Goal: Task Accomplishment & Management: Complete application form

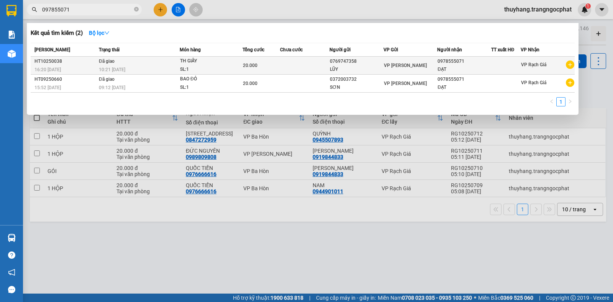
click at [442, 67] on div "ĐẠT" at bounding box center [463, 70] width 53 height 8
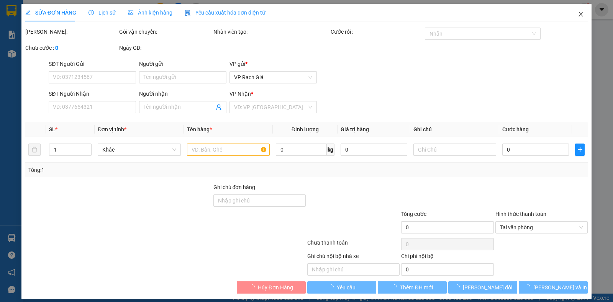
click at [578, 13] on icon "close" at bounding box center [581, 14] width 6 height 6
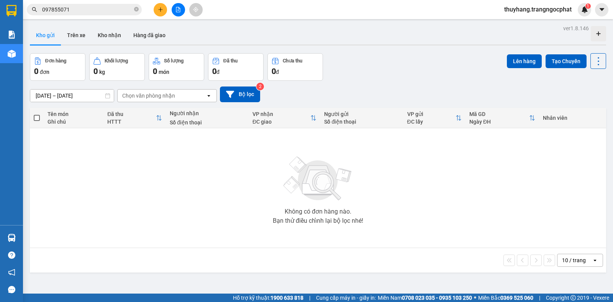
click at [105, 8] on input "097855071" at bounding box center [87, 9] width 90 height 8
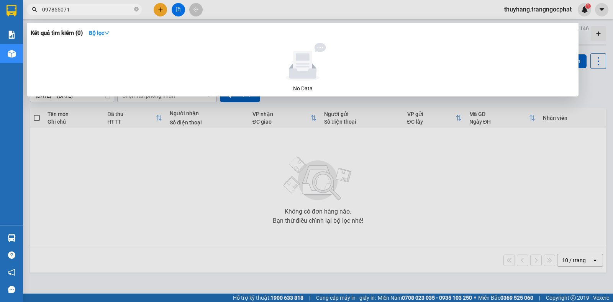
click at [56, 13] on input "097855071" at bounding box center [87, 9] width 90 height 8
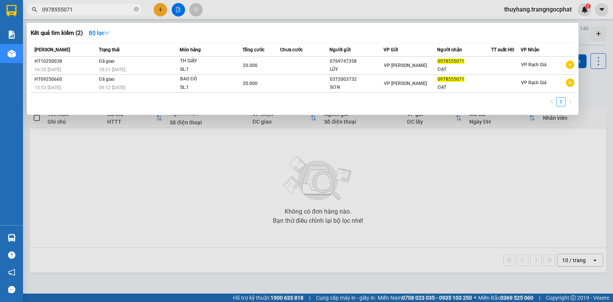
type input "0978555071"
click at [137, 8] on icon "close-circle" at bounding box center [136, 9] width 5 height 5
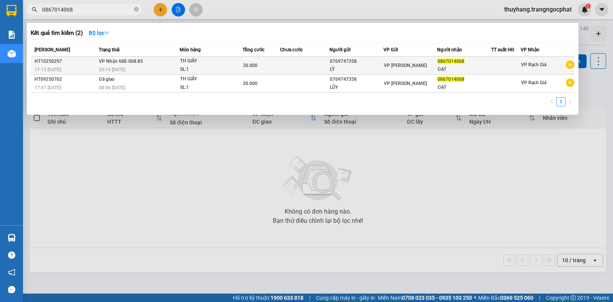
type input "0867014068"
click at [213, 69] on div "SL: 1" at bounding box center [208, 70] width 57 height 8
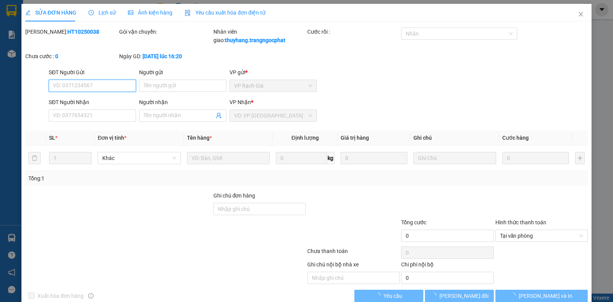
type input "0769747358"
type input "LỸ"
type input "0867014068"
type input "ĐẠT"
type input "30.000"
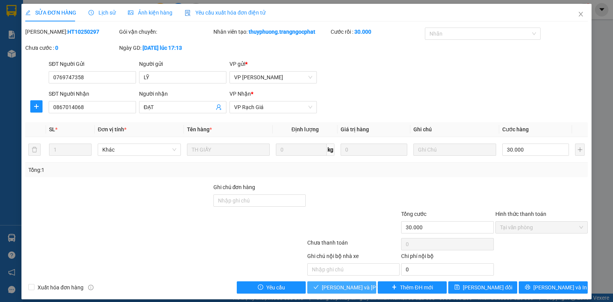
click at [354, 289] on span "Lưu và Giao hàng" at bounding box center [373, 287] width 103 height 8
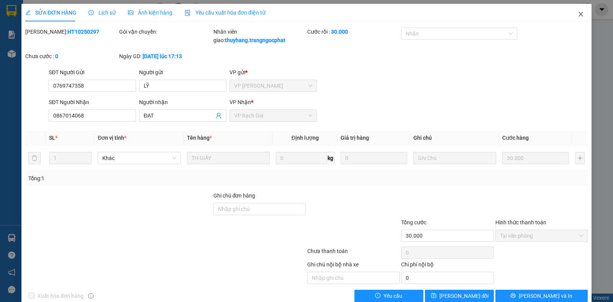
click at [573, 18] on span "Close" at bounding box center [580, 14] width 21 height 21
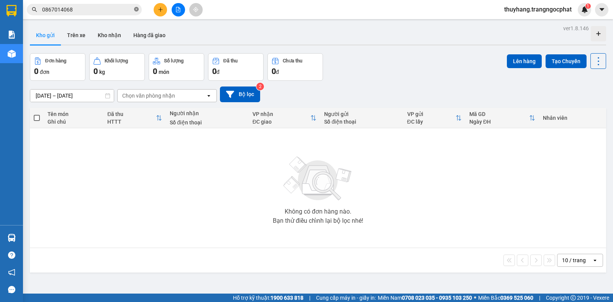
click at [136, 9] on icon "close-circle" at bounding box center [136, 9] width 5 height 5
click at [161, 8] on icon "plus" at bounding box center [160, 9] width 5 height 5
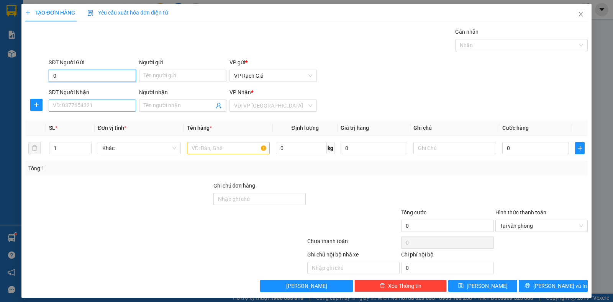
type input "0"
click at [97, 110] on input "SĐT Người Nhận" at bounding box center [92, 106] width 87 height 12
type input "0868963838"
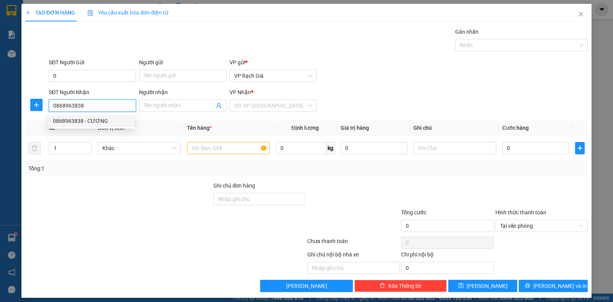
click at [93, 118] on div "0868963838 - CƯƠNG" at bounding box center [91, 121] width 77 height 8
type input "CƯƠNG"
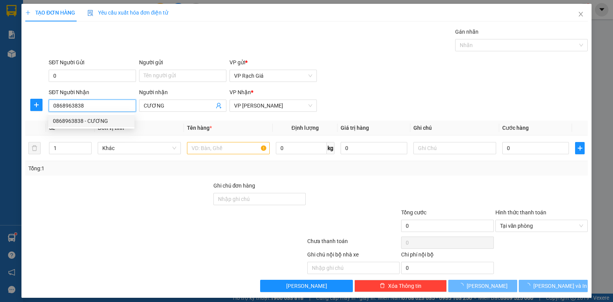
type input "20.000"
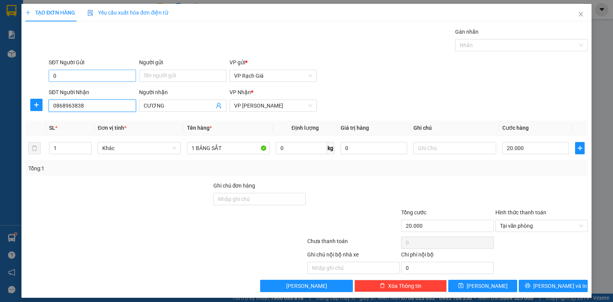
type input "0868963838"
click at [90, 76] on input "0" at bounding box center [92, 76] width 87 height 12
type input "0889666833"
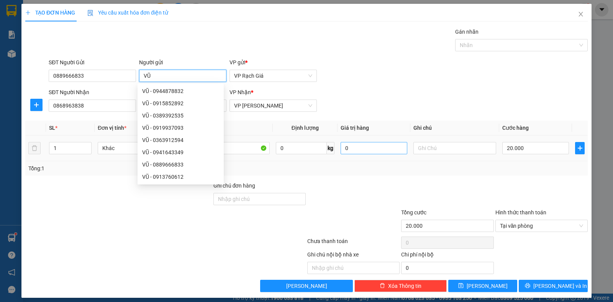
type input "VŨ"
click at [359, 147] on input "0" at bounding box center [374, 148] width 67 height 12
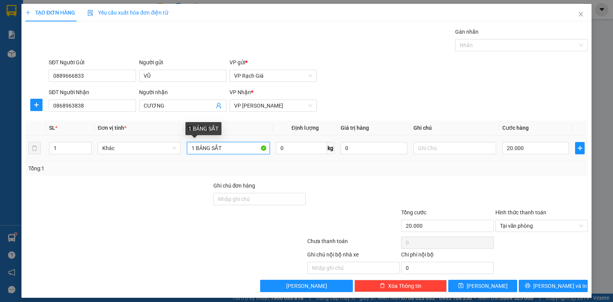
click at [234, 147] on input "1 BẢNG SẮT" at bounding box center [228, 148] width 83 height 12
type input "1"
type input "THÙNG GIẤY"
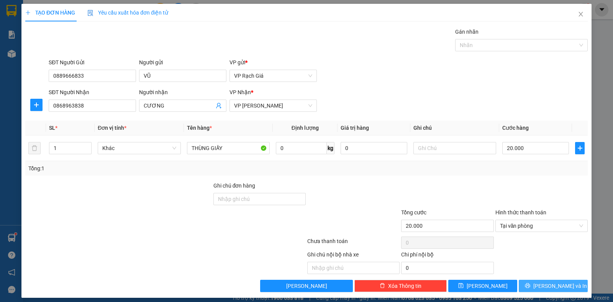
click at [545, 288] on span "[PERSON_NAME] và In" at bounding box center [560, 286] width 54 height 8
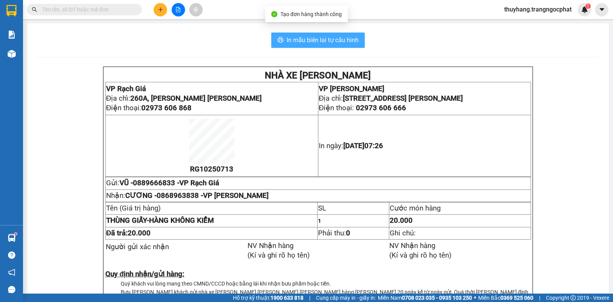
click at [300, 43] on span "In mẫu biên lai tự cấu hình" at bounding box center [323, 40] width 72 height 10
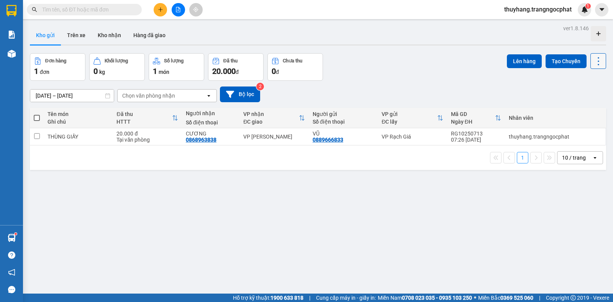
click at [594, 61] on icon at bounding box center [598, 61] width 11 height 11
click at [582, 112] on span "Làm mới" at bounding box center [580, 110] width 21 height 8
click at [164, 12] on button at bounding box center [160, 9] width 13 height 13
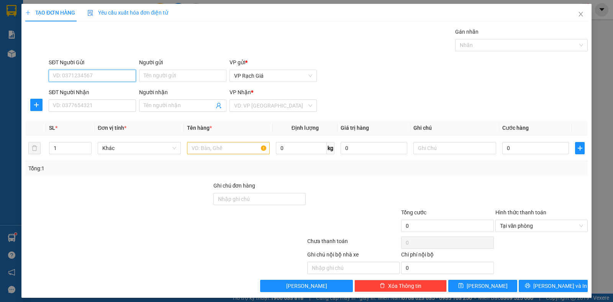
type input "0"
type input "0839959997"
click at [158, 76] on input "Người gửi" at bounding box center [182, 76] width 87 height 12
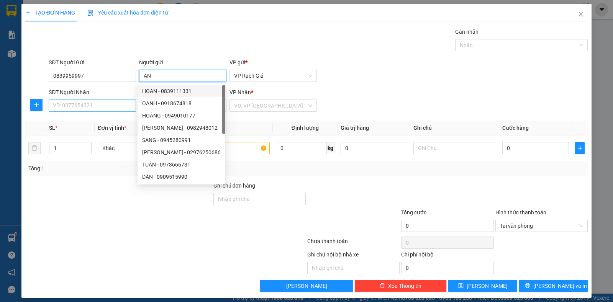
type input "AN"
click at [79, 100] on input "SĐT Người Nhận" at bounding box center [92, 106] width 87 height 12
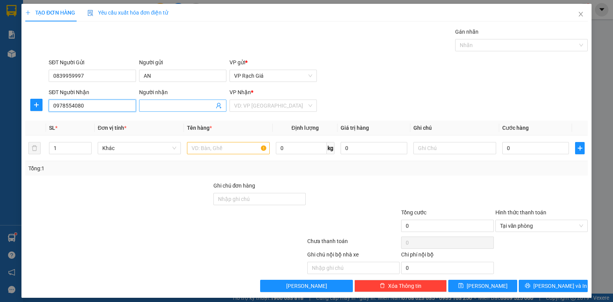
type input "0978554080"
click at [161, 104] on input "Người nhận" at bounding box center [179, 106] width 70 height 8
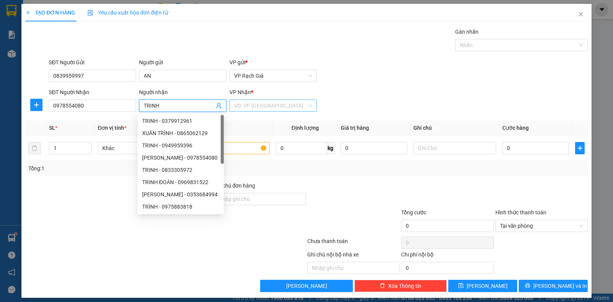
type input "TRINH"
click at [236, 100] on input "search" at bounding box center [270, 105] width 73 height 11
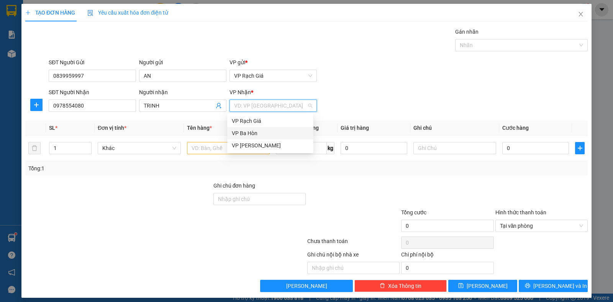
click at [249, 132] on div "VP Ba Hòn" at bounding box center [270, 133] width 77 height 8
click at [218, 150] on input "text" at bounding box center [228, 148] width 83 height 12
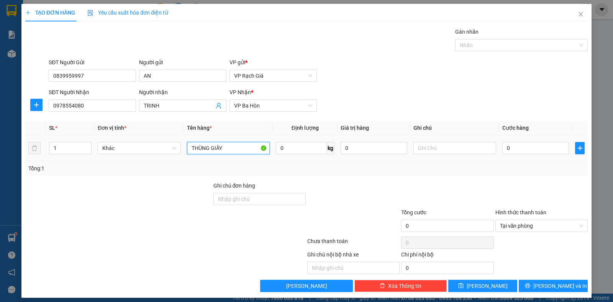
type input "THÙNG GIẤY"
type input "2"
type input "20"
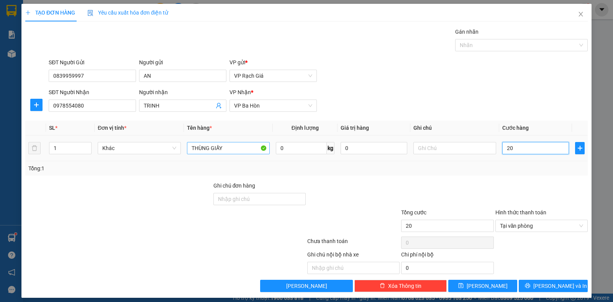
type input "200"
type input "2.000"
type input "20.000"
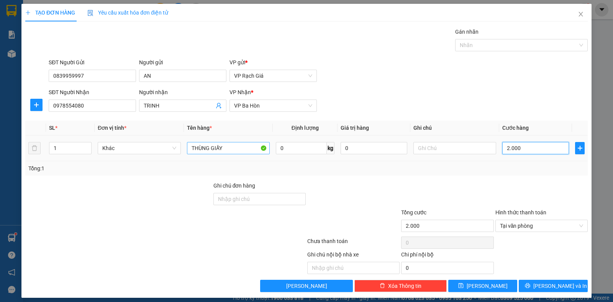
type input "20.000"
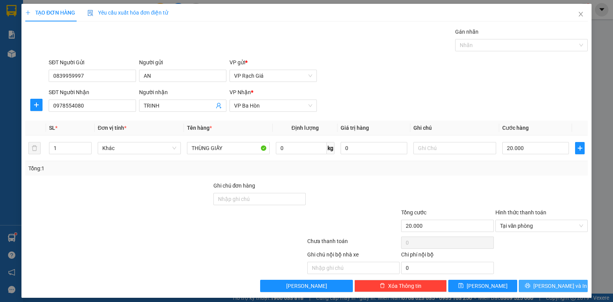
click at [553, 290] on span "Lưu và In" at bounding box center [560, 286] width 54 height 8
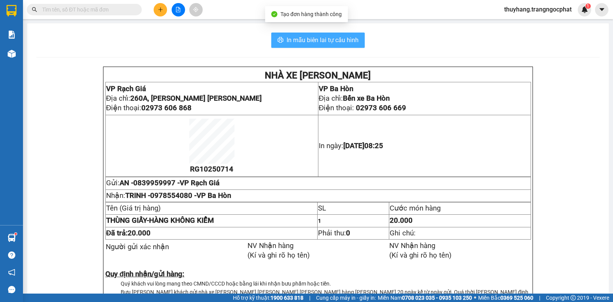
click at [336, 44] on span "In mẫu biên lai tự cấu hình" at bounding box center [323, 40] width 72 height 10
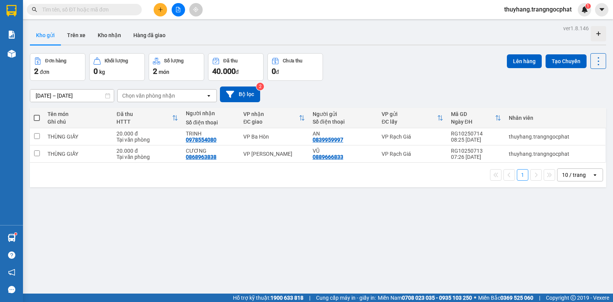
click at [159, 15] on button at bounding box center [160, 9] width 13 height 13
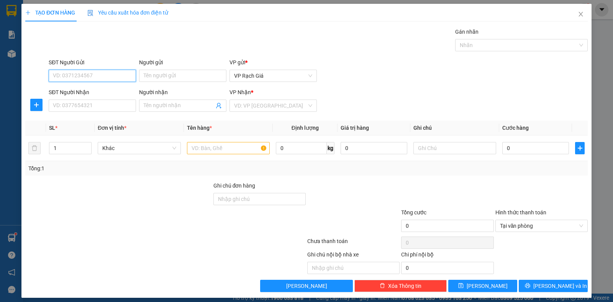
click at [103, 75] on input "SĐT Người Gửi" at bounding box center [92, 76] width 87 height 12
type input "0"
click at [57, 105] on input "SĐT Người Nhận" at bounding box center [92, 106] width 87 height 12
click at [70, 77] on input "0" at bounding box center [92, 76] width 87 height 12
click at [85, 106] on input "SĐT Người Nhận" at bounding box center [92, 106] width 87 height 12
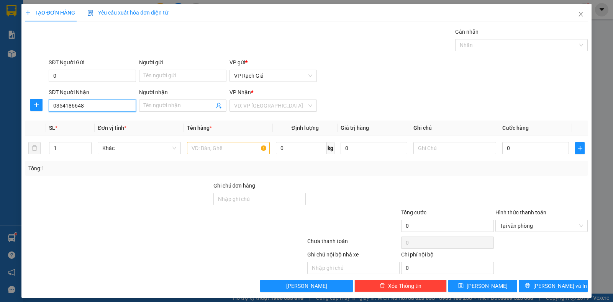
type input "0354186648"
type input "D"
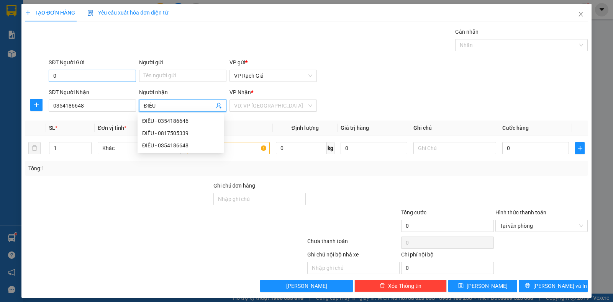
type input "ĐIỀU"
click at [84, 78] on input "0" at bounding box center [92, 76] width 87 height 12
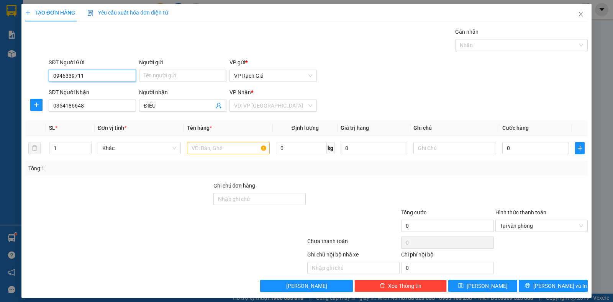
type input "0946339711"
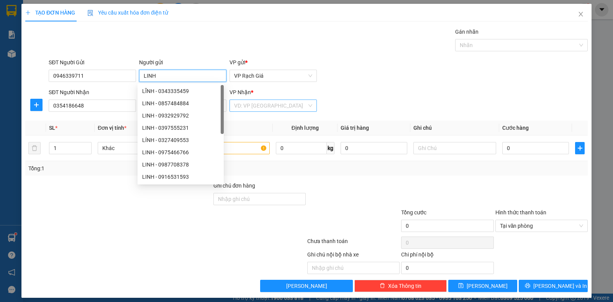
type input "LINH"
click at [289, 107] on input "search" at bounding box center [270, 105] width 73 height 11
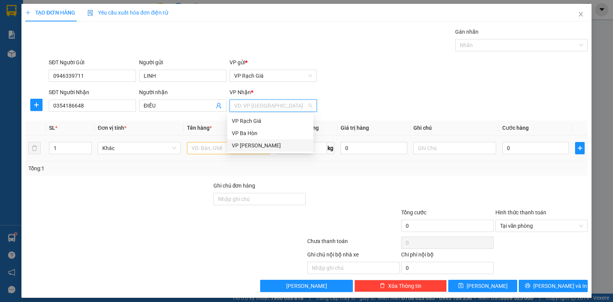
drag, startPoint x: 261, startPoint y: 145, endPoint x: 257, endPoint y: 146, distance: 3.9
click at [261, 145] on div "VP [GEOGRAPHIC_DATA]" at bounding box center [270, 145] width 77 height 8
click at [221, 147] on input "text" at bounding box center [228, 148] width 83 height 12
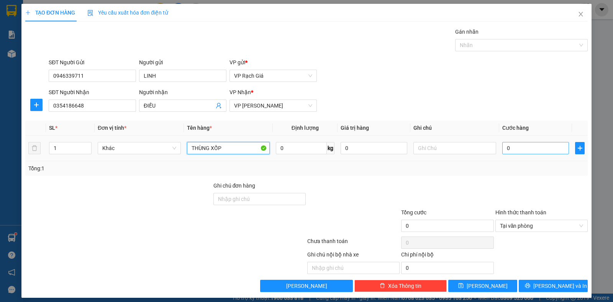
type input "THÙNG XỐP"
click at [521, 151] on input "0" at bounding box center [535, 148] width 67 height 12
type input "5"
type input "50"
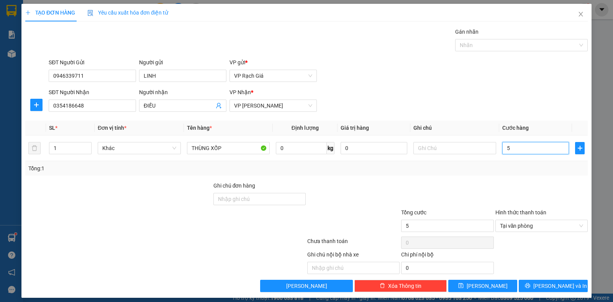
type input "50"
type input "500"
type input "5.000"
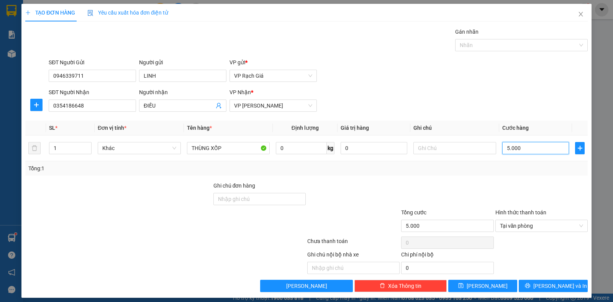
type input "50.000"
click at [539, 287] on button "[PERSON_NAME] và In" at bounding box center [553, 286] width 69 height 12
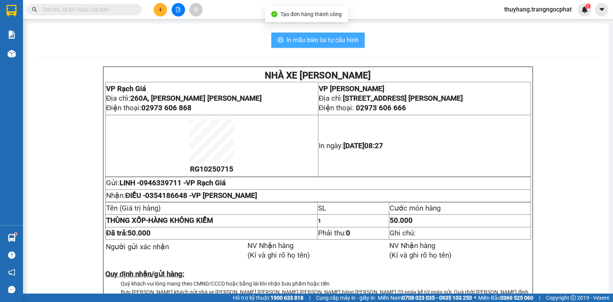
click at [318, 38] on span "In mẫu biên lai tự cấu hình" at bounding box center [323, 40] width 72 height 10
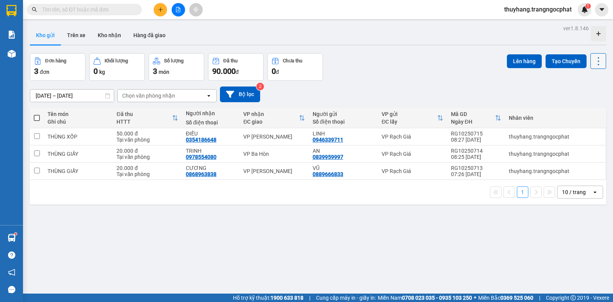
click at [594, 61] on icon at bounding box center [598, 61] width 11 height 11
click at [585, 109] on span "Làm mới" at bounding box center [580, 110] width 21 height 8
click at [160, 7] on icon "plus" at bounding box center [160, 9] width 5 height 5
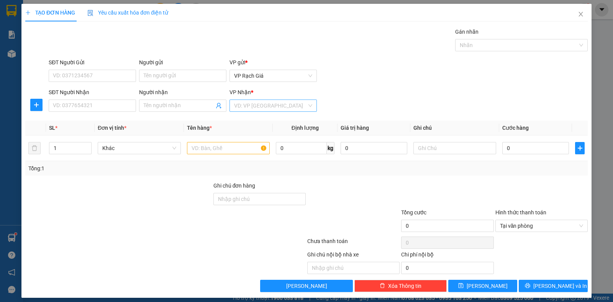
click at [256, 103] on input "search" at bounding box center [270, 105] width 73 height 11
click at [247, 147] on div "VP [GEOGRAPHIC_DATA]" at bounding box center [270, 145] width 77 height 8
click at [96, 103] on input "SĐT Người Nhận" at bounding box center [92, 106] width 87 height 12
type input "0962772777"
click at [170, 100] on span at bounding box center [182, 106] width 87 height 12
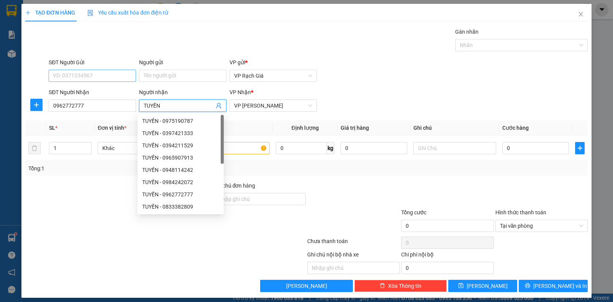
type input "TUYỀN"
click at [114, 77] on input "SĐT Người Gửi" at bounding box center [92, 76] width 87 height 12
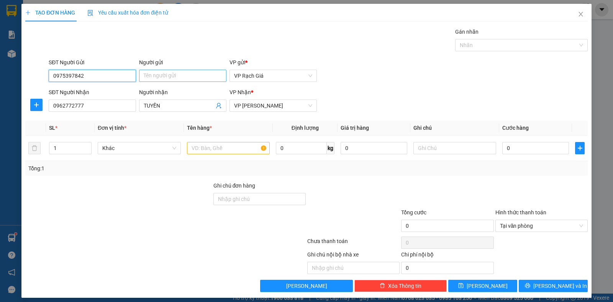
type input "0975397842"
click at [188, 75] on input "Người gửi" at bounding box center [182, 76] width 87 height 12
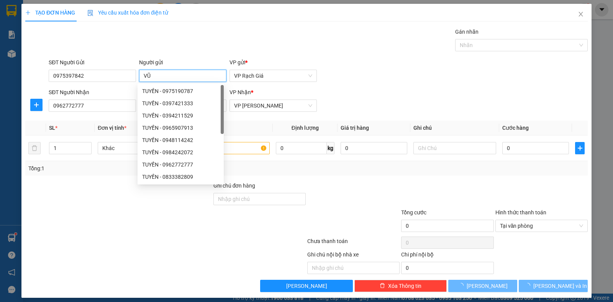
type input "VŨ"
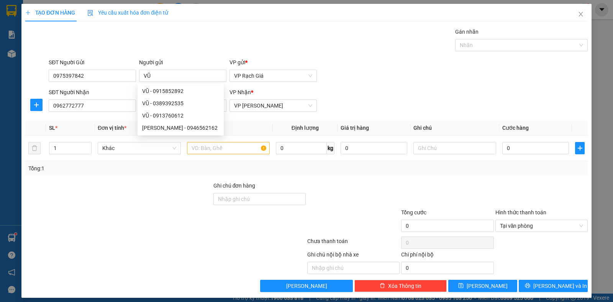
click at [455, 36] on div "Gán nhãn" at bounding box center [521, 33] width 133 height 11
click at [203, 145] on input "text" at bounding box center [228, 148] width 83 height 12
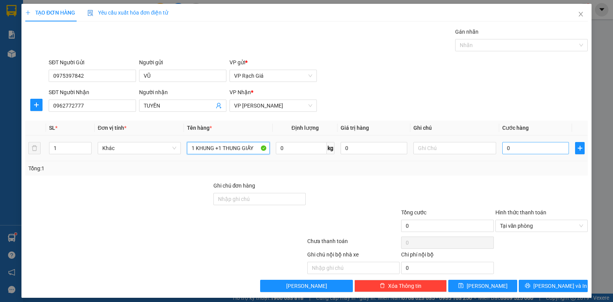
type input "1 KHUNG +1 THUNG GIẤY"
click at [513, 147] on input "0" at bounding box center [535, 148] width 67 height 12
type input "8"
type input "80"
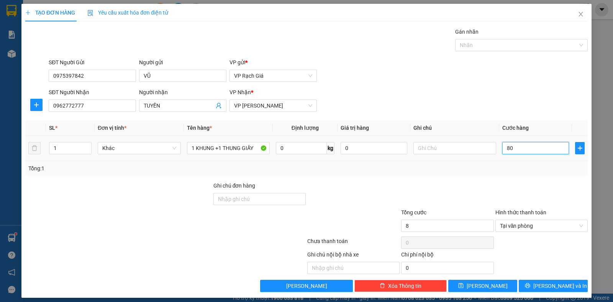
type input "80"
type input "800"
type input "8.000"
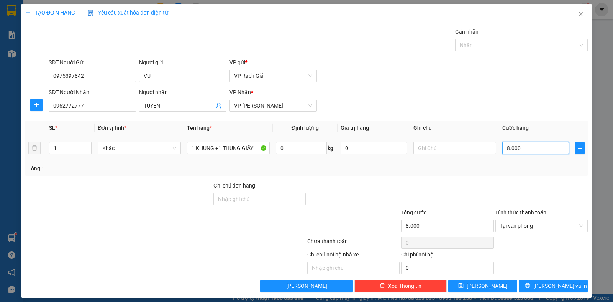
type input "80.000"
click at [568, 285] on button "[PERSON_NAME] và In" at bounding box center [553, 286] width 69 height 12
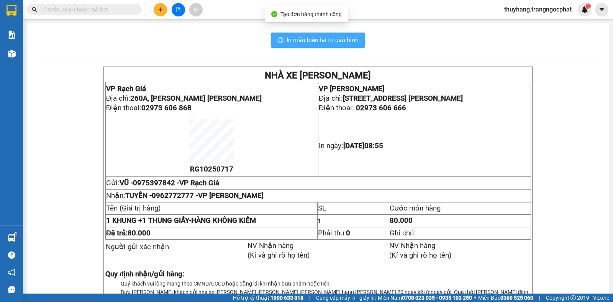
click at [288, 40] on span "In mẫu biên lai tự cấu hình" at bounding box center [323, 40] width 72 height 10
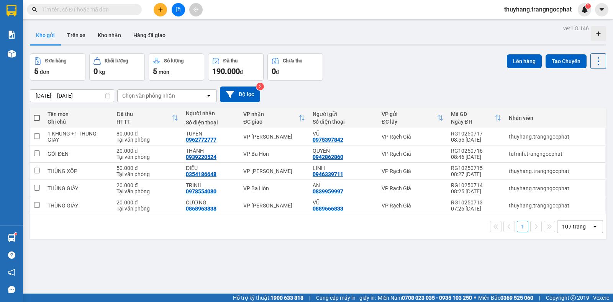
click at [122, 13] on input "text" at bounding box center [87, 9] width 90 height 8
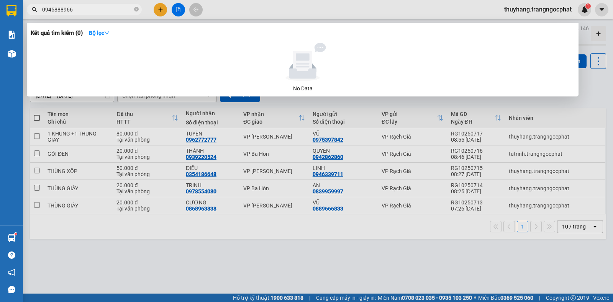
type input "0945888966"
click at [575, 108] on div at bounding box center [306, 151] width 613 height 302
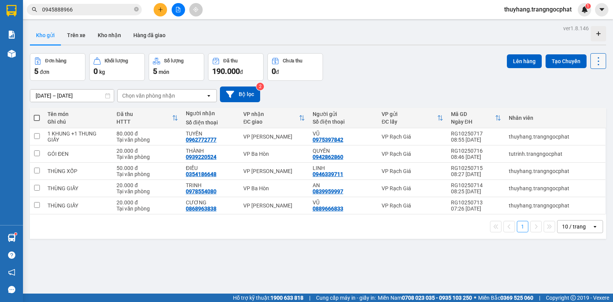
click at [593, 61] on icon at bounding box center [598, 61] width 11 height 11
click at [576, 113] on span "Làm mới" at bounding box center [580, 110] width 21 height 8
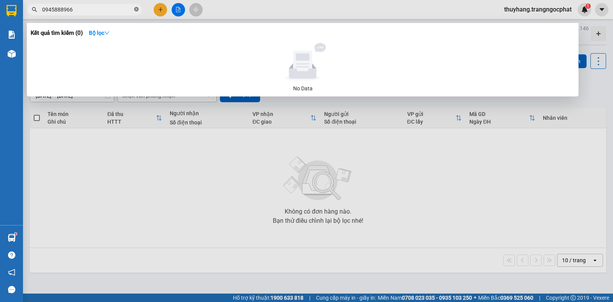
click at [135, 9] on icon "close-circle" at bounding box center [136, 9] width 5 height 5
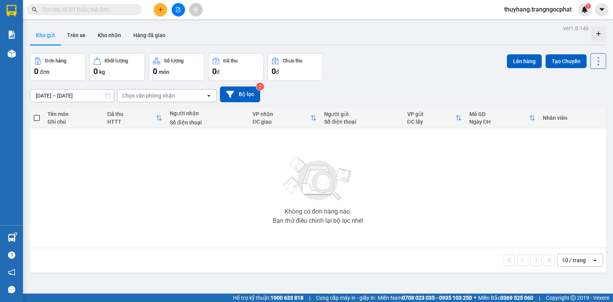
click at [122, 11] on input "text" at bounding box center [87, 9] width 90 height 8
click at [121, 36] on button "Kho nhận" at bounding box center [110, 35] width 36 height 18
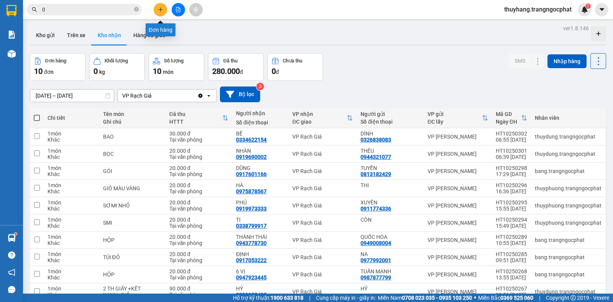
click at [161, 9] on icon "plus" at bounding box center [160, 9] width 0 height 4
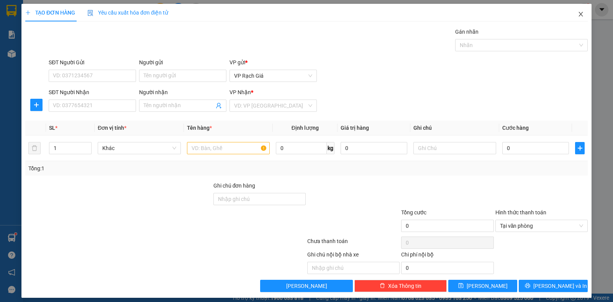
click at [578, 14] on icon "close" at bounding box center [580, 14] width 4 height 5
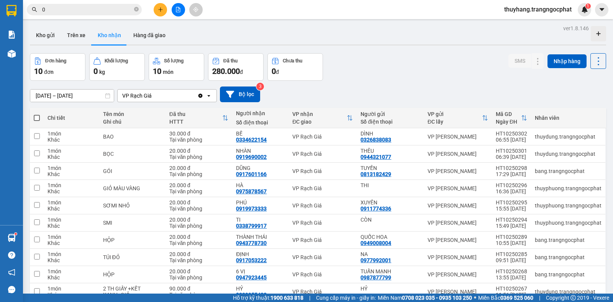
click at [124, 9] on input "0" at bounding box center [87, 9] width 90 height 8
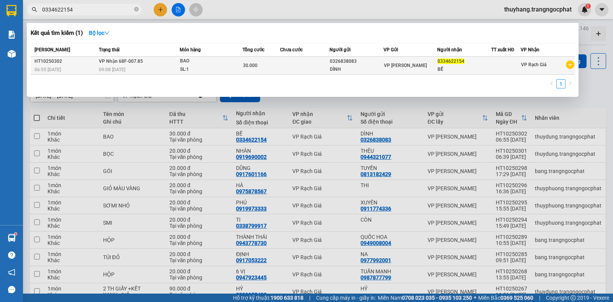
type input "0334622154"
click at [219, 59] on div "BAO" at bounding box center [208, 61] width 57 height 8
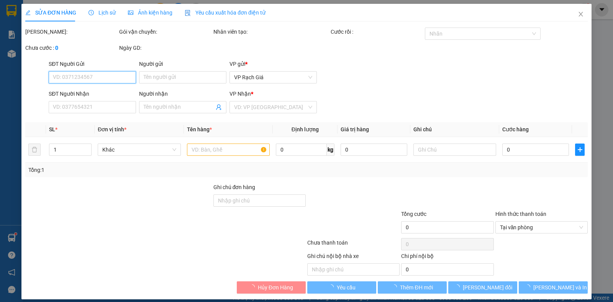
type input "0326838083"
type input "DÌNH"
type input "0334622154"
type input "BẾ"
type input "30.000"
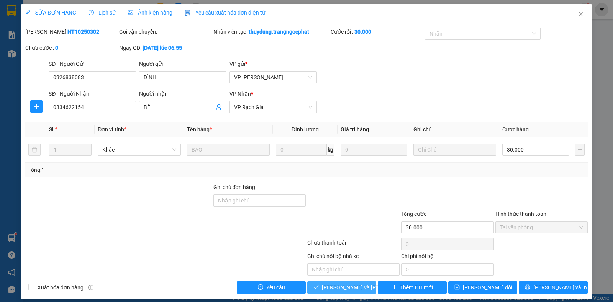
click at [332, 289] on span "[PERSON_NAME] và Giao hàng" at bounding box center [373, 287] width 103 height 8
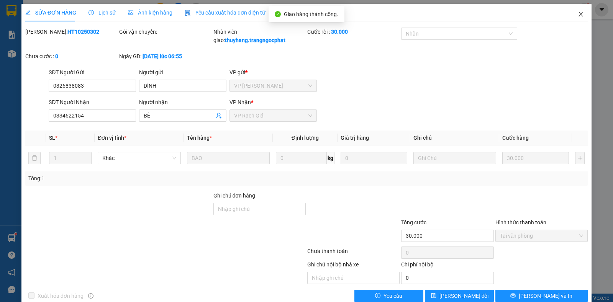
click at [578, 15] on icon "close" at bounding box center [581, 14] width 6 height 6
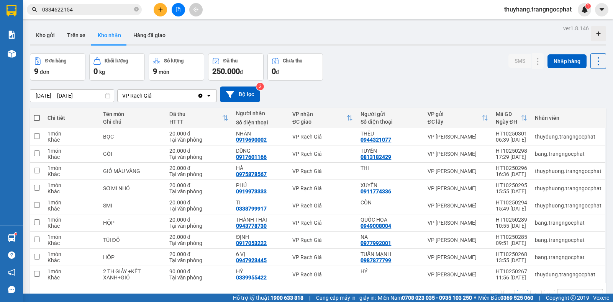
click at [158, 8] on icon "plus" at bounding box center [160, 9] width 5 height 5
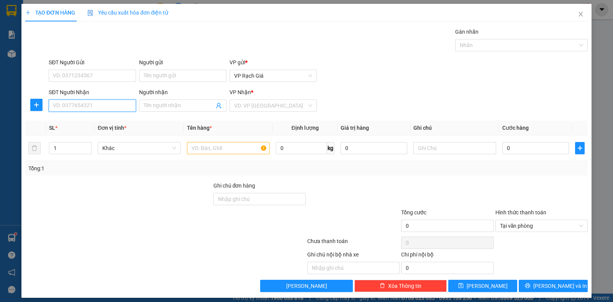
click at [98, 100] on input "SĐT Người Nhận" at bounding box center [92, 106] width 87 height 12
click at [249, 108] on input "search" at bounding box center [270, 105] width 73 height 11
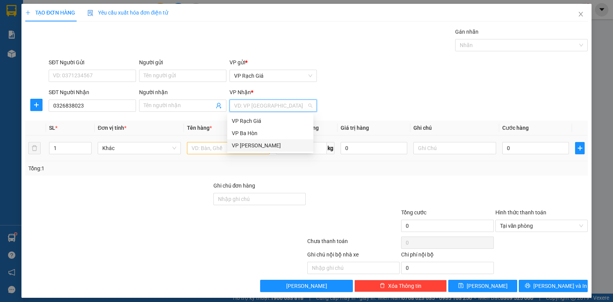
click at [241, 147] on div "VP [GEOGRAPHIC_DATA]" at bounding box center [270, 145] width 77 height 8
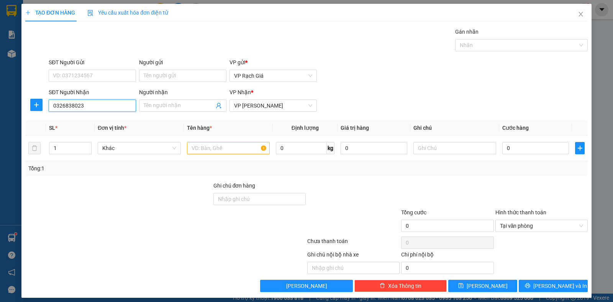
click at [96, 108] on input "0326838023" at bounding box center [92, 106] width 87 height 12
type input "0326838083"
click at [153, 104] on input "Người nhận" at bounding box center [179, 106] width 70 height 8
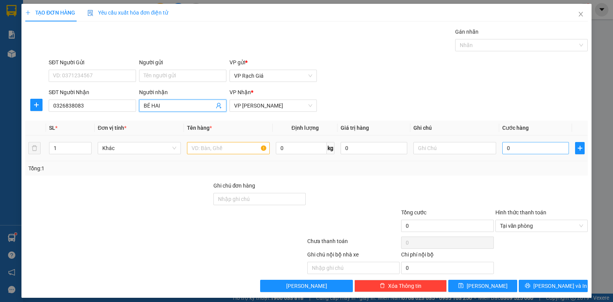
type input "BÉ HAI"
click at [519, 151] on input "0" at bounding box center [535, 148] width 67 height 12
type input "3"
type input "30"
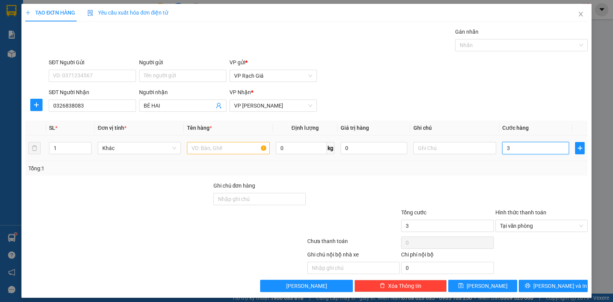
type input "30"
type input "300"
type input "3.000"
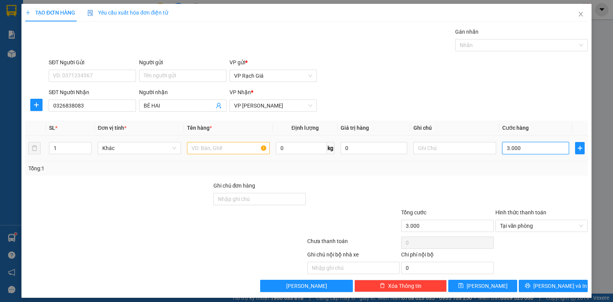
type input "30.000"
click at [211, 151] on input "text" at bounding box center [228, 148] width 83 height 12
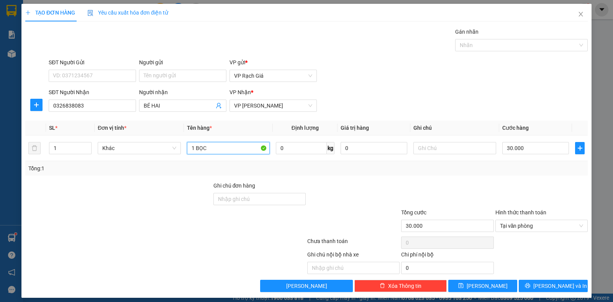
type input "1 BỌC"
click at [89, 82] on div "SĐT Người Gửi VD: 0371234567" at bounding box center [92, 71] width 87 height 27
click at [90, 77] on input "SĐT Người Gửi" at bounding box center [92, 76] width 87 height 12
type input "0334622154"
click at [170, 75] on input "Người gửi" at bounding box center [182, 76] width 87 height 12
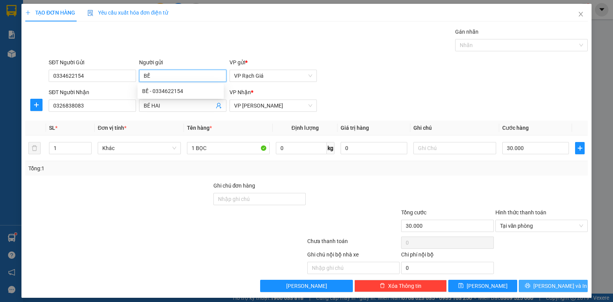
type input "BẾ"
click at [547, 284] on span "[PERSON_NAME] và In" at bounding box center [560, 286] width 54 height 8
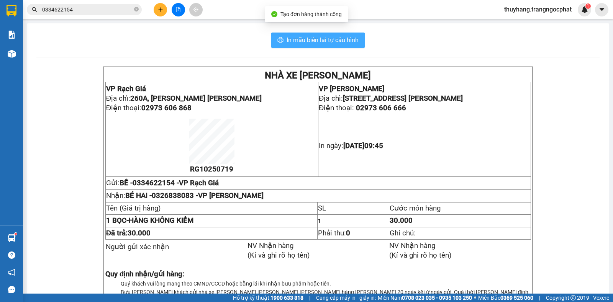
click at [321, 38] on span "In mẫu biên lai tự cấu hình" at bounding box center [323, 40] width 72 height 10
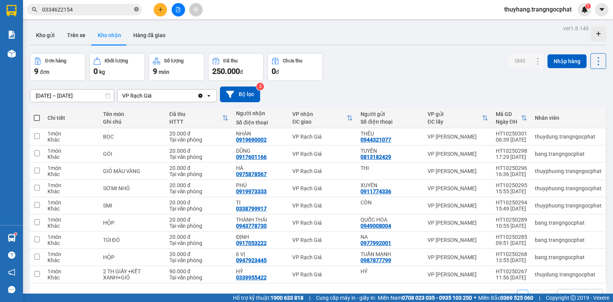
click at [137, 9] on icon "close-circle" at bounding box center [136, 9] width 5 height 5
click at [105, 4] on span at bounding box center [84, 9] width 115 height 11
click at [111, 12] on input "text" at bounding box center [87, 9] width 90 height 8
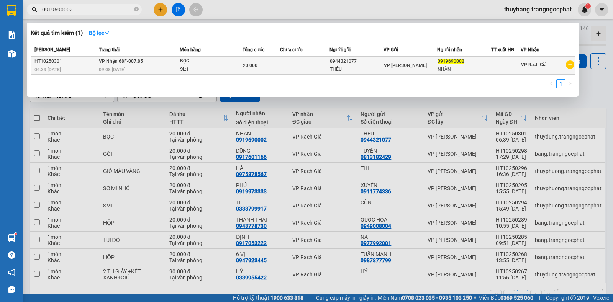
type input "0919690002"
click at [355, 67] on div "THÊU" at bounding box center [356, 70] width 53 height 8
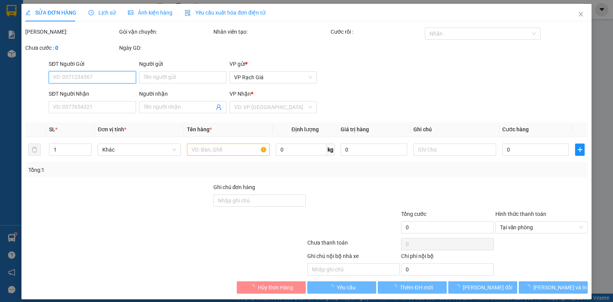
type input "0944321077"
type input "THÊU"
type input "0919690002"
type input "NHÀN"
type input "20.000"
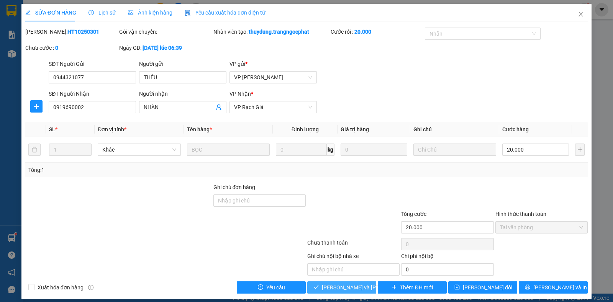
drag, startPoint x: 343, startPoint y: 289, endPoint x: 339, endPoint y: 282, distance: 8.1
click at [344, 289] on span "[PERSON_NAME] và Giao hàng" at bounding box center [373, 287] width 103 height 8
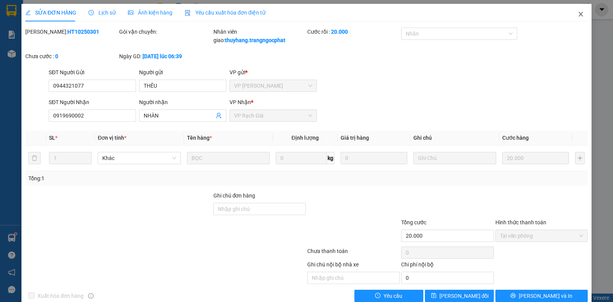
click at [578, 15] on icon "close" at bounding box center [580, 14] width 4 height 5
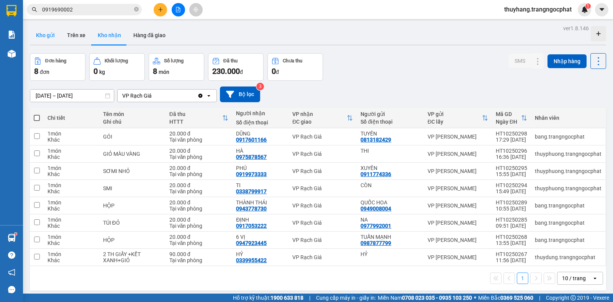
click at [49, 38] on button "Kho gửi" at bounding box center [45, 35] width 31 height 18
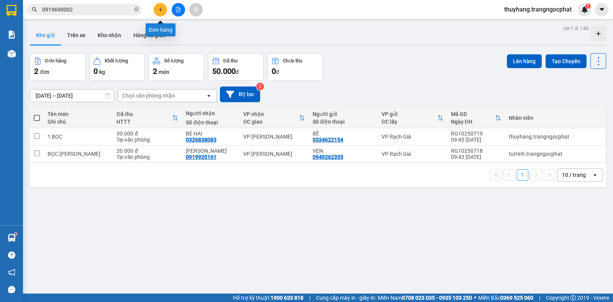
click at [156, 10] on button at bounding box center [160, 9] width 13 height 13
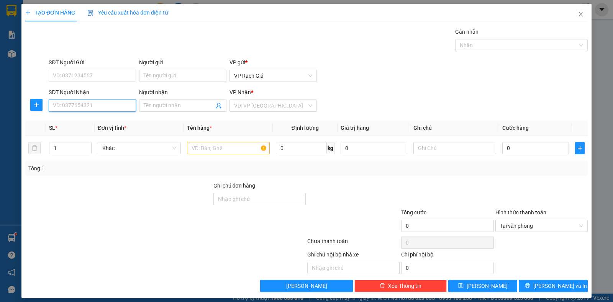
click at [98, 103] on input "SĐT Người Nhận" at bounding box center [92, 106] width 87 height 12
click at [83, 124] on div "0832060741 - MAI" at bounding box center [91, 121] width 77 height 8
type input "0832060741"
type input "MAI"
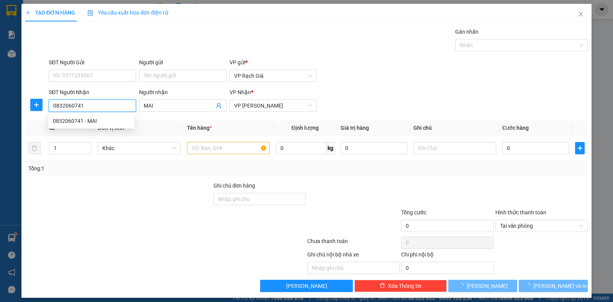
type input "30.000"
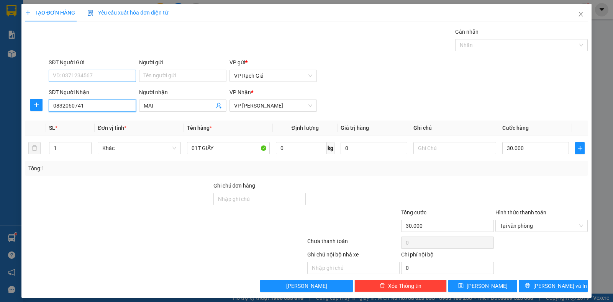
type input "0832060741"
click at [87, 75] on input "SĐT Người Gửi" at bounding box center [92, 76] width 87 height 12
drag, startPoint x: 88, startPoint y: 89, endPoint x: 333, endPoint y: 159, distance: 254.7
click at [91, 90] on div "0912797545 - TRÚC" at bounding box center [91, 91] width 77 height 8
type input "0912797545"
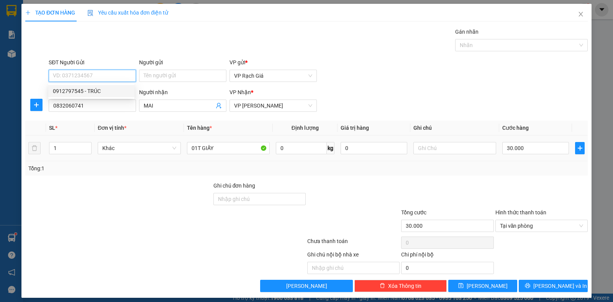
type input "TRÚC"
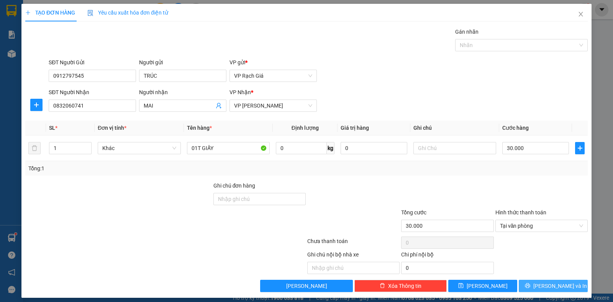
click at [539, 284] on button "[PERSON_NAME] và In" at bounding box center [553, 286] width 69 height 12
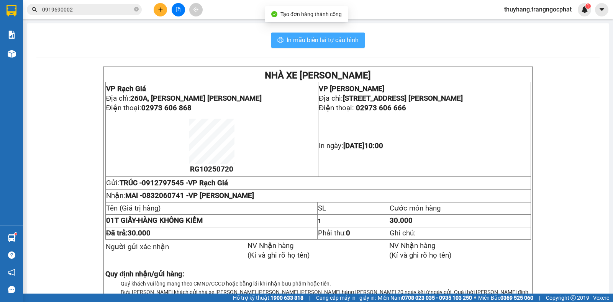
click at [315, 36] on span "In mẫu biên lai tự cấu hình" at bounding box center [323, 40] width 72 height 10
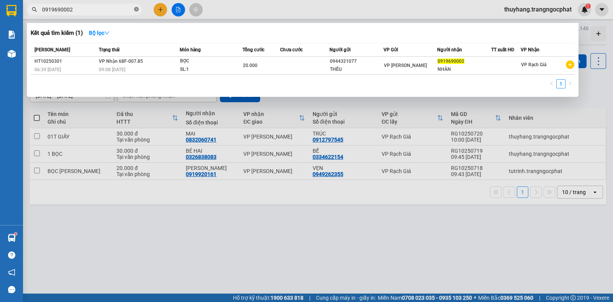
click at [138, 8] on icon "close-circle" at bounding box center [136, 9] width 5 height 5
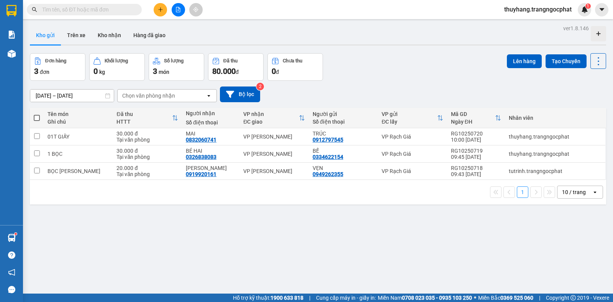
click at [136, 9] on span at bounding box center [136, 9] width 5 height 8
drag, startPoint x: 120, startPoint y: 10, endPoint x: 124, endPoint y: 7, distance: 4.5
click at [120, 8] on input "text" at bounding box center [87, 9] width 90 height 8
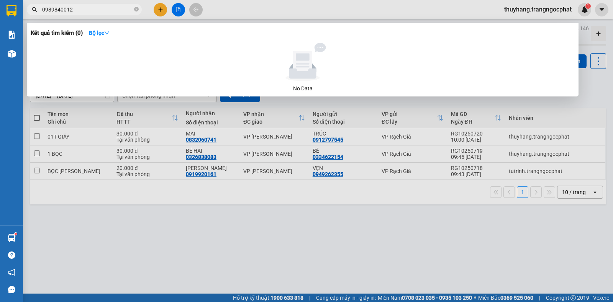
type input "0989840012"
click at [298, 265] on div at bounding box center [306, 151] width 613 height 302
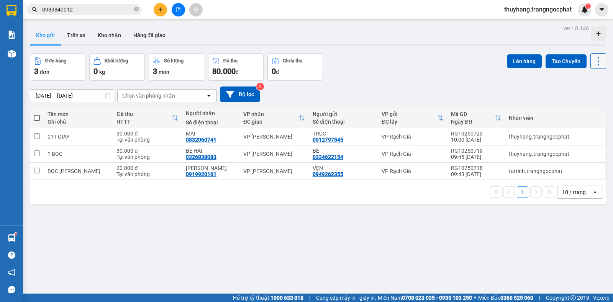
click at [593, 64] on icon at bounding box center [598, 61] width 11 height 11
click at [579, 110] on span "Làm mới" at bounding box center [580, 110] width 21 height 8
click at [159, 10] on icon "plus" at bounding box center [160, 9] width 5 height 5
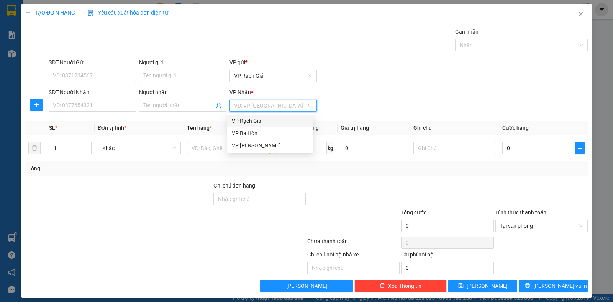
click at [244, 104] on input "search" at bounding box center [270, 105] width 73 height 11
drag, startPoint x: 239, startPoint y: 131, endPoint x: 232, endPoint y: 131, distance: 6.9
click at [238, 131] on div "VP Ba Hòn" at bounding box center [270, 133] width 77 height 8
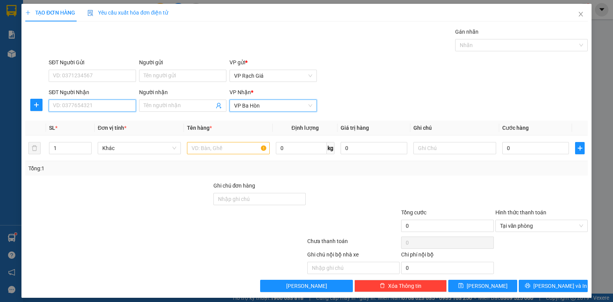
click at [118, 103] on input "SĐT Người Nhận" at bounding box center [92, 106] width 87 height 12
type input "0988171333"
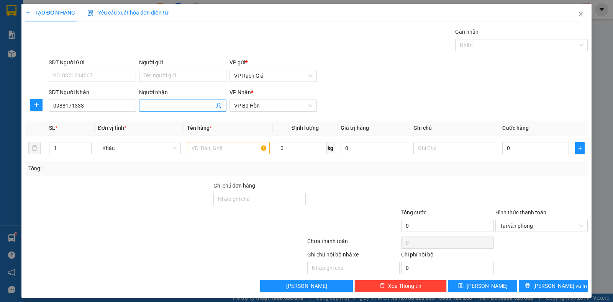
click at [161, 106] on input "Người nhận" at bounding box center [179, 106] width 70 height 8
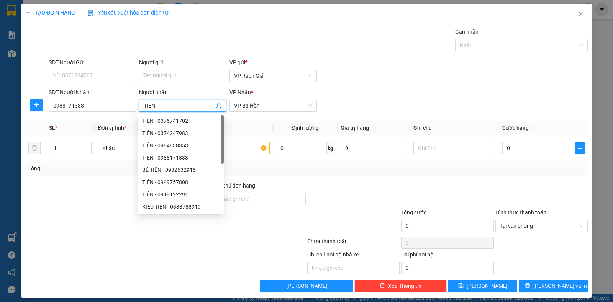
type input "TIÊN"
click at [95, 76] on input "SĐT Người Gửi" at bounding box center [92, 76] width 87 height 12
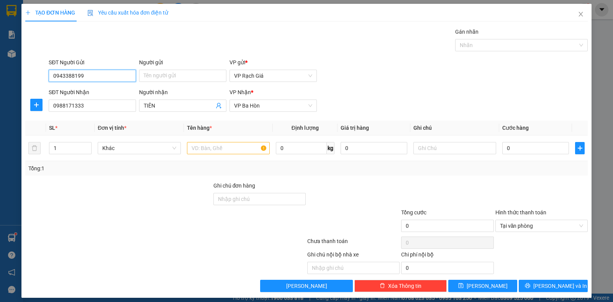
type input "0943388199"
click at [162, 69] on div "Người gửi" at bounding box center [182, 63] width 87 height 11
click at [159, 78] on input "Người gửi" at bounding box center [182, 76] width 87 height 12
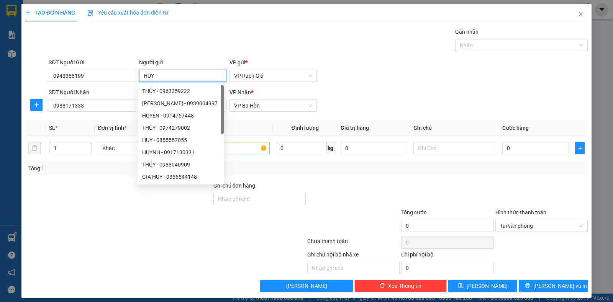
type input "HUY"
click at [219, 36] on div "Gán nhãn Nhãn" at bounding box center [318, 41] width 542 height 27
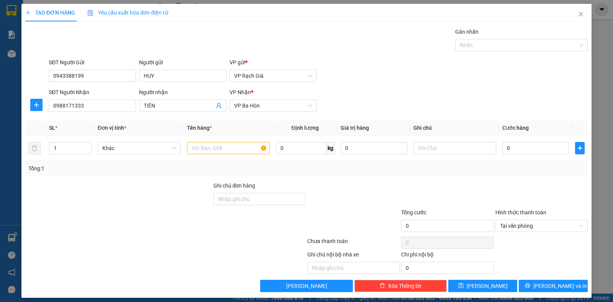
scroll to position [5, 0]
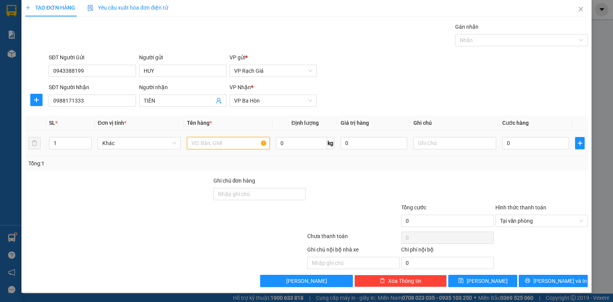
click at [195, 144] on input "text" at bounding box center [228, 143] width 83 height 12
type input "1 THUNG GIẤY"
click at [536, 143] on input "0" at bounding box center [535, 143] width 67 height 12
type input "3"
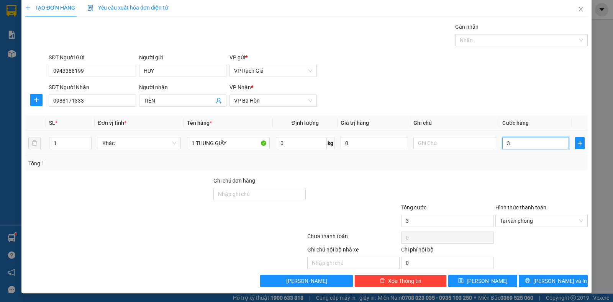
type input "30"
type input "300"
type input "3.000"
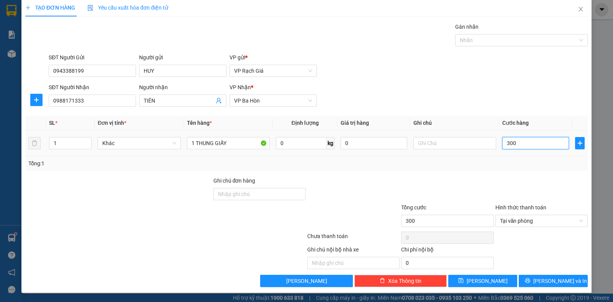
type input "3.000"
type input "30.000"
type input "300.000"
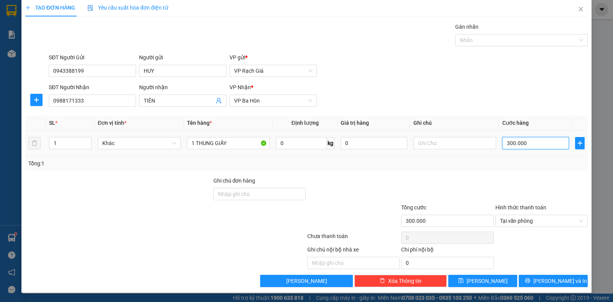
type input "30.000"
click at [571, 278] on button "[PERSON_NAME] và In" at bounding box center [553, 281] width 69 height 12
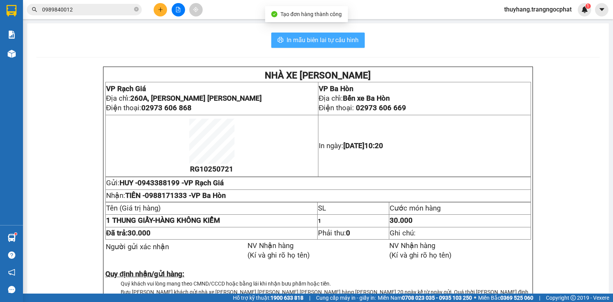
click at [291, 37] on span "In mẫu biên lai tự cấu hình" at bounding box center [323, 40] width 72 height 10
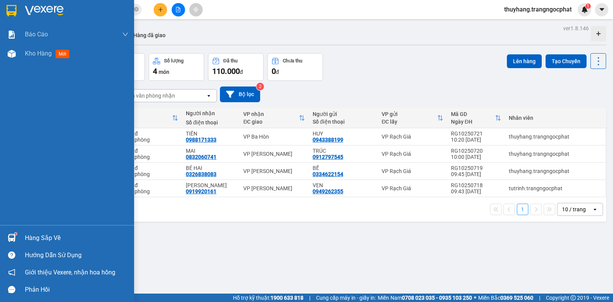
click at [37, 238] on div "Hàng sắp về" at bounding box center [76, 238] width 103 height 11
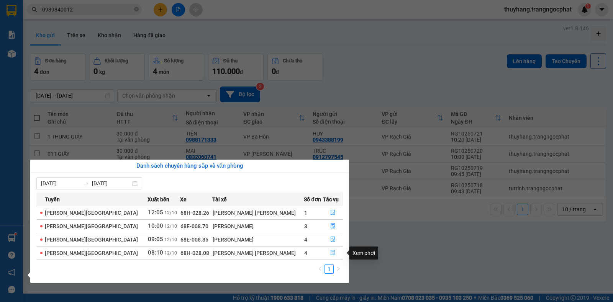
click at [330, 254] on icon "file-done" at bounding box center [332, 252] width 5 height 5
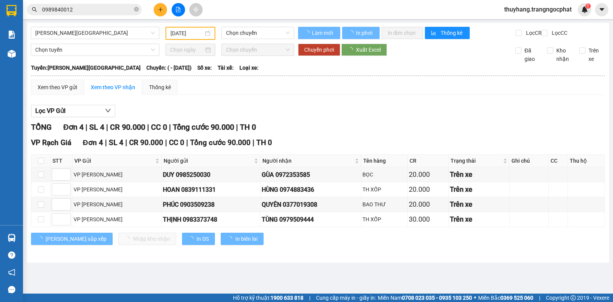
type input "12/10/2025"
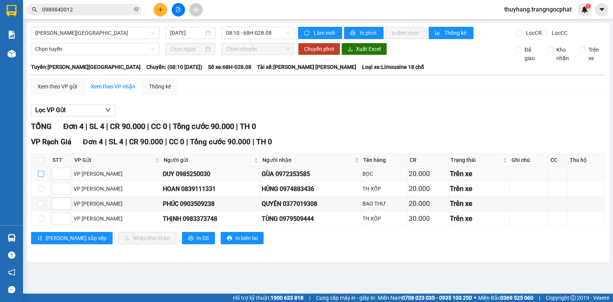
click at [38, 177] on input "checkbox" at bounding box center [41, 174] width 6 height 6
checkbox input "true"
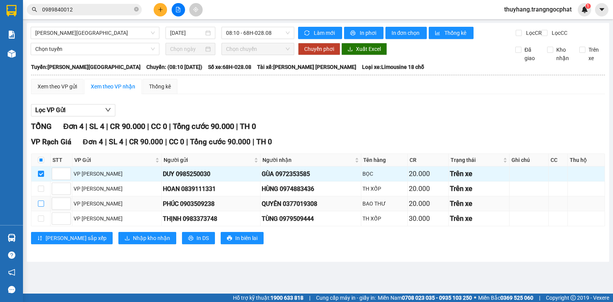
click at [39, 207] on input "checkbox" at bounding box center [41, 204] width 6 height 6
checkbox input "true"
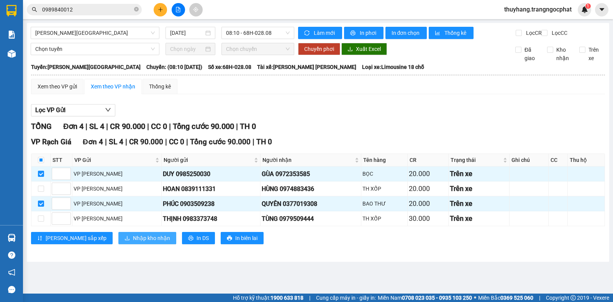
click at [133, 242] on span "Nhập kho nhận" at bounding box center [151, 238] width 37 height 8
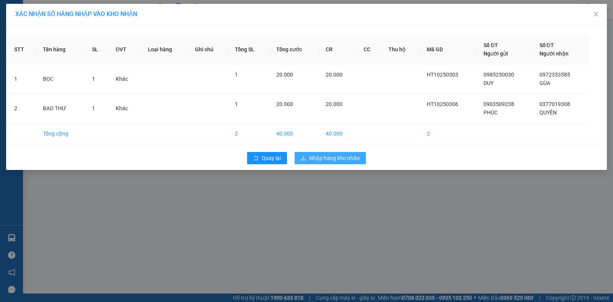
drag, startPoint x: 330, startPoint y: 160, endPoint x: 345, endPoint y: 154, distance: 16.0
click at [345, 154] on span "Nhập hàng kho nhận" at bounding box center [334, 158] width 51 height 8
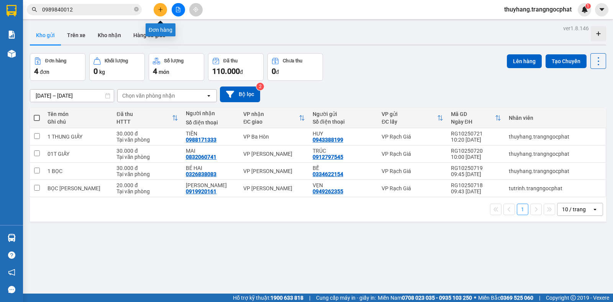
click at [154, 10] on button at bounding box center [160, 9] width 13 height 13
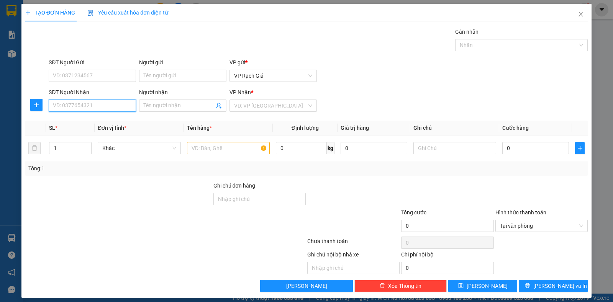
click at [77, 103] on input "SĐT Người Nhận" at bounding box center [92, 106] width 87 height 12
type input "0399377113"
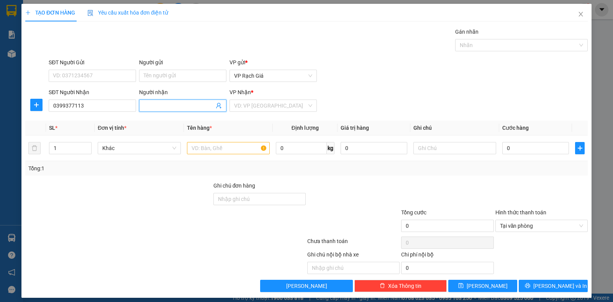
click at [162, 105] on input "Người nhận" at bounding box center [179, 106] width 70 height 8
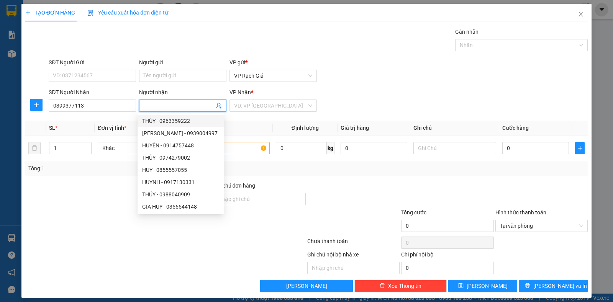
click at [66, 121] on th "SL *" at bounding box center [70, 128] width 49 height 15
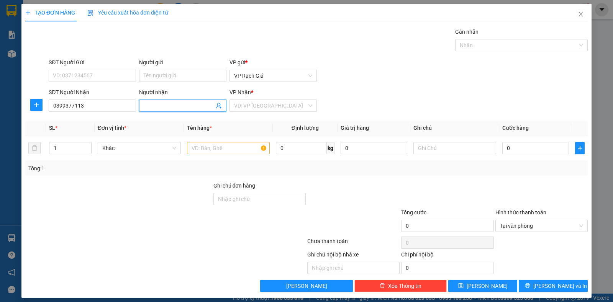
click at [161, 105] on input "Người nhận" at bounding box center [179, 106] width 70 height 8
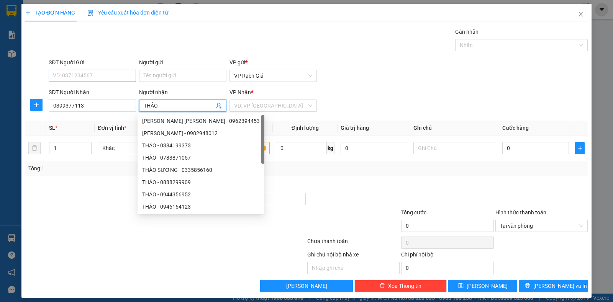
type input "THẢO"
click at [105, 79] on input "SĐT Người Gửi" at bounding box center [92, 76] width 87 height 12
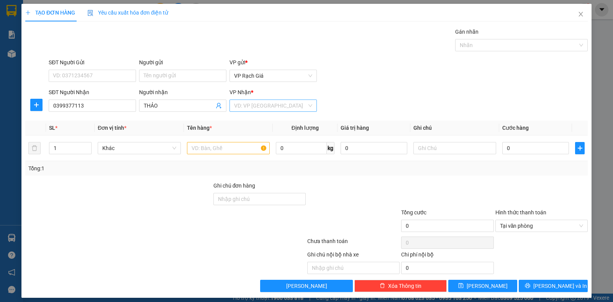
click at [252, 108] on input "search" at bounding box center [270, 105] width 73 height 11
click at [241, 146] on div "VP [GEOGRAPHIC_DATA]" at bounding box center [270, 145] width 77 height 8
click at [95, 80] on input "SĐT Người Gửi" at bounding box center [92, 76] width 87 height 12
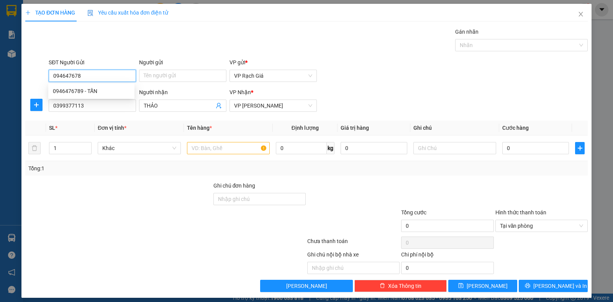
type input "0946476789"
click at [80, 90] on div "0946476789 - TẤN" at bounding box center [91, 91] width 77 height 8
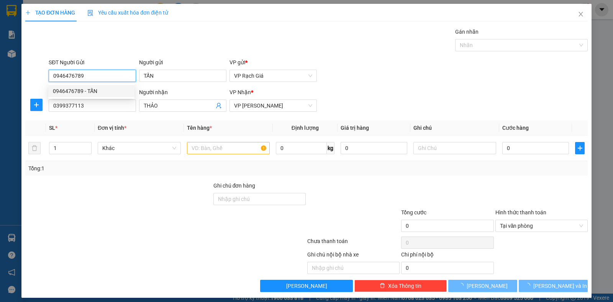
type input "TẤN"
type input "30.000"
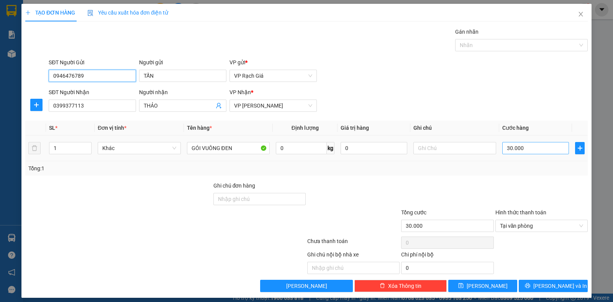
type input "0946476789"
click at [526, 147] on input "30.000" at bounding box center [535, 148] width 67 height 12
type input "2"
type input "20"
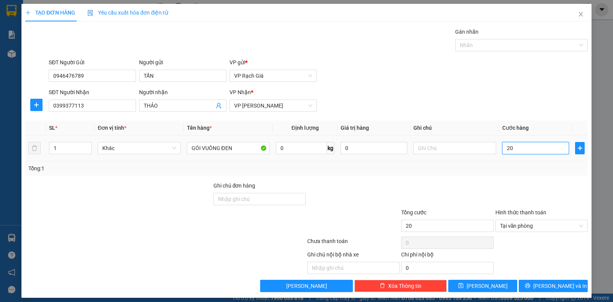
type input "200"
type input "2.000"
type input "20.000"
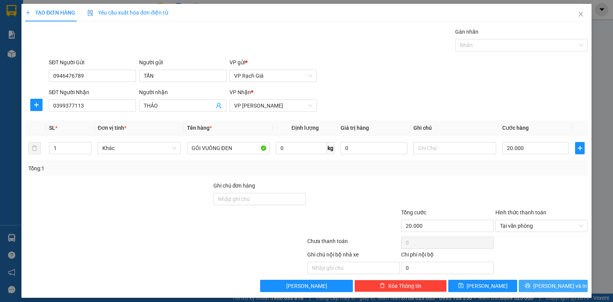
click at [542, 292] on button "[PERSON_NAME] và In" at bounding box center [553, 286] width 69 height 12
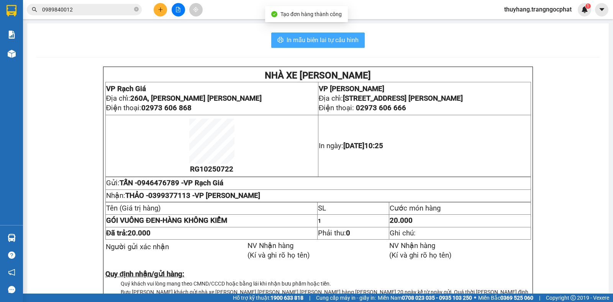
click at [324, 43] on span "In mẫu biên lai tự cấu hình" at bounding box center [323, 40] width 72 height 10
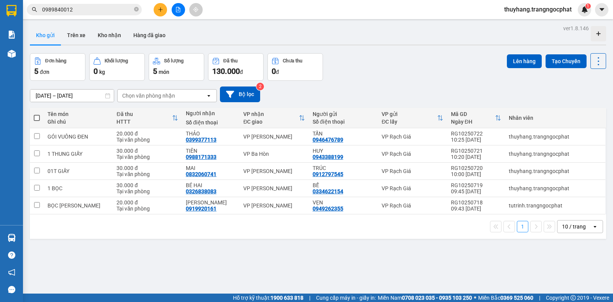
click at [165, 12] on button at bounding box center [160, 9] width 13 height 13
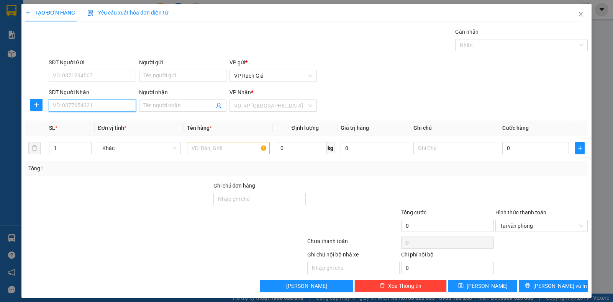
click at [87, 104] on input "SĐT Người Nhận" at bounding box center [92, 106] width 87 height 12
type input "0914630643"
click at [254, 103] on input "search" at bounding box center [270, 105] width 73 height 11
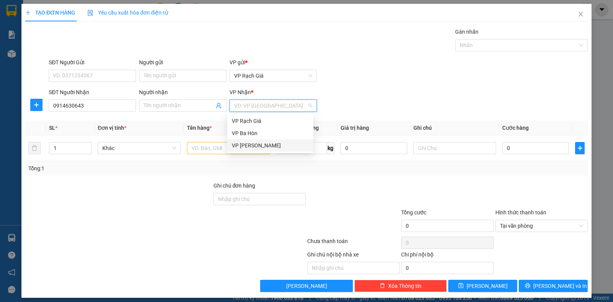
drag, startPoint x: 247, startPoint y: 147, endPoint x: 208, endPoint y: 128, distance: 43.9
click at [247, 147] on div "VP [GEOGRAPHIC_DATA]" at bounding box center [270, 145] width 77 height 8
drag, startPoint x: 171, startPoint y: 107, endPoint x: 180, endPoint y: 93, distance: 16.8
click at [173, 101] on span at bounding box center [182, 106] width 87 height 12
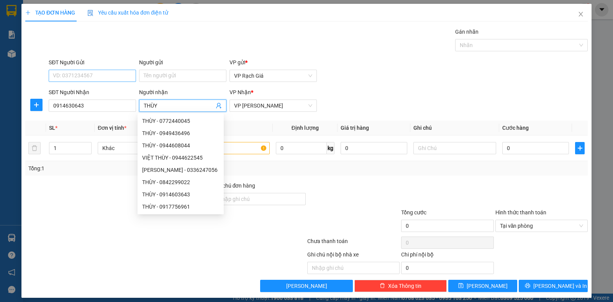
type input "THÙY"
drag, startPoint x: 72, startPoint y: 75, endPoint x: 84, endPoint y: 69, distance: 13.4
click at [76, 73] on input "SĐT Người Gửi" at bounding box center [92, 76] width 87 height 12
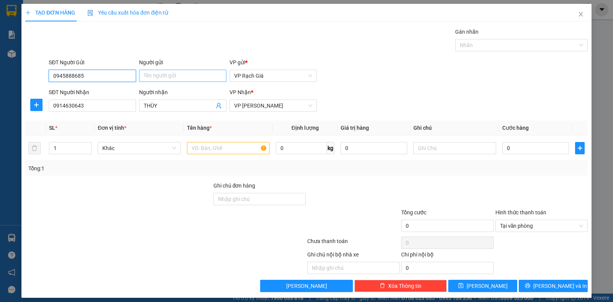
type input "0945888685"
click at [185, 74] on input "Người gửi" at bounding box center [182, 76] width 87 height 12
type input "BÔNG"
click at [236, 43] on div "Gán nhãn Nhãn" at bounding box center [318, 41] width 542 height 27
drag, startPoint x: 211, startPoint y: 145, endPoint x: 208, endPoint y: 151, distance: 7.0
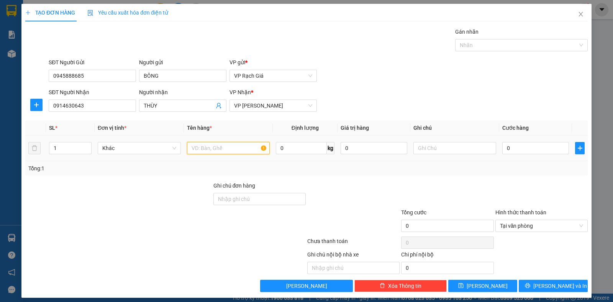
click at [208, 151] on input "text" at bounding box center [228, 148] width 83 height 12
type input "T"
type input "1 THUNG GIẤY"
click at [519, 149] on input "0" at bounding box center [535, 148] width 67 height 12
type input "3"
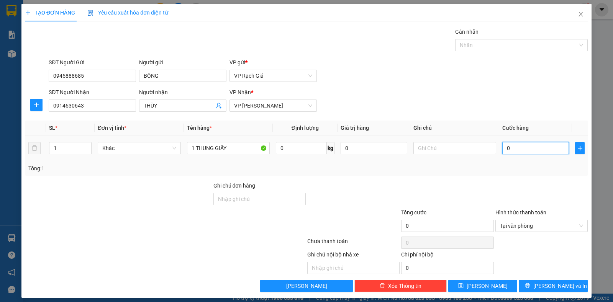
type input "3"
type input "30"
type input "300"
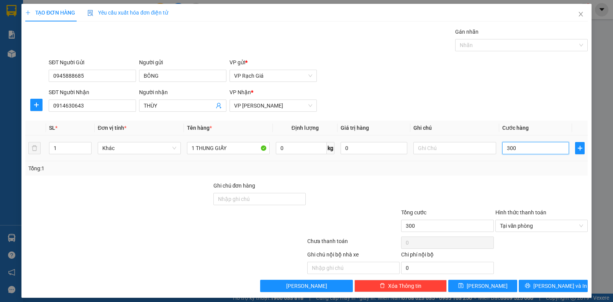
type input "3.000"
type input "30.000"
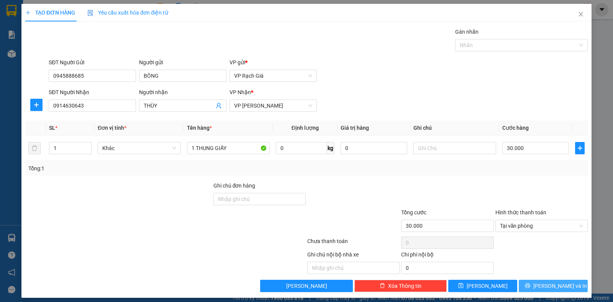
click at [557, 281] on button "[PERSON_NAME] và In" at bounding box center [553, 286] width 69 height 12
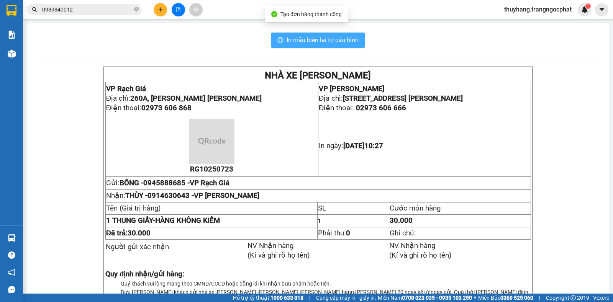
click at [297, 45] on span "In mẫu biên lai tự cấu hình" at bounding box center [323, 40] width 72 height 10
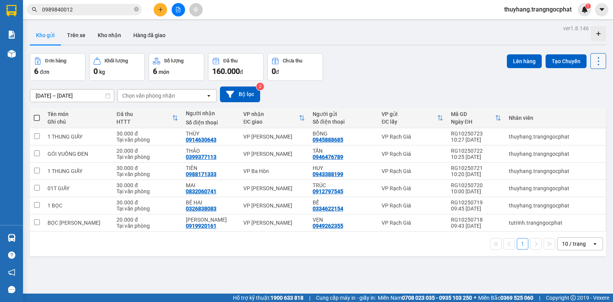
click at [593, 57] on icon at bounding box center [598, 61] width 11 height 11
click at [582, 108] on span "Làm mới" at bounding box center [580, 110] width 21 height 8
click at [137, 8] on icon "close-circle" at bounding box center [136, 9] width 5 height 5
drag, startPoint x: 116, startPoint y: 34, endPoint x: 170, endPoint y: 58, distance: 58.9
click at [115, 36] on button "Kho nhận" at bounding box center [110, 35] width 36 height 18
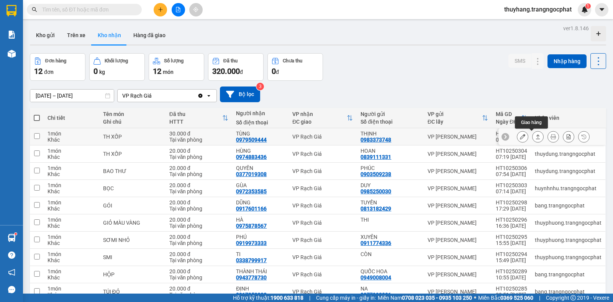
click at [536, 136] on icon at bounding box center [538, 136] width 4 height 5
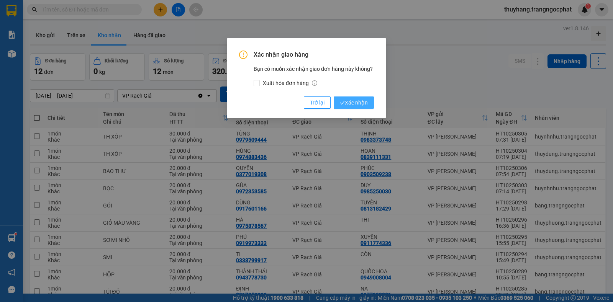
click at [352, 99] on span "Xác nhận" at bounding box center [354, 102] width 28 height 8
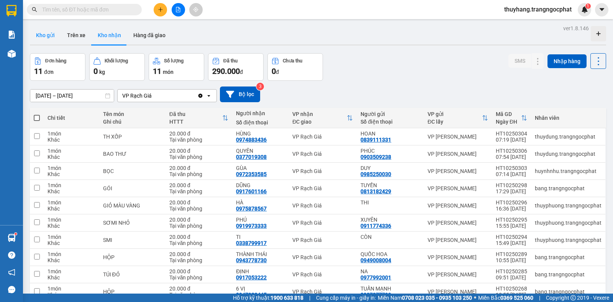
click at [45, 35] on button "Kho gửi" at bounding box center [45, 35] width 31 height 18
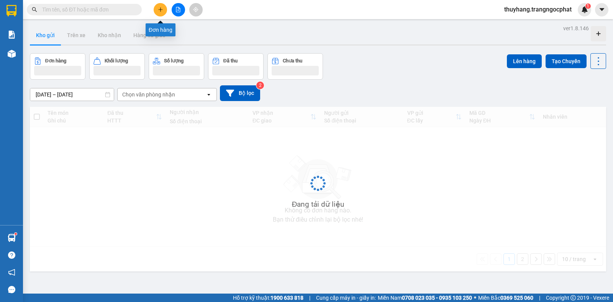
click at [160, 9] on icon "plus" at bounding box center [160, 9] width 5 height 5
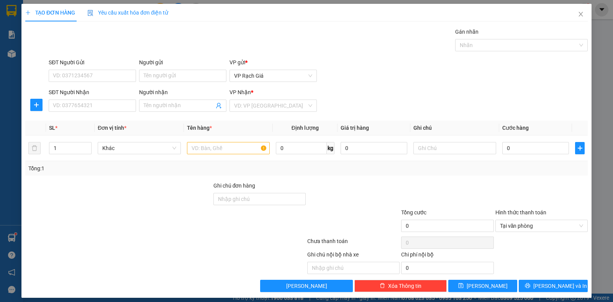
click at [69, 10] on div "TẠO ĐƠN HÀNG Yêu cầu xuất hóa đơn điện tử Transit Pickup Surcharge Ids Transit …" at bounding box center [306, 151] width 613 height 302
click at [578, 13] on icon "close" at bounding box center [581, 14] width 6 height 6
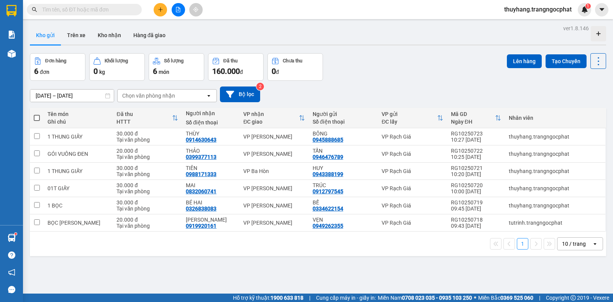
click at [75, 10] on input "text" at bounding box center [87, 9] width 90 height 8
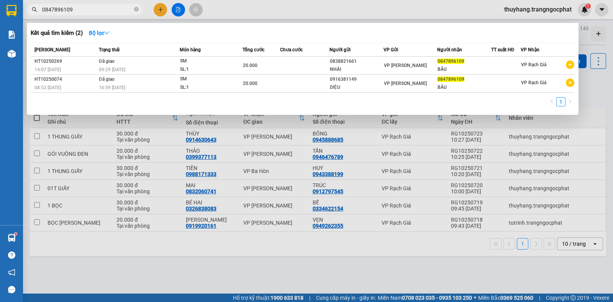
type input "0847896109"
click at [595, 90] on div at bounding box center [306, 151] width 613 height 302
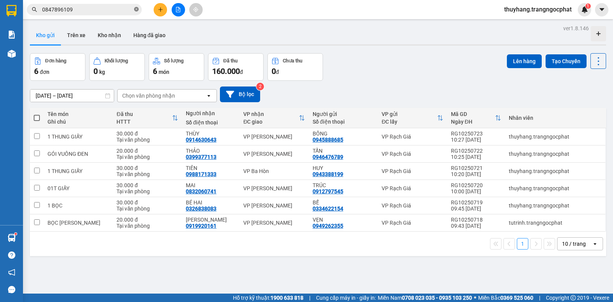
click at [137, 10] on icon "close-circle" at bounding box center [136, 9] width 5 height 5
click at [123, 8] on input "text" at bounding box center [87, 9] width 90 height 8
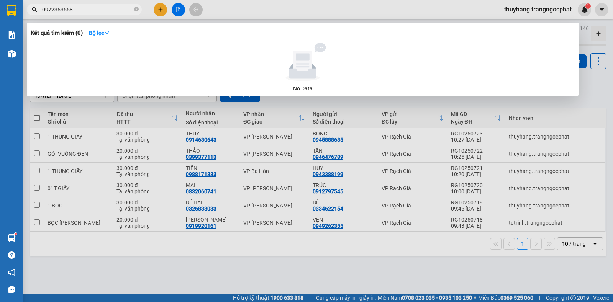
type input "0972353558"
click at [595, 104] on div at bounding box center [306, 151] width 613 height 302
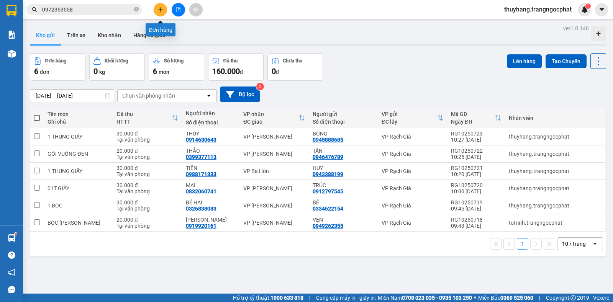
click at [162, 10] on icon "plus" at bounding box center [160, 9] width 5 height 5
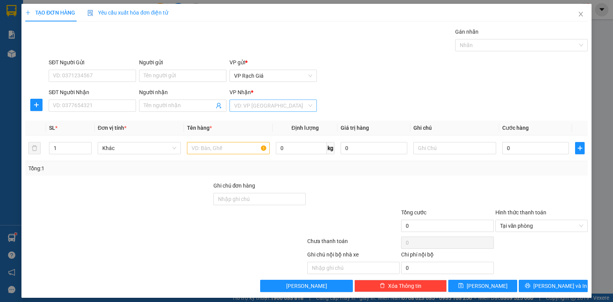
click at [247, 103] on input "search" at bounding box center [270, 105] width 73 height 11
click at [243, 143] on div "VP [GEOGRAPHIC_DATA]" at bounding box center [270, 145] width 77 height 8
drag, startPoint x: 106, startPoint y: 108, endPoint x: 95, endPoint y: 100, distance: 13.1
click at [100, 102] on input "SĐT Người Nhận" at bounding box center [92, 106] width 87 height 12
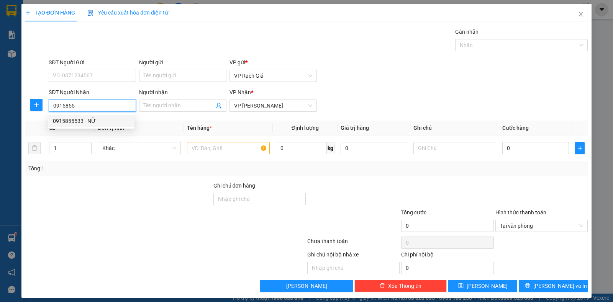
click at [66, 120] on div "0915855533 - NỮ" at bounding box center [91, 121] width 77 height 8
type input "0915855533"
type input "NỮ"
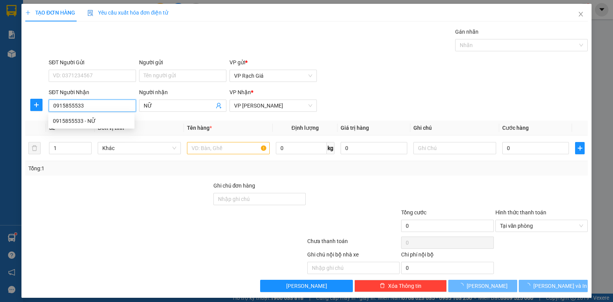
type input "20.000"
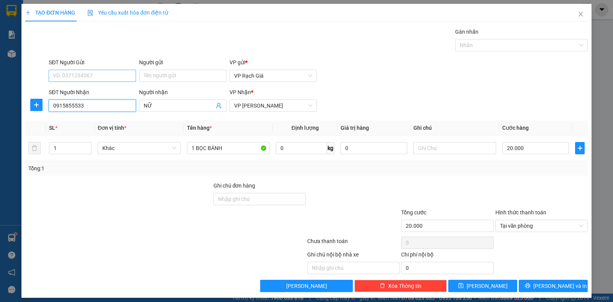
type input "0915855533"
click at [73, 77] on input "SĐT Người Gửi" at bounding box center [92, 76] width 87 height 12
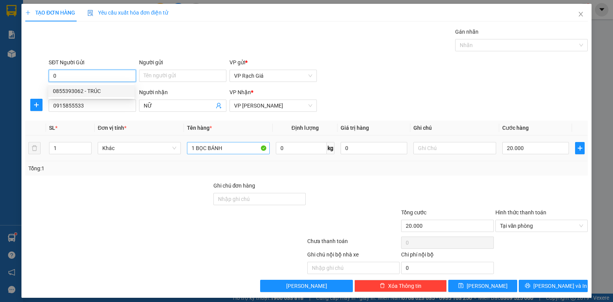
type input "0"
click at [229, 153] on input "1 BỌC BÁNH" at bounding box center [228, 148] width 83 height 12
type input "1"
click at [74, 76] on input "0" at bounding box center [92, 76] width 87 height 12
type input "0789544445"
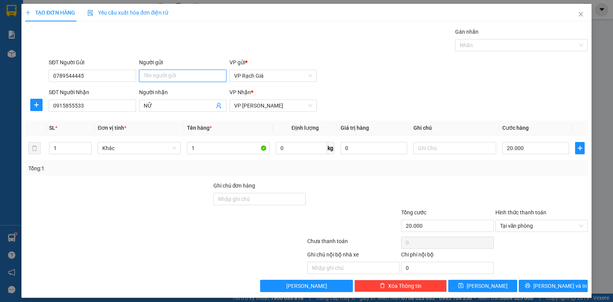
click at [171, 79] on input "Người gửi" at bounding box center [182, 76] width 87 height 12
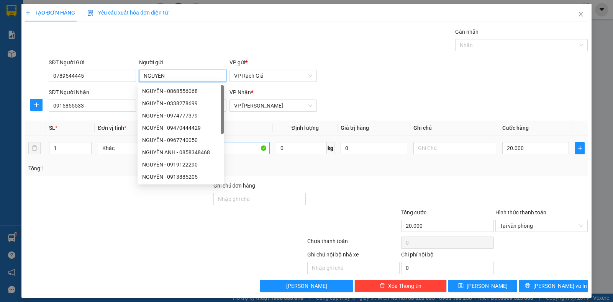
type input "NGUYÊN"
click at [239, 152] on input "1" at bounding box center [228, 148] width 83 height 12
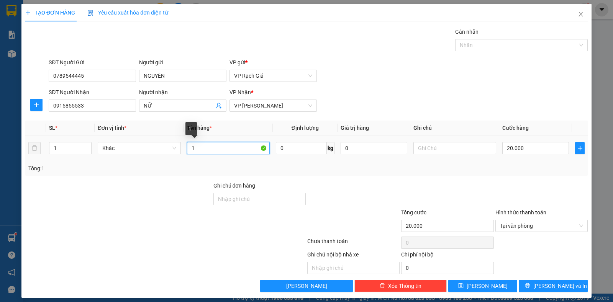
click at [239, 152] on input "1" at bounding box center [228, 148] width 83 height 12
type input "1 THUNG XÓP"
click at [524, 148] on input "20.000" at bounding box center [535, 148] width 67 height 12
type input "3"
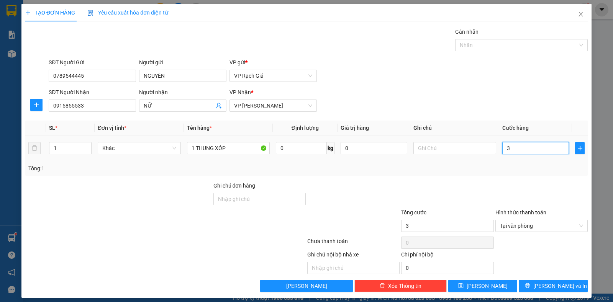
type input "30"
type input "300"
type input "3.000"
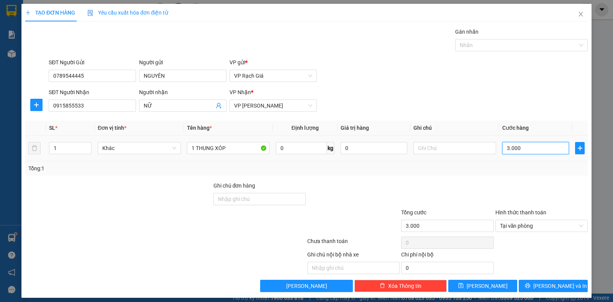
type input "30.000"
click at [550, 289] on span "[PERSON_NAME] và In" at bounding box center [560, 286] width 54 height 8
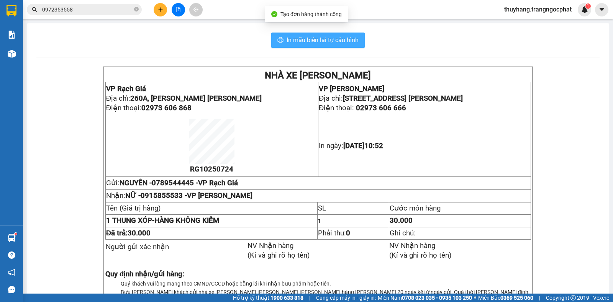
click at [323, 41] on span "In mẫu biên lai tự cấu hình" at bounding box center [323, 40] width 72 height 10
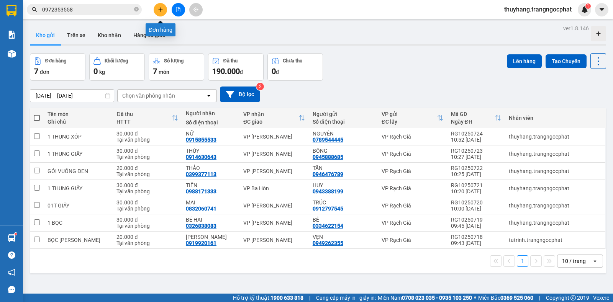
click at [156, 10] on button at bounding box center [160, 9] width 13 height 13
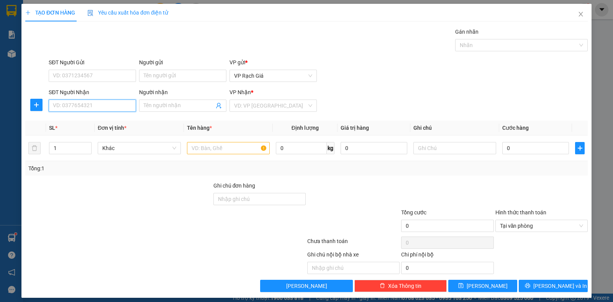
click at [89, 104] on input "SĐT Người Nhận" at bounding box center [92, 106] width 87 height 12
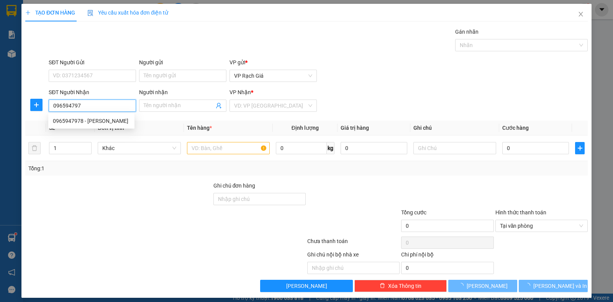
type input "0965947978"
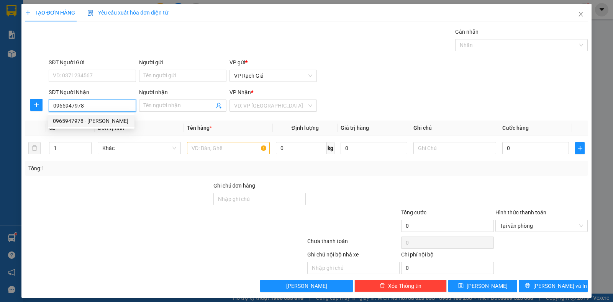
drag, startPoint x: 93, startPoint y: 120, endPoint x: 90, endPoint y: 99, distance: 21.3
click at [93, 120] on div "0965947978 - GIA MINH" at bounding box center [91, 121] width 77 height 8
type input "GIA MINH"
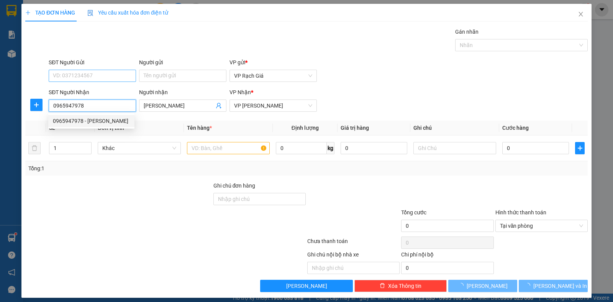
type input "0965947978"
type input "20.000"
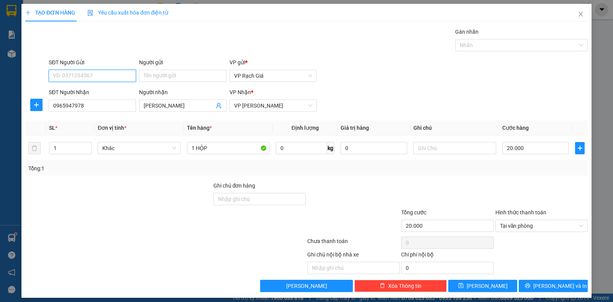
click at [85, 73] on input "SĐT Người Gửi" at bounding box center [92, 76] width 87 height 12
click at [115, 91] on div "0889666833 - VŨ" at bounding box center [91, 91] width 77 height 8
type input "0889666833"
type input "VŨ"
click at [98, 77] on input "0889666833" at bounding box center [92, 76] width 87 height 12
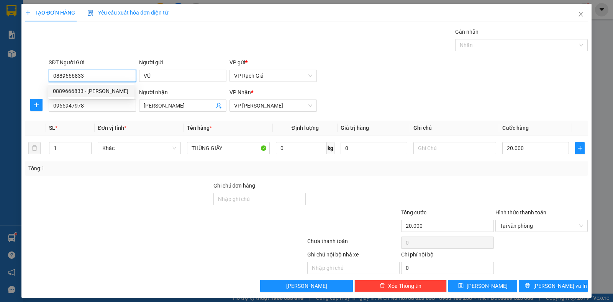
drag, startPoint x: 97, startPoint y: 80, endPoint x: 33, endPoint y: 79, distance: 64.4
click at [33, 79] on div "SĐT Người Gửi 0889666833 Người gửi VŨ VP gửi * VP Rạch Giá" at bounding box center [307, 71] width 564 height 27
click at [82, 104] on div "0919844833 - HÙNG PHONG" at bounding box center [91, 103] width 77 height 8
type input "0919844833"
type input "[PERSON_NAME]"
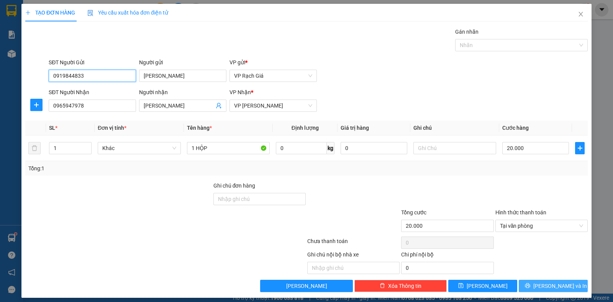
type input "0919844833"
click at [530, 285] on icon "printer" at bounding box center [527, 285] width 5 height 5
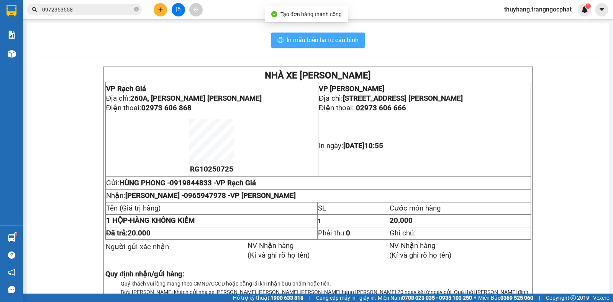
click at [317, 44] on span "In mẫu biên lai tự cấu hình" at bounding box center [323, 40] width 72 height 10
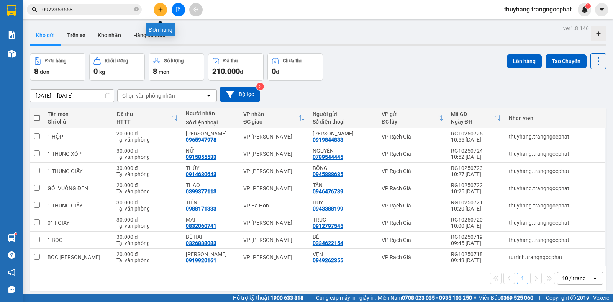
click at [158, 10] on icon "plus" at bounding box center [160, 9] width 5 height 5
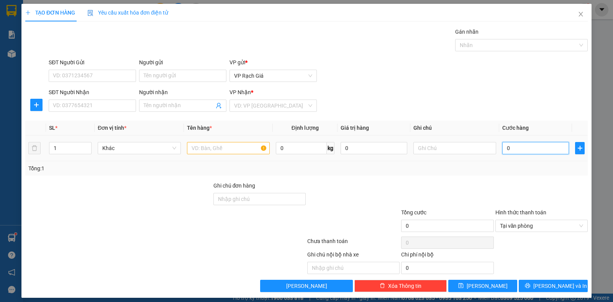
click at [523, 152] on input "0" at bounding box center [535, 148] width 67 height 12
click at [77, 100] on input "SĐT Người Nhận" at bounding box center [92, 106] width 87 height 12
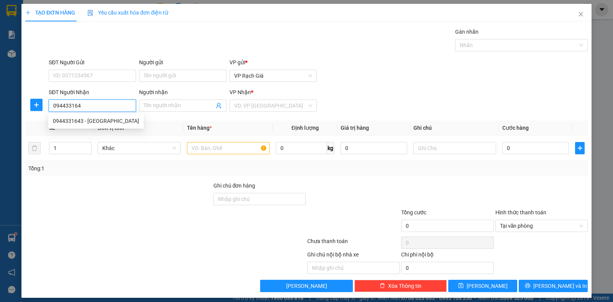
type input "0944331643"
click at [81, 121] on div "0944331643 - TÂY NAM" at bounding box center [96, 121] width 86 height 8
type input "TÂY NAM"
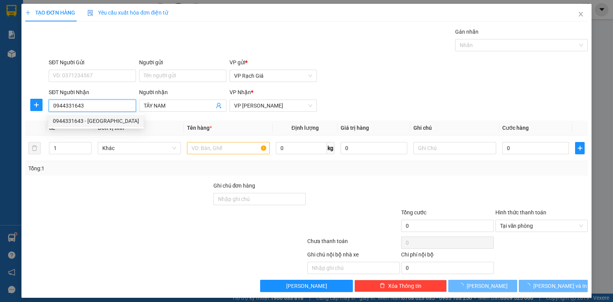
type input "20.000"
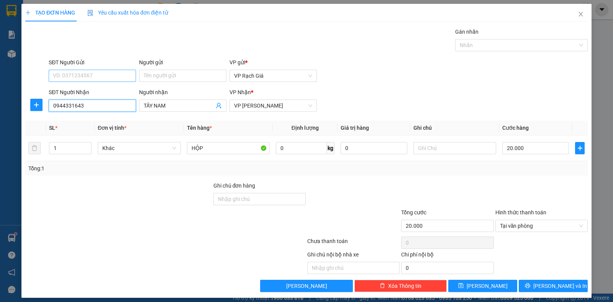
type input "0944331643"
click at [91, 78] on input "SĐT Người Gửi" at bounding box center [92, 76] width 87 height 12
click at [88, 93] on div "0947923445 - 6 VỊ" at bounding box center [91, 91] width 77 height 8
type input "0947923445"
type input "6 VỊ"
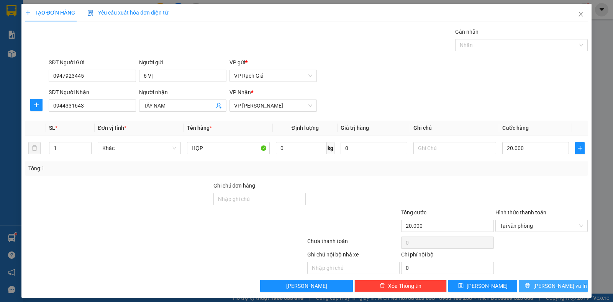
drag, startPoint x: 532, startPoint y: 285, endPoint x: 335, endPoint y: 75, distance: 288.1
click at [527, 280] on button "[PERSON_NAME] và In" at bounding box center [553, 286] width 69 height 12
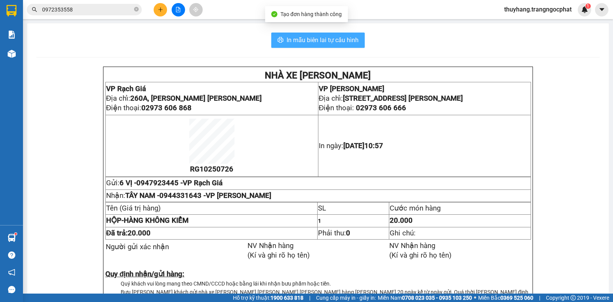
click at [329, 37] on span "In mẫu biên lai tự cấu hình" at bounding box center [323, 40] width 72 height 10
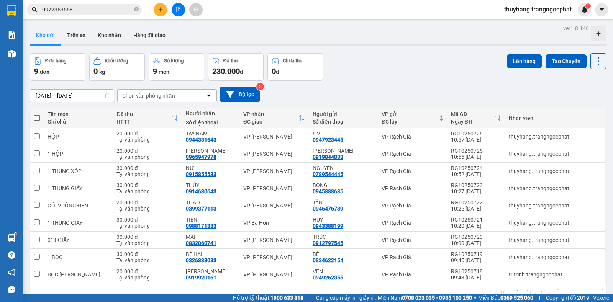
click at [363, 69] on div "Đơn hàng 9 đơn Khối lượng 0 kg Số lượng 9 món Đã thu 230.000 đ Chưa thu 0 đ Lên…" at bounding box center [318, 67] width 576 height 28
click at [118, 36] on button "Kho nhận" at bounding box center [110, 35] width 36 height 18
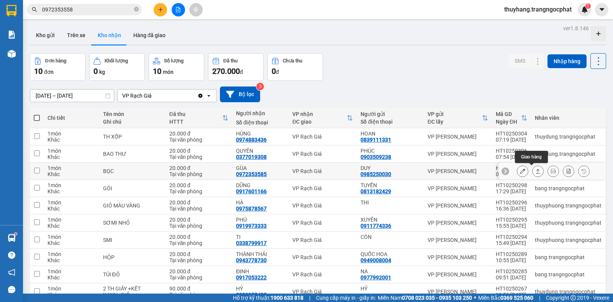
click at [535, 170] on icon at bounding box center [537, 171] width 5 height 5
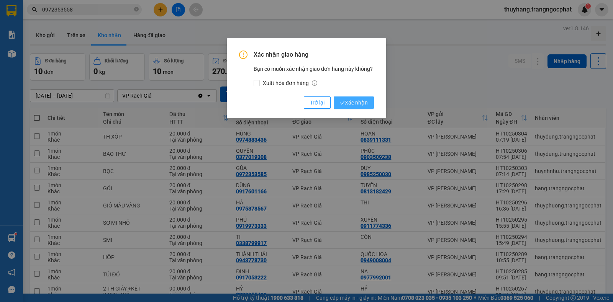
drag, startPoint x: 346, startPoint y: 94, endPoint x: 346, endPoint y: 99, distance: 4.6
click at [346, 95] on div "Xác nhận giao hàng Bạn có muốn xác nhận giao đơn hàng này không? Xuất hóa đơn h…" at bounding box center [306, 80] width 135 height 58
click at [346, 99] on span "Xác nhận" at bounding box center [354, 102] width 28 height 8
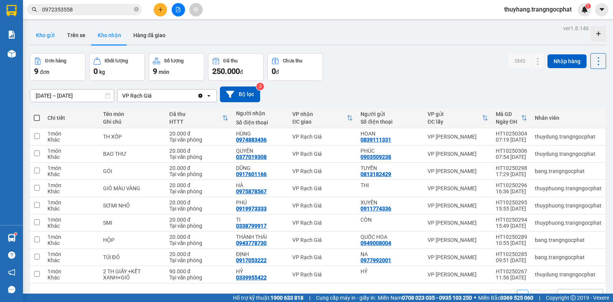
click at [48, 35] on button "Kho gửi" at bounding box center [45, 35] width 31 height 18
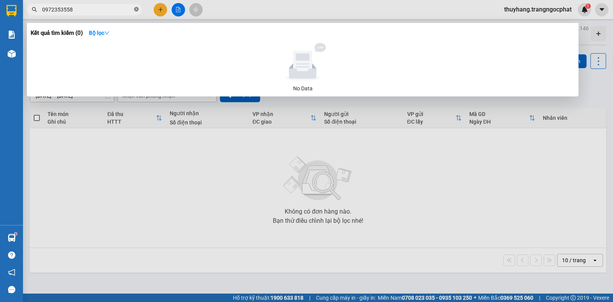
click at [136, 8] on icon "close-circle" at bounding box center [136, 9] width 5 height 5
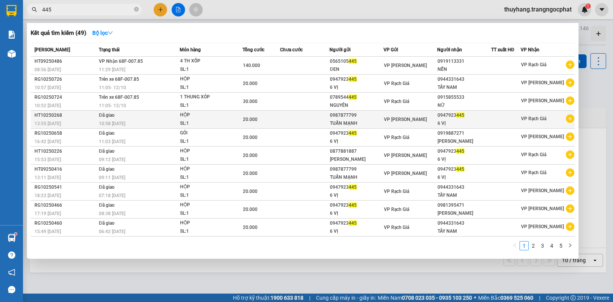
type input "445"
click at [342, 122] on div "TUẤN MẠNH" at bounding box center [356, 124] width 53 height 8
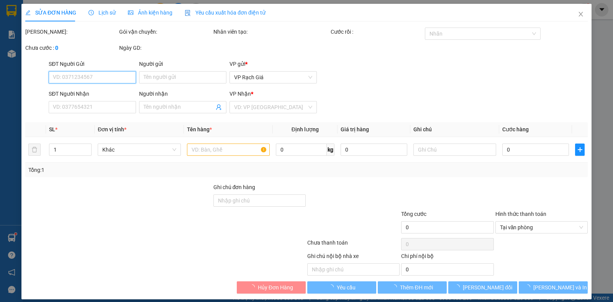
type input "0987877799"
type input "TUẤN MẠNH"
type input "0947923445"
type input "6 VỊ"
type input "20.000"
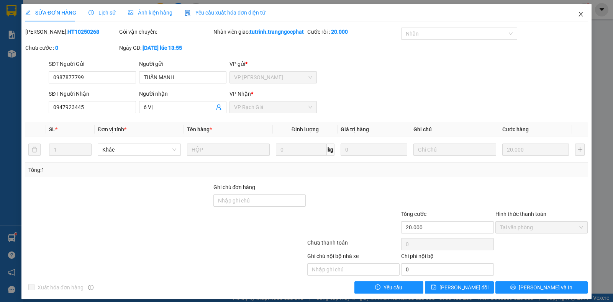
click at [578, 12] on icon "close" at bounding box center [581, 14] width 6 height 6
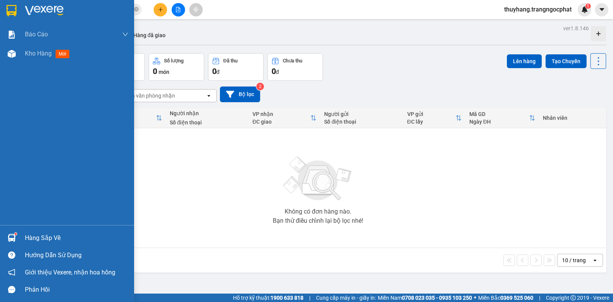
click at [44, 239] on div "Hàng sắp về" at bounding box center [76, 238] width 103 height 11
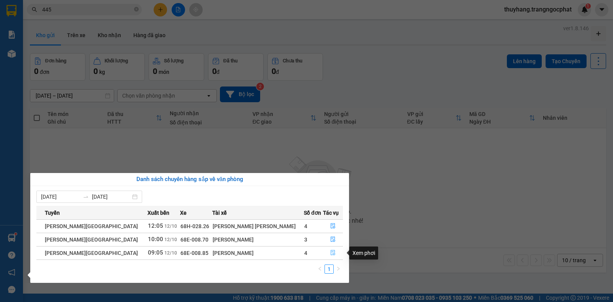
click at [330, 254] on icon "file-done" at bounding box center [332, 252] width 5 height 5
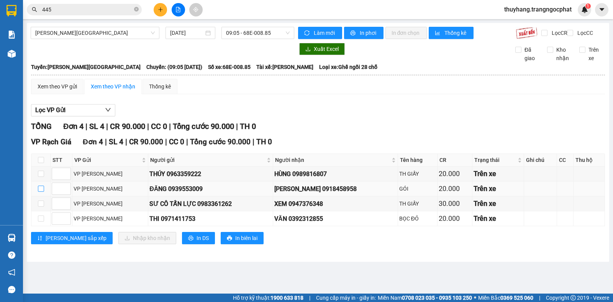
click at [42, 192] on input "checkbox" at bounding box center [41, 189] width 6 height 6
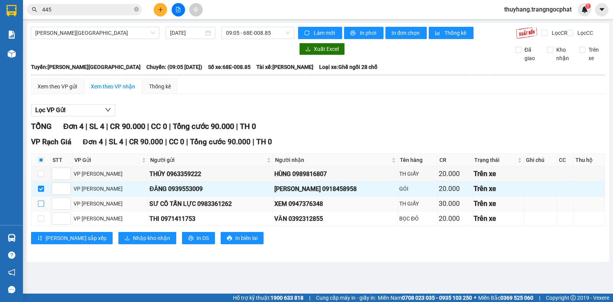
click at [40, 207] on input "checkbox" at bounding box center [41, 204] width 6 height 6
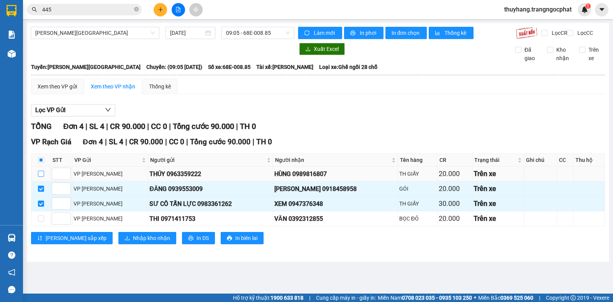
click at [39, 177] on input "checkbox" at bounding box center [41, 174] width 6 height 6
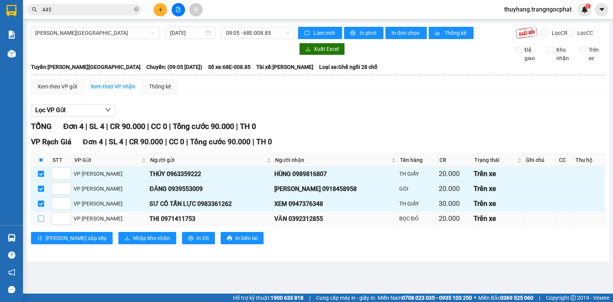
click at [41, 222] on input "checkbox" at bounding box center [41, 219] width 6 height 6
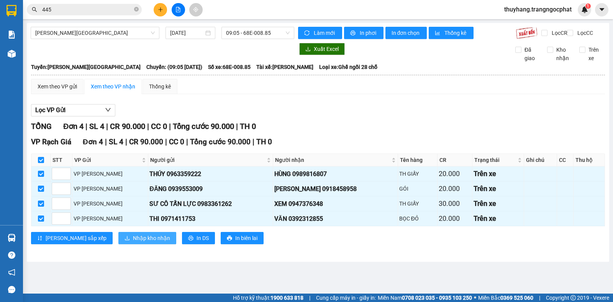
click at [133, 242] on span "Nhập kho nhận" at bounding box center [151, 238] width 37 height 8
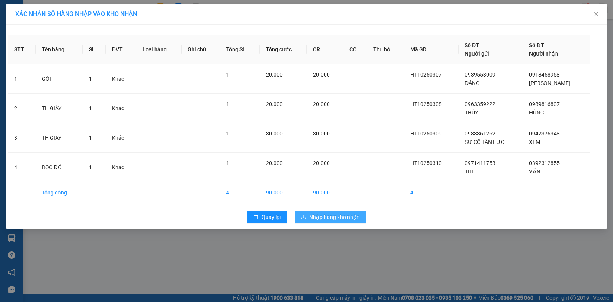
click at [337, 218] on span "Nhập hàng kho nhận" at bounding box center [334, 217] width 51 height 8
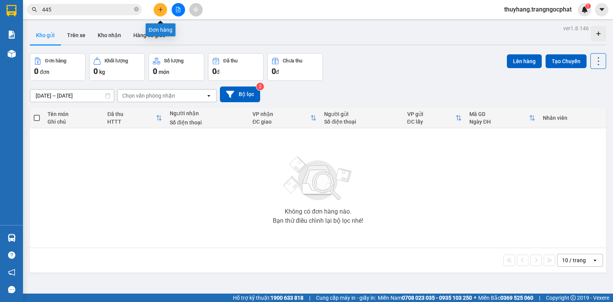
click at [161, 7] on button at bounding box center [160, 9] width 13 height 13
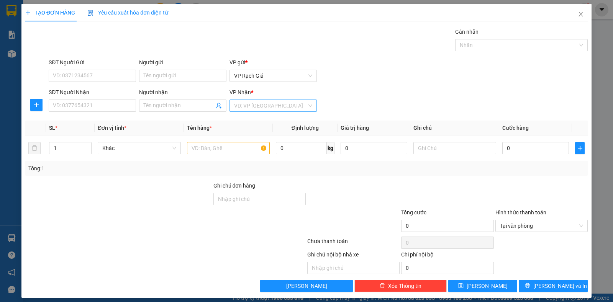
click at [272, 105] on input "search" at bounding box center [270, 105] width 73 height 11
click at [257, 135] on div "VP Ba Hòn" at bounding box center [270, 133] width 77 height 8
click at [124, 104] on input "SĐT Người Nhận" at bounding box center [92, 106] width 87 height 12
click at [188, 106] on input "Người nhận" at bounding box center [179, 106] width 70 height 8
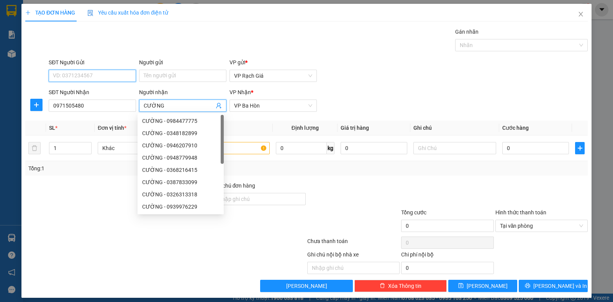
click at [102, 75] on input "SĐT Người Gửi" at bounding box center [92, 76] width 87 height 12
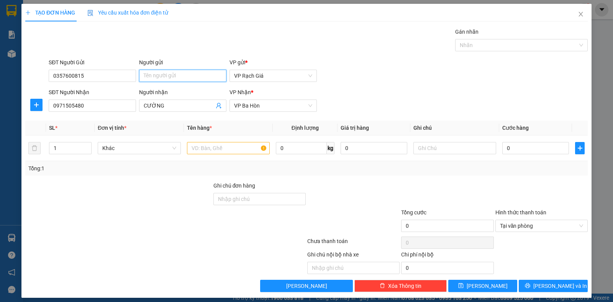
click at [182, 75] on input "Người gửi" at bounding box center [182, 76] width 87 height 12
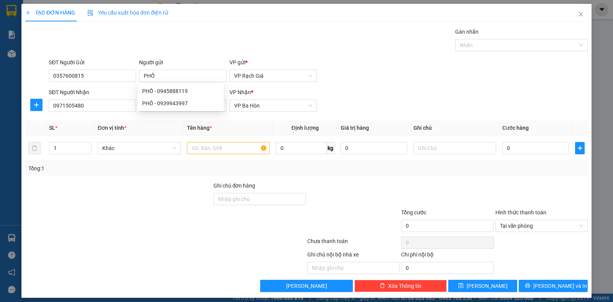
click at [332, 51] on div "Gán nhãn Nhãn" at bounding box center [318, 41] width 542 height 27
click at [230, 149] on input "text" at bounding box center [228, 148] width 83 height 12
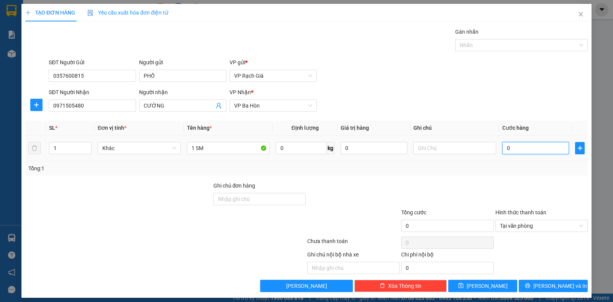
click at [540, 149] on input "0" at bounding box center [535, 148] width 67 height 12
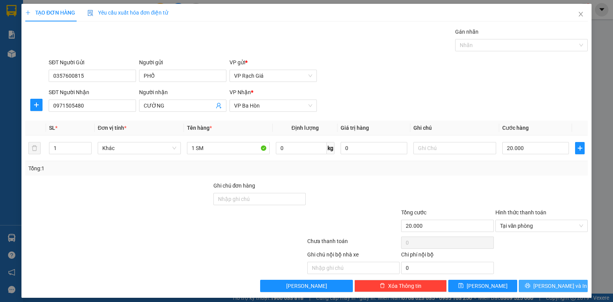
click at [551, 287] on span "[PERSON_NAME] và In" at bounding box center [560, 286] width 54 height 8
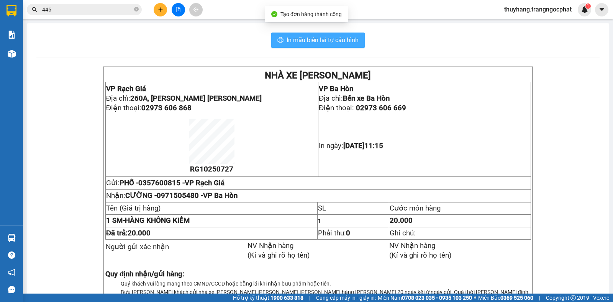
click at [341, 47] on button "In mẫu biên lai tự cấu hình" at bounding box center [317, 40] width 93 height 15
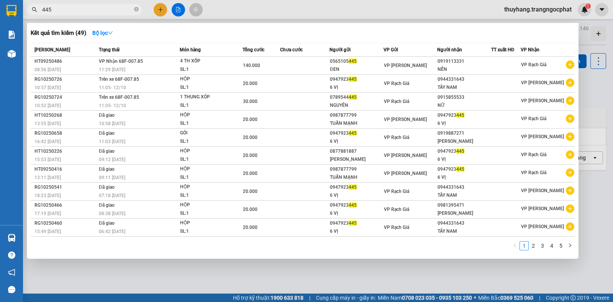
click at [138, 10] on icon "close-circle" at bounding box center [136, 9] width 5 height 5
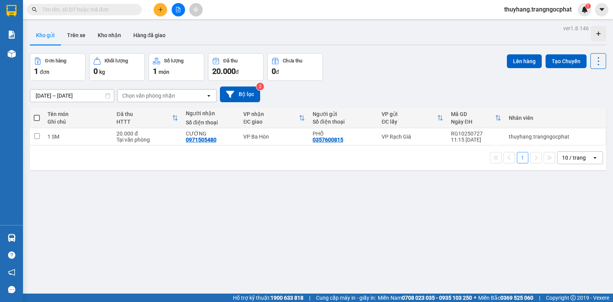
click at [128, 11] on input "text" at bounding box center [87, 9] width 90 height 8
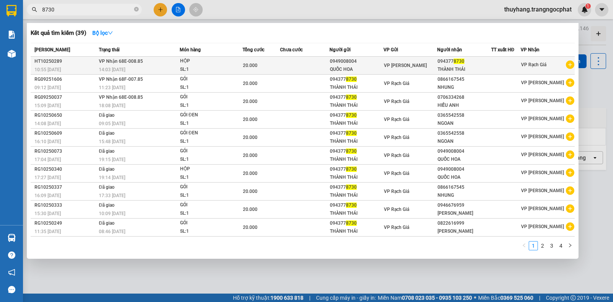
click at [370, 66] on div "QUỐC HOA" at bounding box center [356, 70] width 53 height 8
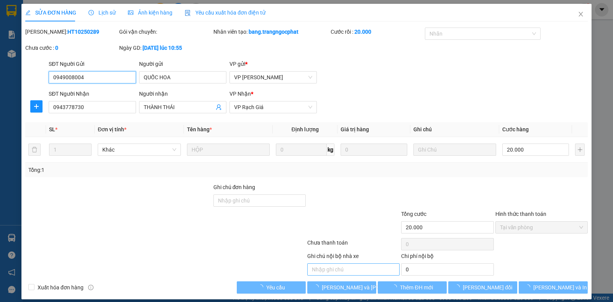
scroll to position [7, 0]
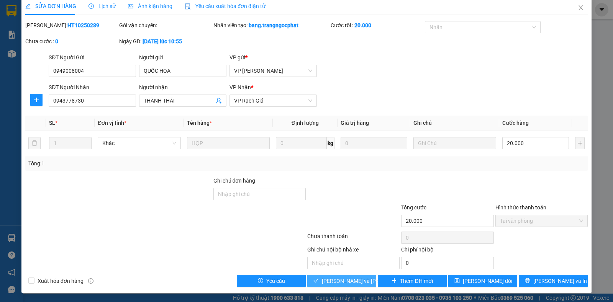
click at [334, 283] on span "Lưu và Giao hàng" at bounding box center [373, 281] width 103 height 8
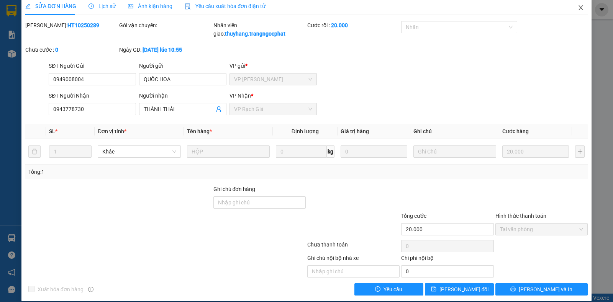
click at [578, 7] on icon "close" at bounding box center [581, 8] width 6 height 6
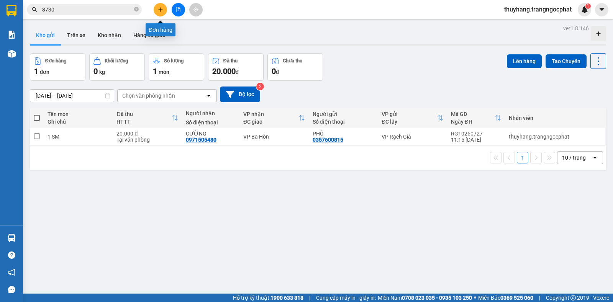
click at [162, 13] on button at bounding box center [160, 9] width 13 height 13
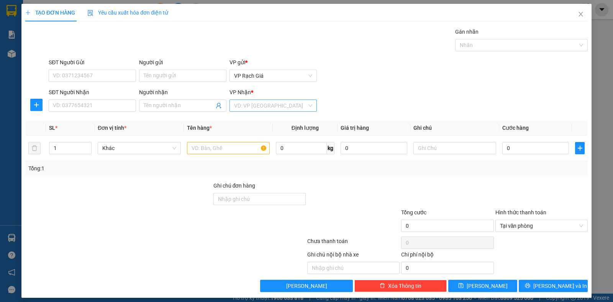
click at [244, 102] on input "search" at bounding box center [270, 105] width 73 height 11
click at [244, 145] on div "VP [GEOGRAPHIC_DATA]" at bounding box center [270, 145] width 77 height 8
click at [206, 146] on input "text" at bounding box center [228, 148] width 83 height 12
click at [101, 102] on input "SĐT Người Nhận" at bounding box center [92, 106] width 87 height 12
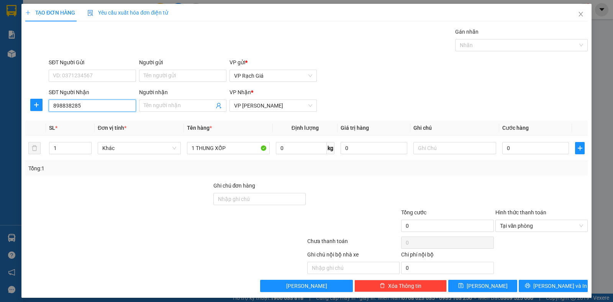
click at [51, 105] on input "898838285" at bounding box center [92, 106] width 87 height 12
click at [98, 118] on div "0898838285 - PHONG" at bounding box center [91, 121] width 77 height 8
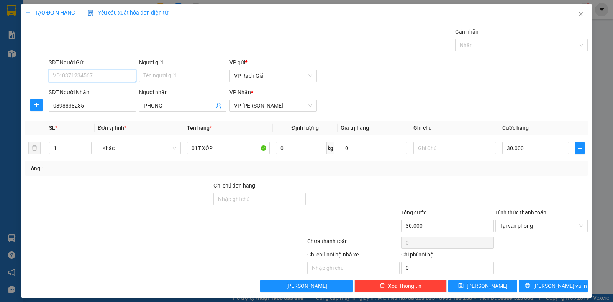
click at [104, 75] on input "SĐT Người Gửi" at bounding box center [92, 76] width 87 height 12
click at [95, 91] on div "0939053812 - NGỌC KHÁNH AN" at bounding box center [91, 91] width 77 height 8
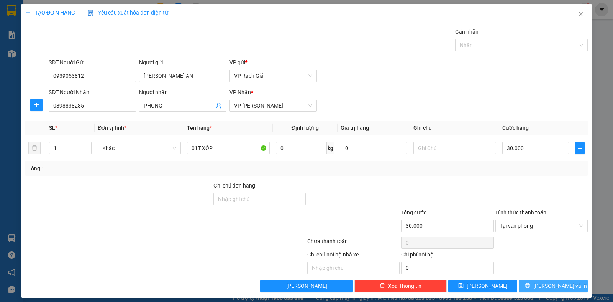
click at [539, 282] on button "[PERSON_NAME] và In" at bounding box center [553, 286] width 69 height 12
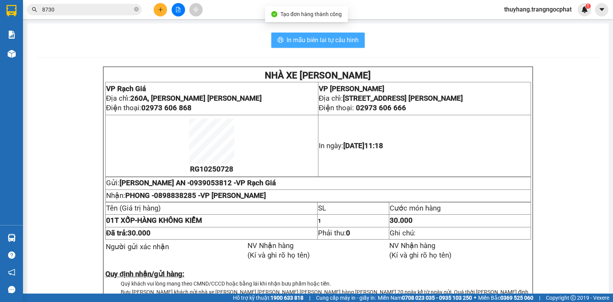
drag, startPoint x: 349, startPoint y: 41, endPoint x: 311, endPoint y: 7, distance: 51.0
click at [347, 41] on span "In mẫu biên lai tự cấu hình" at bounding box center [323, 40] width 72 height 10
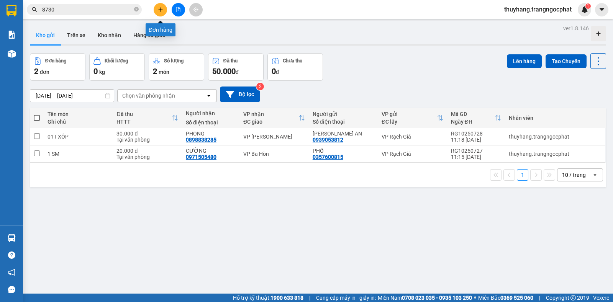
click at [162, 9] on icon "plus" at bounding box center [160, 9] width 5 height 5
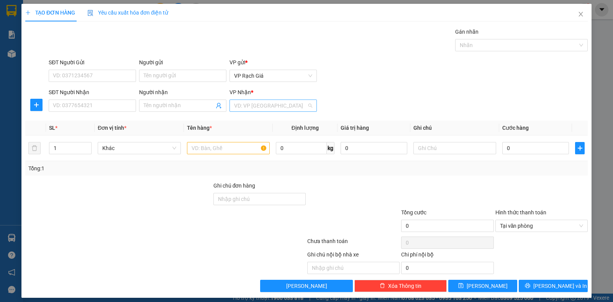
click at [251, 108] on input "search" at bounding box center [270, 105] width 73 height 11
drag, startPoint x: 249, startPoint y: 145, endPoint x: 195, endPoint y: 124, distance: 58.6
click at [248, 146] on div "VP [GEOGRAPHIC_DATA]" at bounding box center [270, 145] width 77 height 8
click at [105, 105] on input "SĐT Người Nhận" at bounding box center [92, 106] width 87 height 12
click at [82, 106] on input "SĐT Người Nhận" at bounding box center [92, 106] width 87 height 12
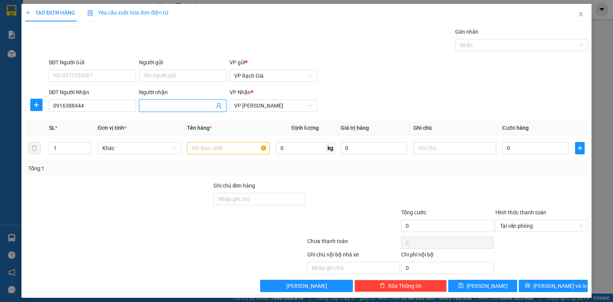
click at [163, 108] on input "Người nhận" at bounding box center [179, 106] width 70 height 8
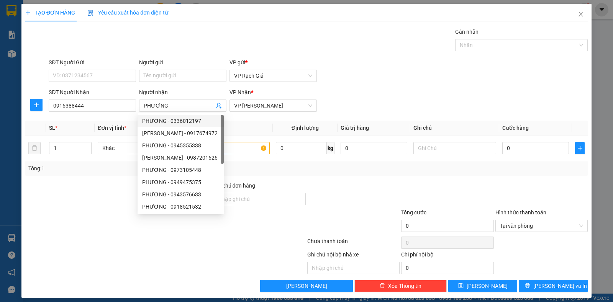
click at [348, 25] on div "TẠO ĐƠN HÀNG Yêu cầu xuất hóa đơn điện tử Transit Pickup Surcharge Ids Transit …" at bounding box center [306, 148] width 562 height 288
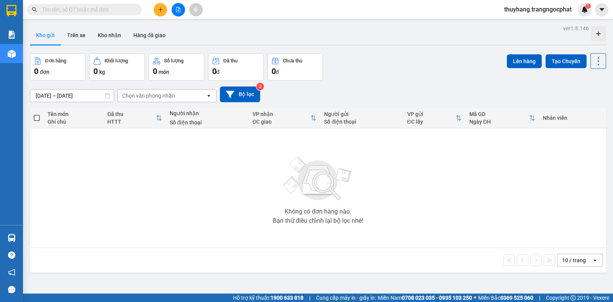
click at [119, 7] on input "text" at bounding box center [87, 9] width 90 height 8
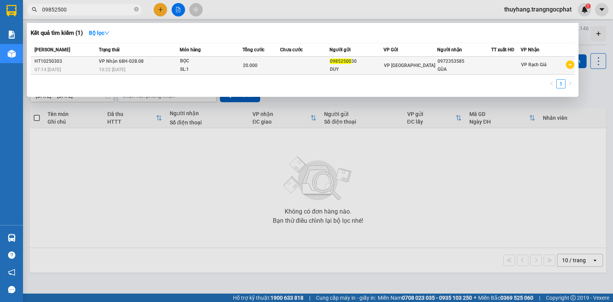
type input "09852500"
click at [357, 65] on div "09852500 30" at bounding box center [356, 61] width 53 height 8
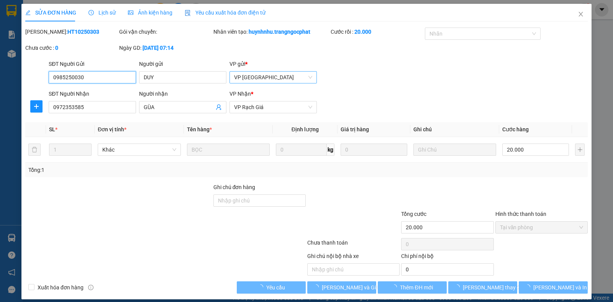
type input "0985250030"
type input "DUY"
type input "0972353585"
type input "GÙA"
type input "20.000"
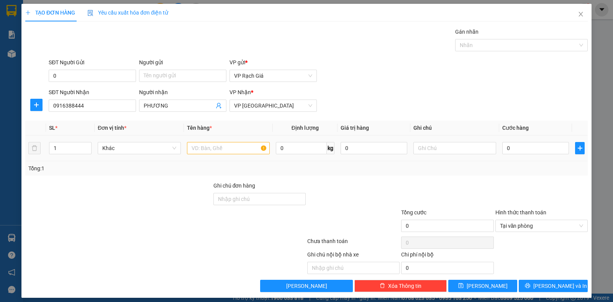
type input "0"
click at [219, 149] on input "text" at bounding box center [228, 148] width 83 height 12
type input "2 BỌC"
click at [69, 80] on input "0" at bounding box center [92, 76] width 87 height 12
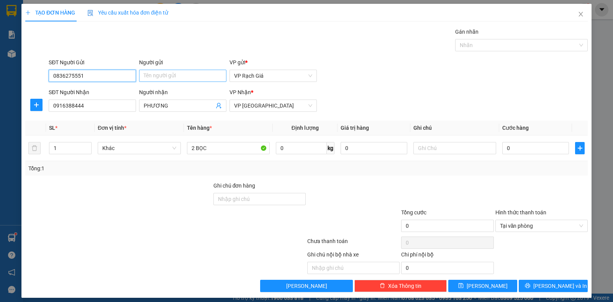
type input "0836275551"
click at [163, 72] on input "Người gửi" at bounding box center [182, 76] width 87 height 12
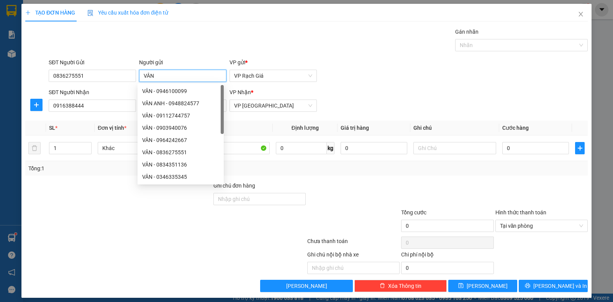
type input "VÂN"
click at [381, 39] on div "Gán nhãn Nhãn" at bounding box center [318, 41] width 542 height 27
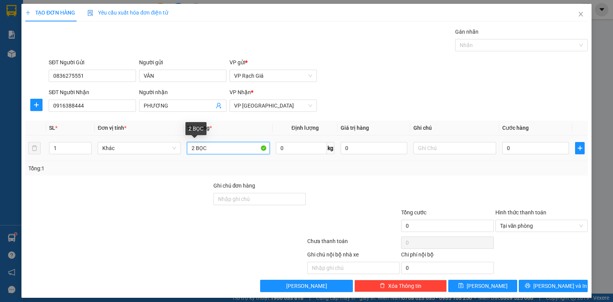
click at [240, 149] on input "2 BỌC" at bounding box center [228, 148] width 83 height 12
click at [524, 150] on input "0" at bounding box center [535, 148] width 67 height 12
type input "6"
type input "60"
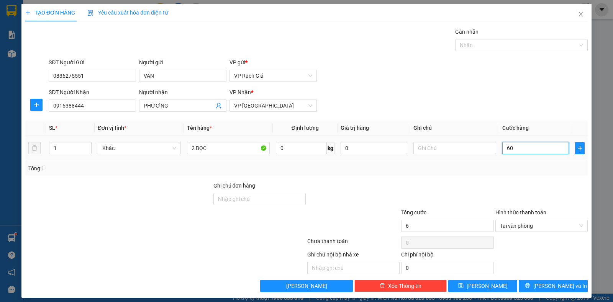
type input "60"
type input "600"
type input "6.000"
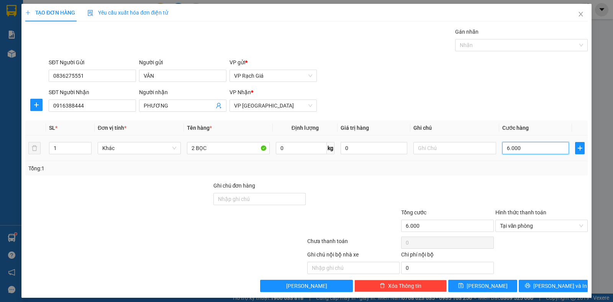
type input "60.000"
click at [552, 284] on span "[PERSON_NAME] và In" at bounding box center [560, 286] width 54 height 8
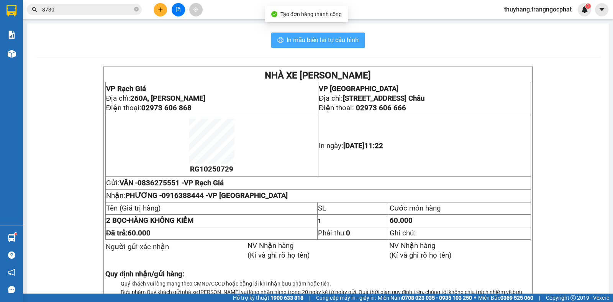
click at [300, 41] on span "In mẫu biên lai tự cấu hình" at bounding box center [323, 40] width 72 height 10
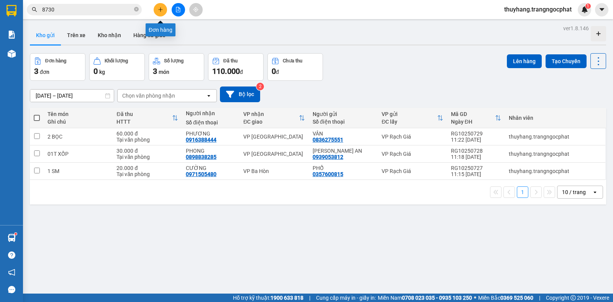
click at [162, 9] on icon "plus" at bounding box center [160, 9] width 5 height 5
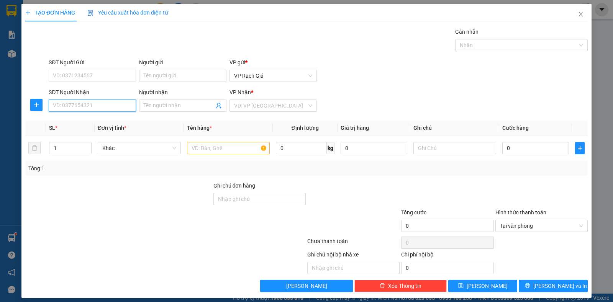
click at [109, 109] on input "SĐT Người Nhận" at bounding box center [92, 106] width 87 height 12
type input "0375361905"
click at [170, 105] on input "Người nhận" at bounding box center [179, 106] width 70 height 8
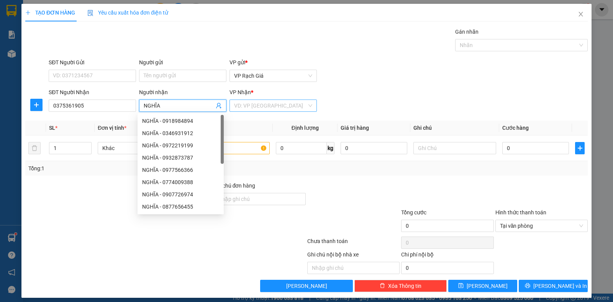
type input "NGHĨA"
click at [253, 101] on input "search" at bounding box center [270, 105] width 73 height 11
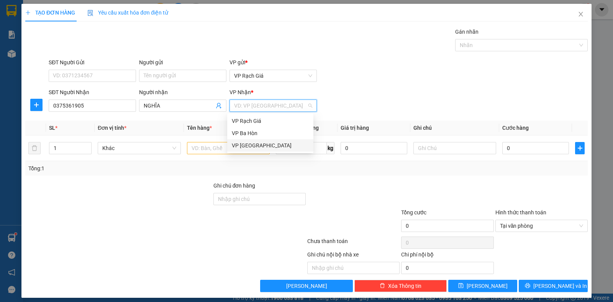
drag, startPoint x: 248, startPoint y: 145, endPoint x: 231, endPoint y: 128, distance: 24.1
click at [246, 146] on div "VP [PERSON_NAME]" at bounding box center [270, 145] width 77 height 8
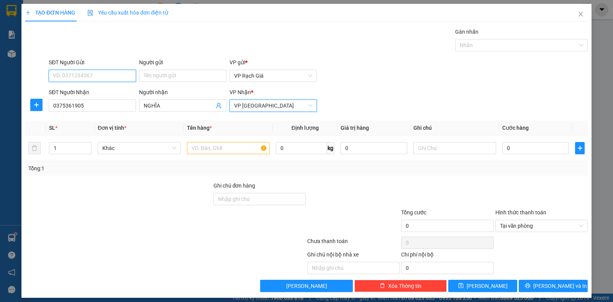
click at [115, 74] on input "SĐT Người Gửi" at bounding box center [92, 76] width 87 height 12
type input "0942884437"
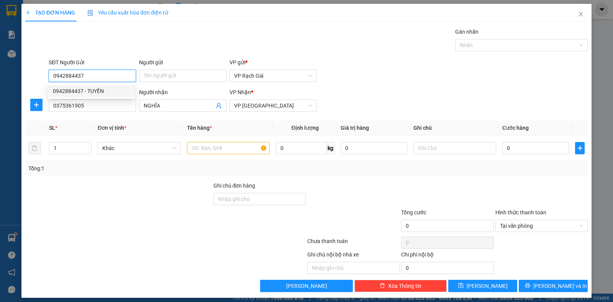
click at [92, 90] on div "0942884437 - TUYỀN" at bounding box center [91, 91] width 77 height 8
type input "TUYỀN"
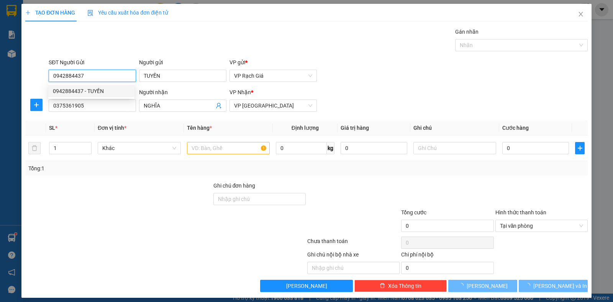
type input "20.000"
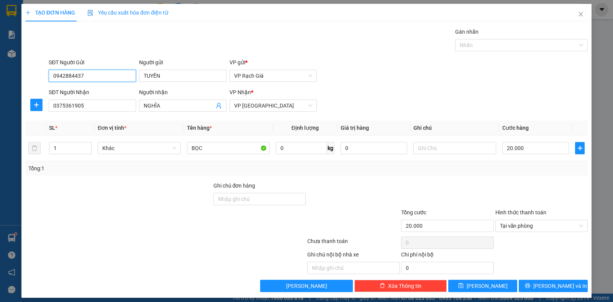
type input "0942884437"
click at [552, 293] on div "TẠO ĐƠN HÀNG Yêu cầu xuất hóa đơn điện tử Transit Pickup Surcharge Ids Transit …" at bounding box center [306, 151] width 570 height 294
click at [550, 286] on span "[PERSON_NAME] và In" at bounding box center [560, 286] width 54 height 8
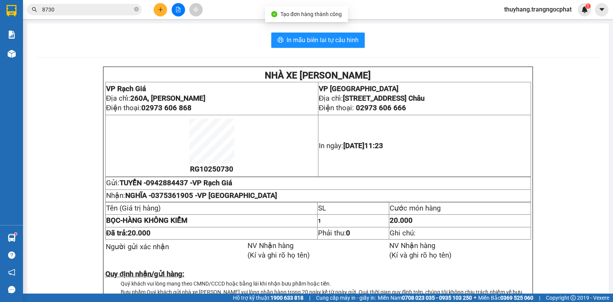
click at [319, 48] on div "In mẫu biên lai tự cấu hình NHÀ XE TRANG NGỌC PHÁT VP Rạch Giá Địa chỉ: 260A, N…" at bounding box center [317, 186] width 581 height 326
click at [334, 42] on span "In mẫu biên lai tự cấu hình" at bounding box center [323, 40] width 72 height 10
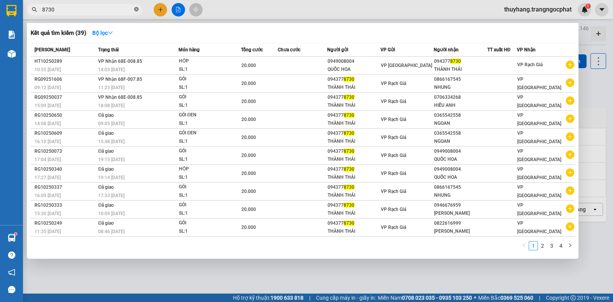
click at [137, 10] on icon "close-circle" at bounding box center [136, 9] width 5 height 5
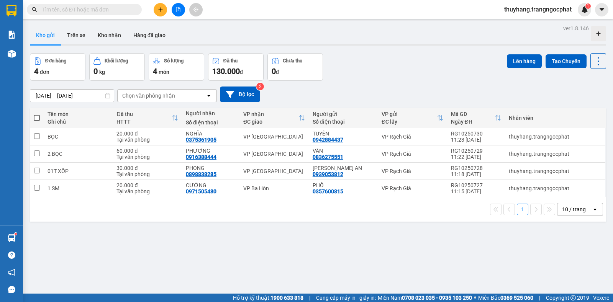
click at [121, 8] on input "text" at bounding box center [87, 9] width 90 height 8
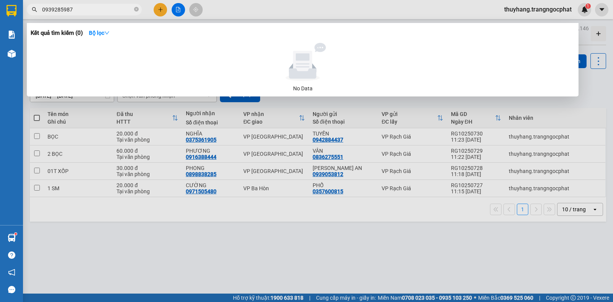
type input "0939285987"
click at [160, 11] on div at bounding box center [306, 151] width 613 height 302
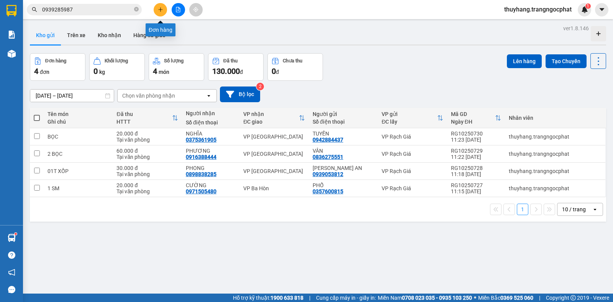
click at [161, 6] on button at bounding box center [160, 9] width 13 height 13
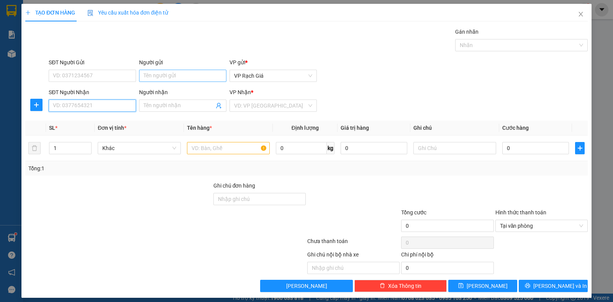
drag, startPoint x: 103, startPoint y: 105, endPoint x: 190, endPoint y: 80, distance: 90.1
click at [104, 105] on input "SĐT Người Nhận" at bounding box center [92, 106] width 87 height 12
type input "0918628510"
click at [108, 118] on div "0918628510 - THÔNG" at bounding box center [91, 121] width 77 height 8
type input "THÔNG"
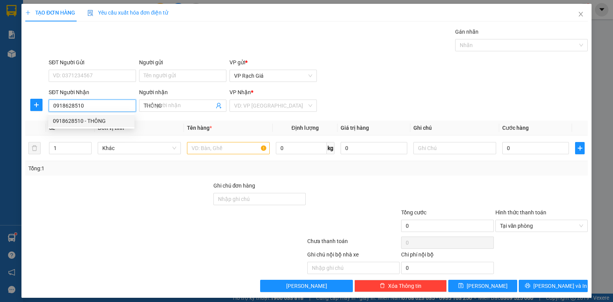
type input "30.000"
type input "0918628510"
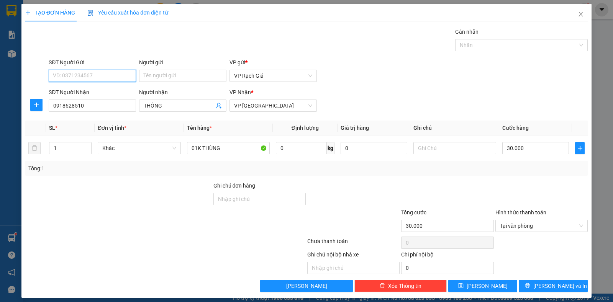
click at [102, 72] on input "SĐT Người Gửi" at bounding box center [92, 76] width 87 height 12
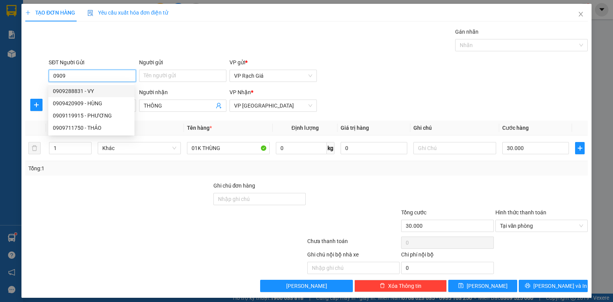
click at [80, 94] on div "0909288831 - VY" at bounding box center [91, 91] width 77 height 8
type input "0909288831"
type input "VY"
type input "20.000"
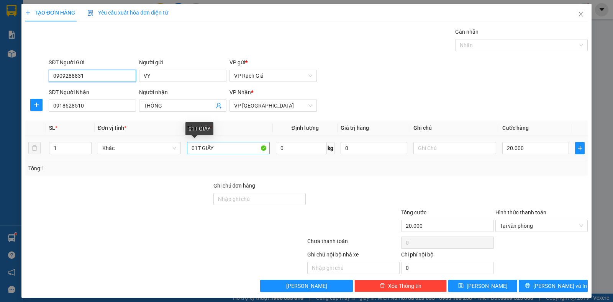
type input "0909288831"
click at [229, 149] on input "01T GIẤY" at bounding box center [228, 148] width 83 height 12
type input "01THUNG XỐP"
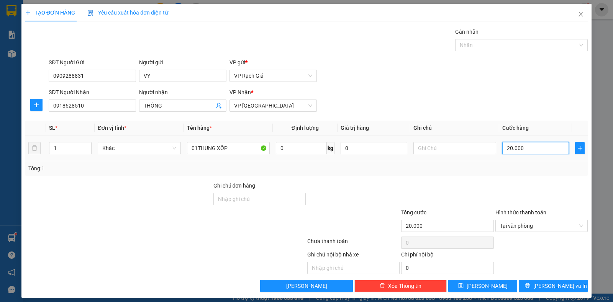
click at [536, 152] on input "20.000" at bounding box center [535, 148] width 67 height 12
type input "7"
type input "70"
type input "700"
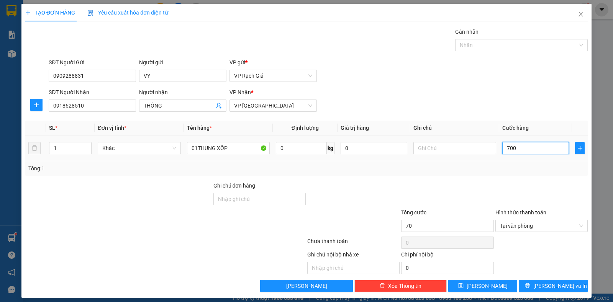
type input "700"
type input "7.000"
type input "70.000"
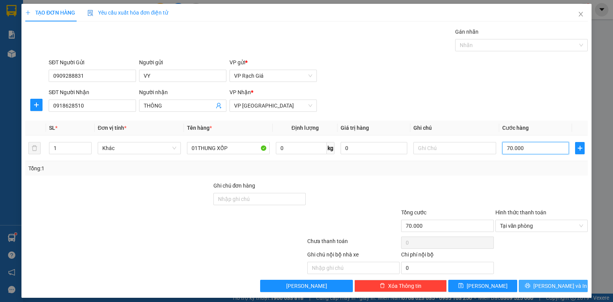
type input "70.000"
click at [549, 283] on span "Lưu và In" at bounding box center [560, 286] width 54 height 8
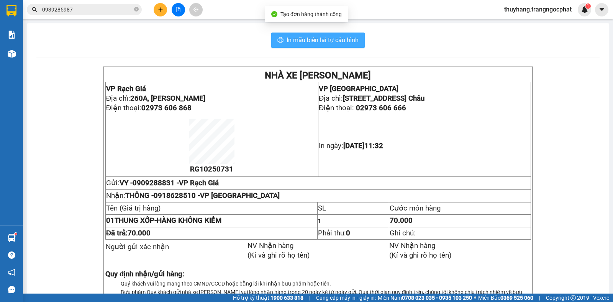
click at [335, 44] on span "In mẫu biên lai tự cấu hình" at bounding box center [323, 40] width 72 height 10
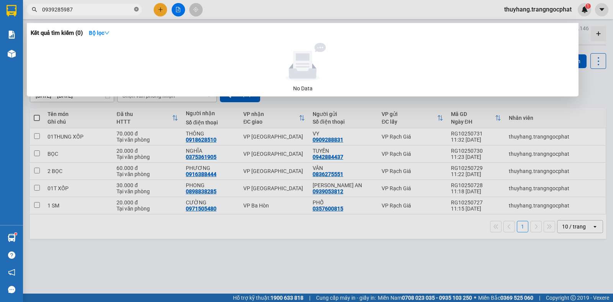
click at [137, 9] on icon "close-circle" at bounding box center [136, 9] width 5 height 5
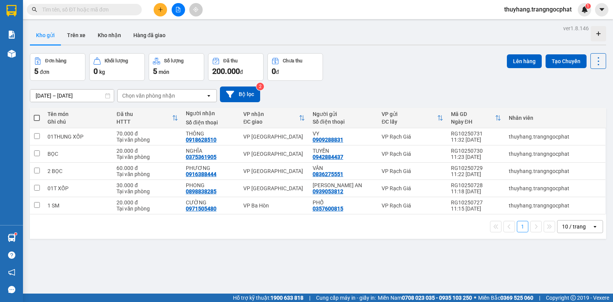
click at [129, 9] on input "text" at bounding box center [87, 9] width 90 height 8
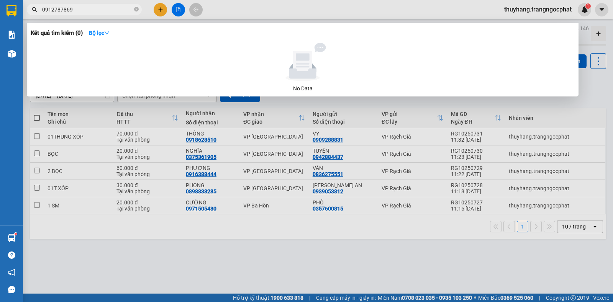
type input "0912787869"
click at [193, 249] on div at bounding box center [306, 151] width 613 height 302
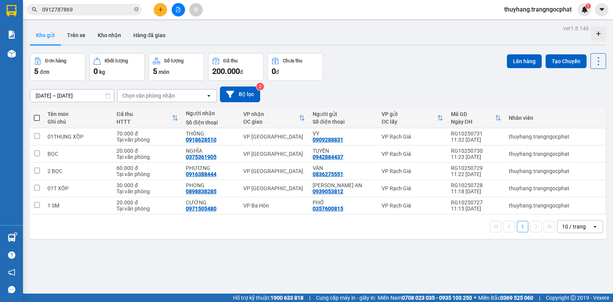
drag, startPoint x: 36, startPoint y: 116, endPoint x: 423, endPoint y: 116, distance: 386.9
click at [43, 116] on th at bounding box center [37, 118] width 14 height 20
click at [518, 62] on button "Lên hàng" at bounding box center [524, 61] width 35 height 14
click at [40, 117] on th at bounding box center [37, 118] width 14 height 20
click at [36, 117] on span at bounding box center [37, 118] width 6 height 6
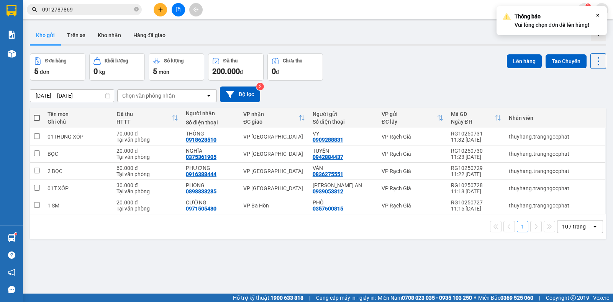
click at [37, 114] on input "checkbox" at bounding box center [37, 114] width 0 height 0
checkbox input "true"
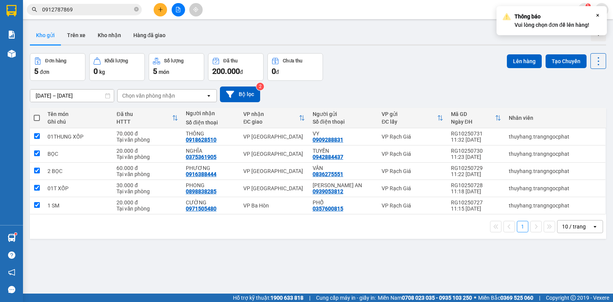
checkbox input "true"
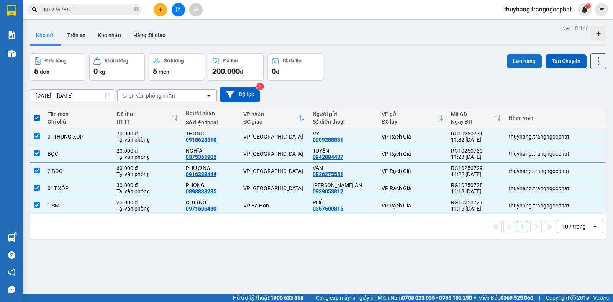
click at [515, 65] on button "Lên hàng" at bounding box center [524, 61] width 35 height 14
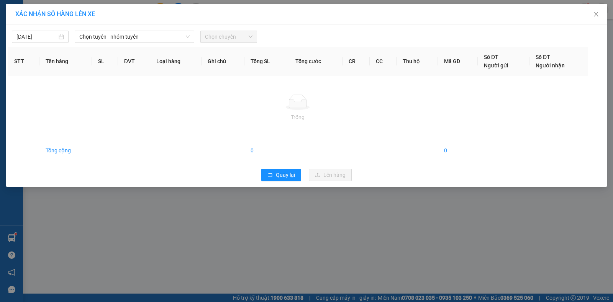
drag, startPoint x: 147, startPoint y: 37, endPoint x: 141, endPoint y: 43, distance: 8.1
click at [147, 38] on span "Chọn tuyến - nhóm tuyến" at bounding box center [134, 36] width 110 height 11
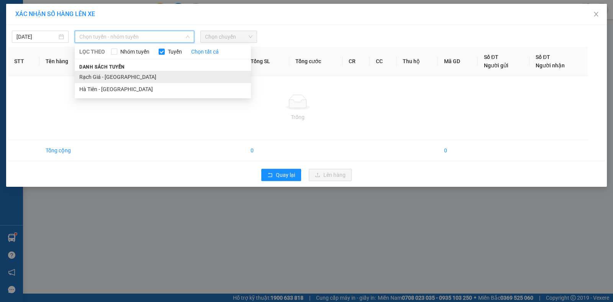
click at [99, 77] on li "Rạch Giá - Hà Tiên" at bounding box center [163, 77] width 176 height 12
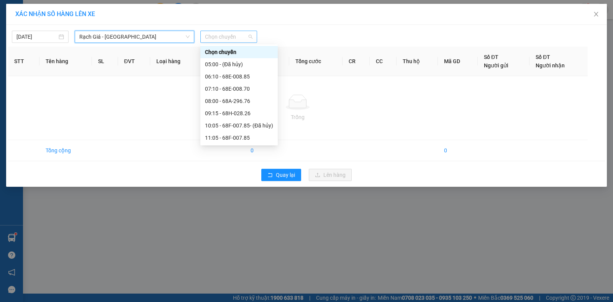
click at [221, 38] on span "Chọn chuyến" at bounding box center [229, 36] width 48 height 11
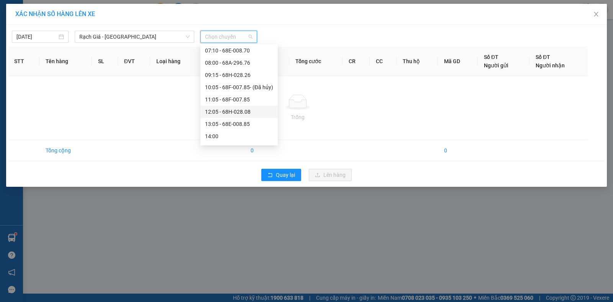
click at [227, 113] on div "12:05 - 68H-028.08" at bounding box center [239, 112] width 68 height 8
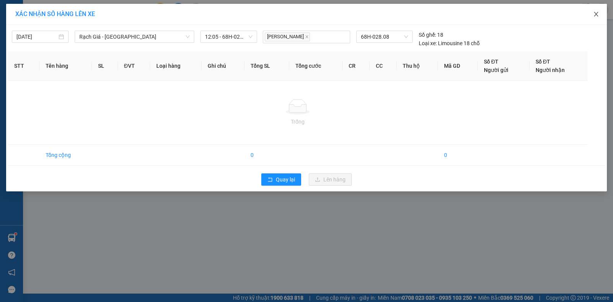
click at [598, 12] on icon "close" at bounding box center [596, 14] width 6 height 6
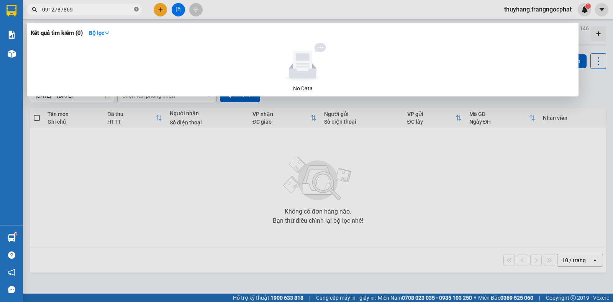
click at [135, 9] on icon "close-circle" at bounding box center [136, 9] width 5 height 5
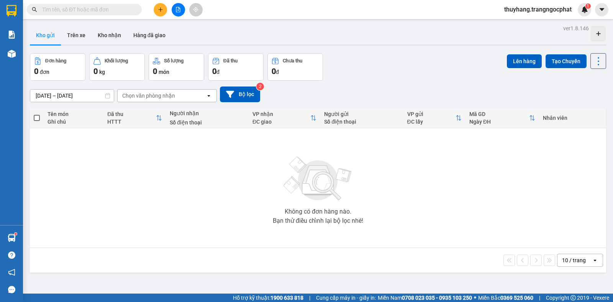
click at [130, 8] on input "text" at bounding box center [87, 9] width 90 height 8
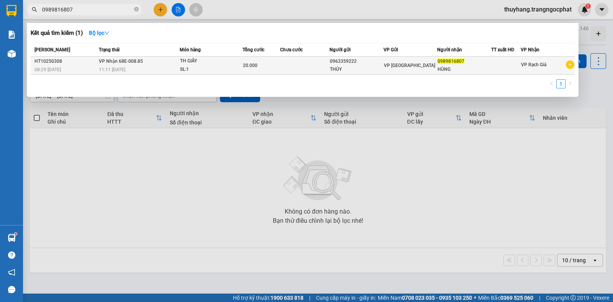
type input "0989816807"
click at [305, 70] on td at bounding box center [305, 66] width 50 height 18
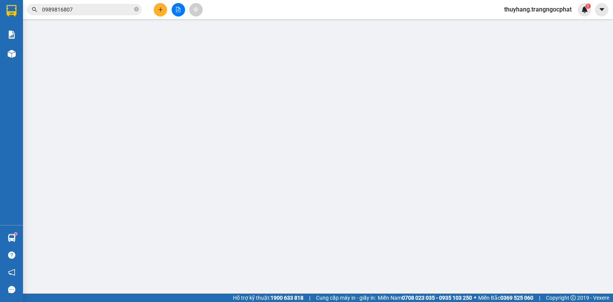
type input "0963359222"
type input "THÚY"
type input "0989816807"
type input "HÙNG"
type input "20.000"
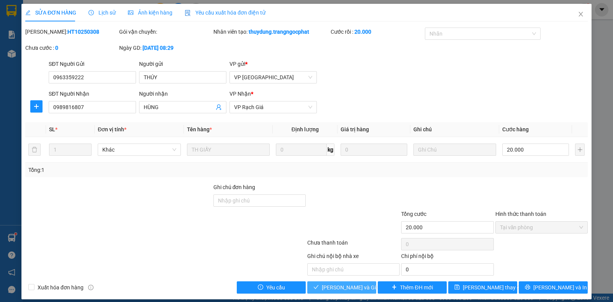
click at [345, 287] on span "[PERSON_NAME] và Giao hàng" at bounding box center [359, 287] width 74 height 8
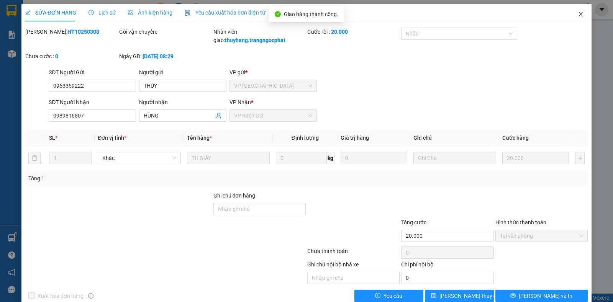
click at [578, 15] on icon "close" at bounding box center [580, 14] width 4 height 5
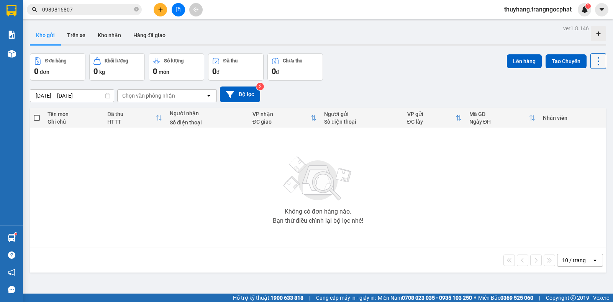
click at [598, 61] on icon at bounding box center [599, 61] width 2 height 8
click at [578, 112] on span "Làm mới" at bounding box center [580, 110] width 21 height 8
click at [136, 10] on icon "close-circle" at bounding box center [136, 9] width 5 height 5
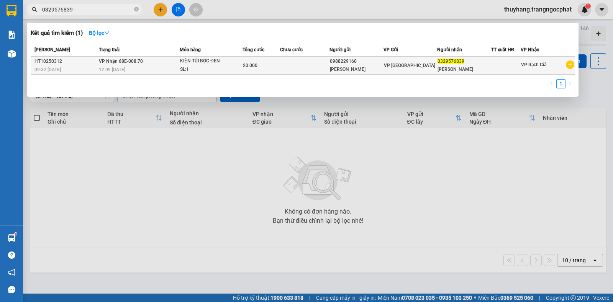
type input "0329576839"
click at [204, 69] on div "SL: 1" at bounding box center [208, 70] width 57 height 8
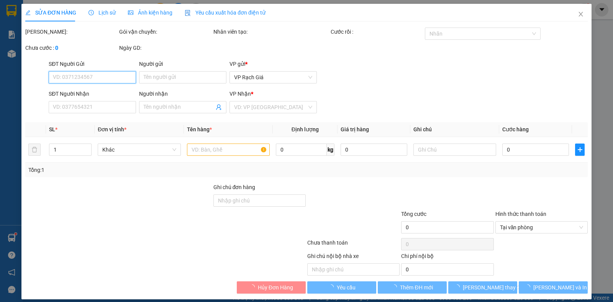
type input "0988229160"
type input "KIM PHÁT"
type input "0329576839"
type input "KHÁNH VŨ"
type input "20.000"
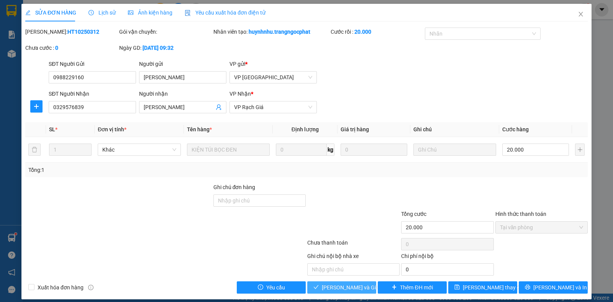
click at [359, 287] on span "[PERSON_NAME] và Giao hàng" at bounding box center [359, 287] width 74 height 8
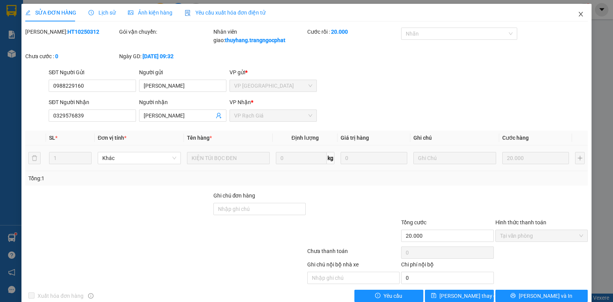
click at [578, 12] on icon "close" at bounding box center [581, 14] width 6 height 6
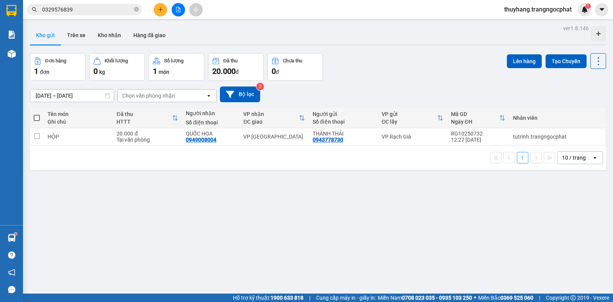
click at [159, 11] on icon "plus" at bounding box center [160, 9] width 5 height 5
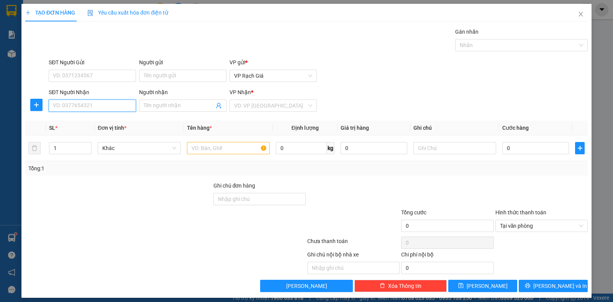
click at [68, 105] on input "SĐT Người Nhận" at bounding box center [92, 106] width 87 height 12
type input "0387124410"
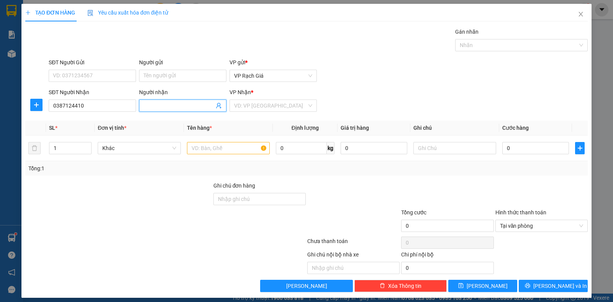
click at [156, 103] on input "Người nhận" at bounding box center [179, 106] width 70 height 8
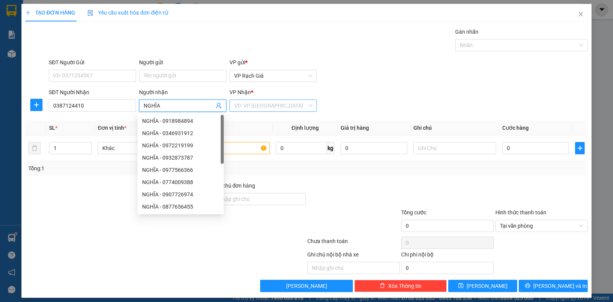
type input "NGHĨA"
click at [253, 104] on input "search" at bounding box center [270, 105] width 73 height 11
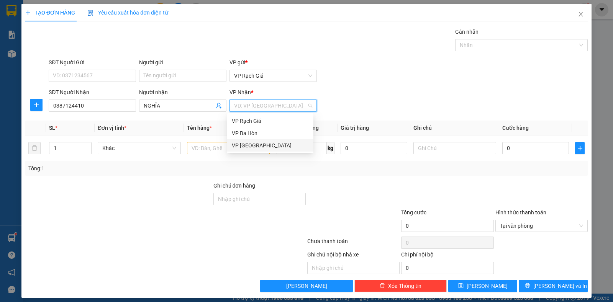
click at [248, 146] on div "VP [GEOGRAPHIC_DATA]" at bounding box center [270, 145] width 77 height 8
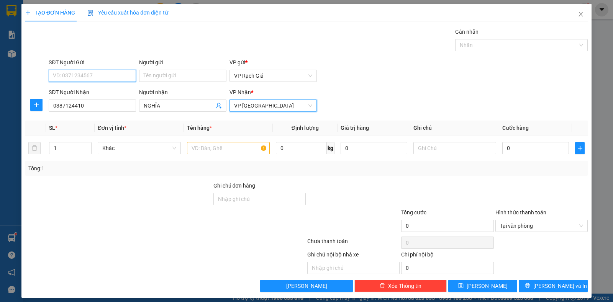
click at [118, 76] on input "SĐT Người Gửi" at bounding box center [92, 76] width 87 height 12
type input "0944545253"
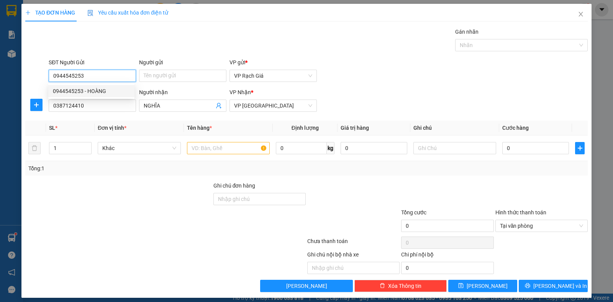
click at [91, 92] on div "0944545253 - HOÀNG" at bounding box center [91, 91] width 77 height 8
type input "HOÀNG"
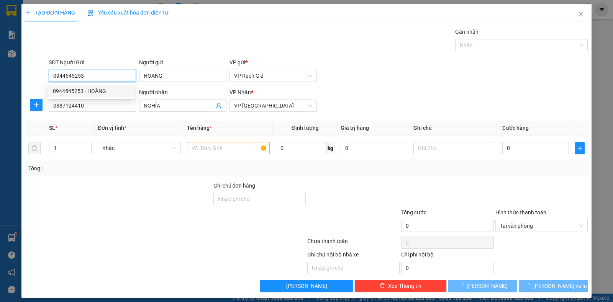
type input "20.000"
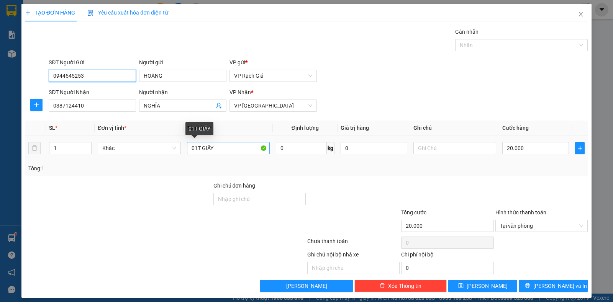
type input "0944545253"
click at [228, 147] on input "01T GIẤY" at bounding box center [228, 148] width 83 height 12
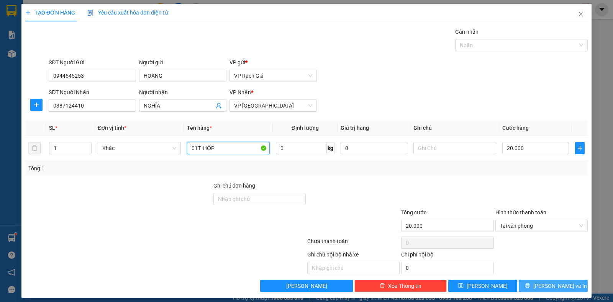
type input "01T HỘP"
click at [543, 285] on span "[PERSON_NAME] và In" at bounding box center [560, 286] width 54 height 8
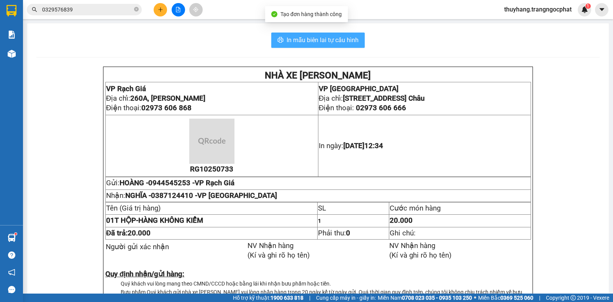
click at [296, 41] on span "In mẫu biên lai tự cấu hình" at bounding box center [323, 40] width 72 height 10
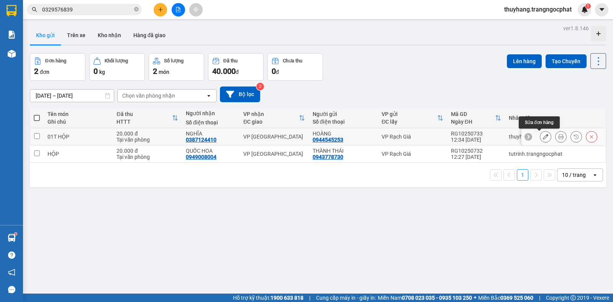
click at [540, 136] on button at bounding box center [545, 136] width 11 height 13
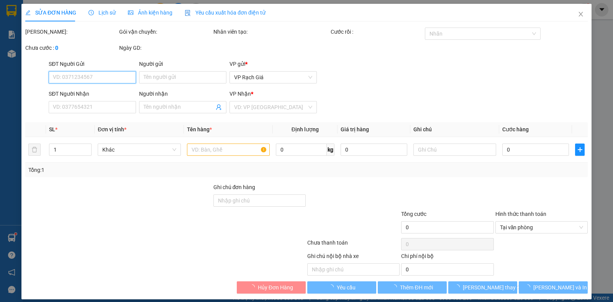
type input "0944545253"
type input "HOÀNG"
type input "0387124410"
type input "NGHĨA"
type input "20.000"
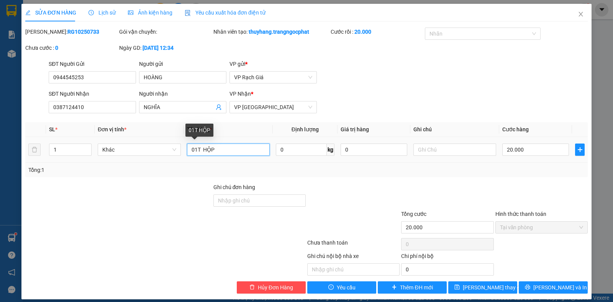
click at [199, 151] on input "01T HỘP" at bounding box center [228, 150] width 83 height 12
type input "01 HỘP"
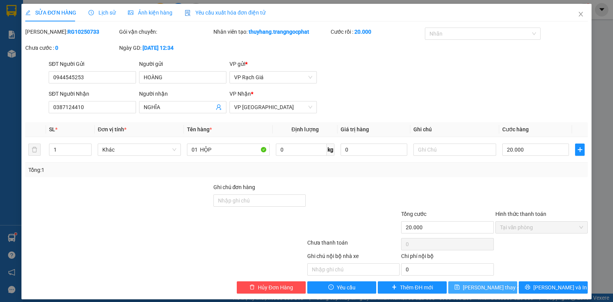
click at [490, 287] on span "[PERSON_NAME] thay đổi" at bounding box center [493, 287] width 61 height 8
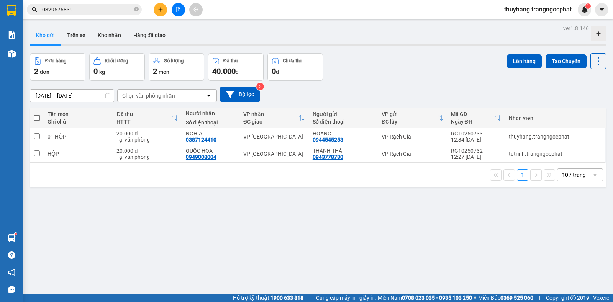
click at [161, 10] on icon "plus" at bounding box center [160, 9] width 0 height 4
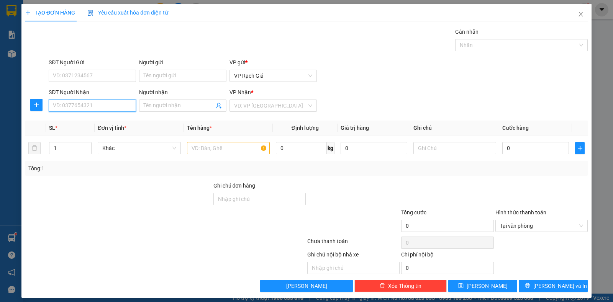
click at [101, 105] on input "SĐT Người Nhận" at bounding box center [92, 106] width 87 height 12
type input "0917488599"
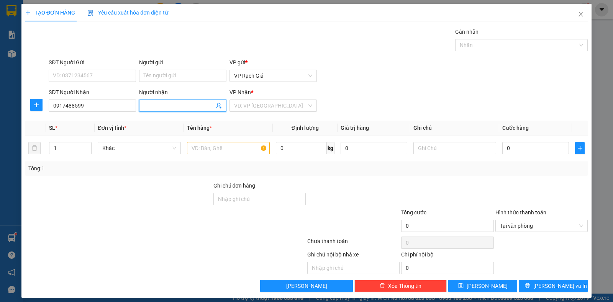
click at [162, 105] on input "Người nhận" at bounding box center [179, 106] width 70 height 8
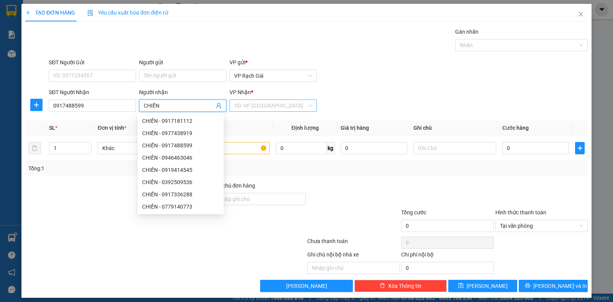
type input "CHIẾN"
click at [257, 105] on input "search" at bounding box center [270, 105] width 73 height 11
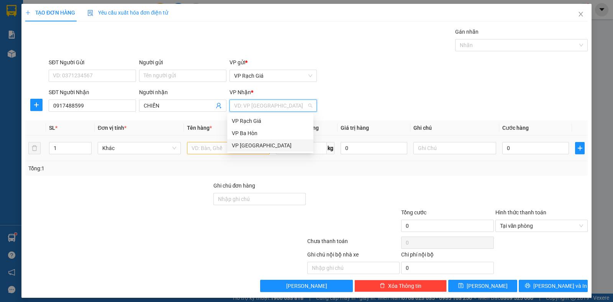
drag, startPoint x: 248, startPoint y: 146, endPoint x: 222, endPoint y: 138, distance: 27.4
click at [247, 146] on div "VP [GEOGRAPHIC_DATA]" at bounding box center [270, 145] width 77 height 8
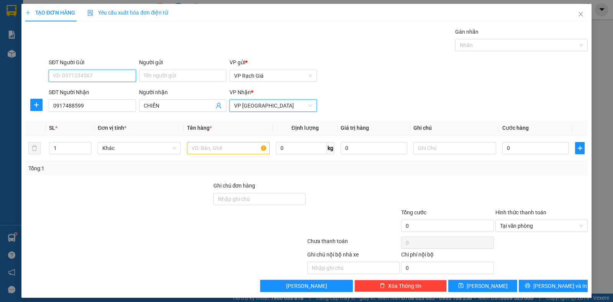
drag, startPoint x: 108, startPoint y: 77, endPoint x: 151, endPoint y: 64, distance: 44.9
click at [110, 75] on input "SĐT Người Gửi" at bounding box center [92, 76] width 87 height 12
type input "0838139323"
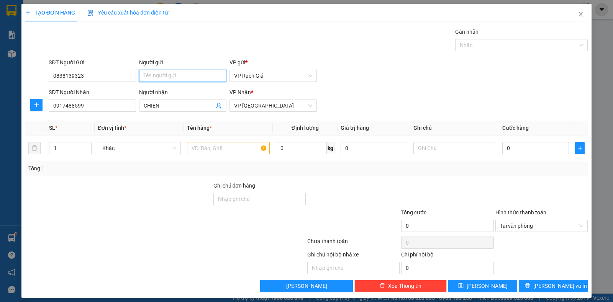
click at [182, 74] on input "Người gửi" at bounding box center [182, 76] width 87 height 12
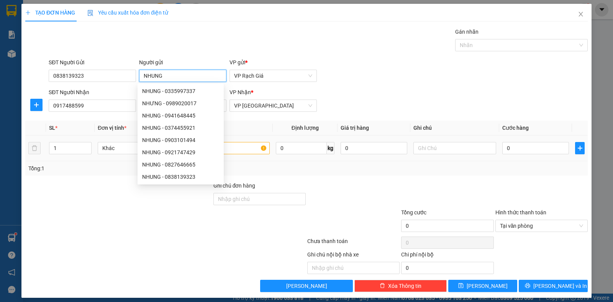
type input "NHUNG"
click at [235, 149] on input "text" at bounding box center [228, 148] width 83 height 12
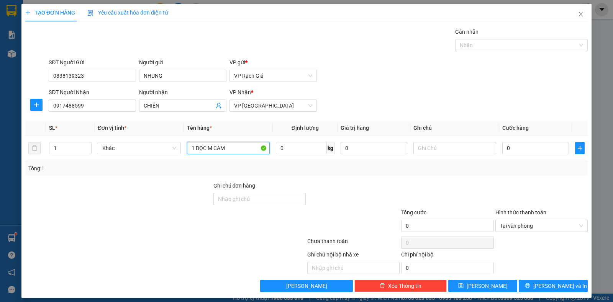
type input "1 BỌC M CAM"
click at [529, 146] on input "0" at bounding box center [535, 148] width 67 height 12
type input "2"
type input "20"
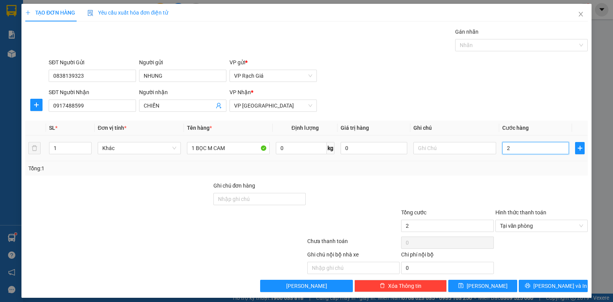
type input "20"
type input "200"
type input "2.000"
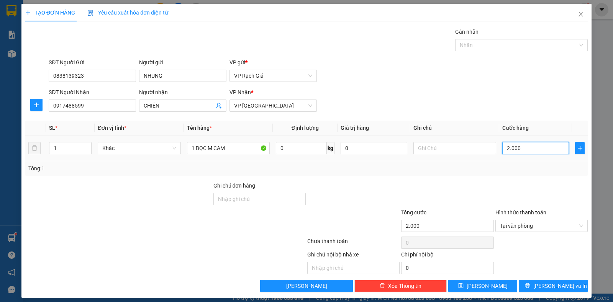
type input "20.000"
drag, startPoint x: 562, startPoint y: 289, endPoint x: 591, endPoint y: 289, distance: 29.5
click at [562, 288] on span "[PERSON_NAME] và In" at bounding box center [560, 286] width 54 height 8
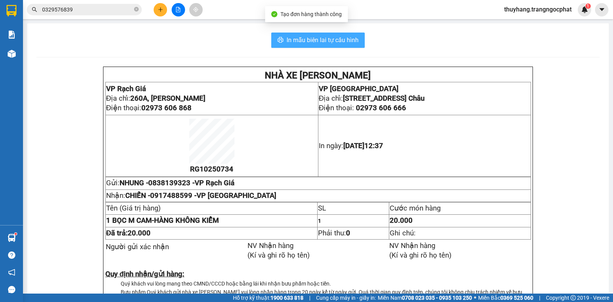
click at [311, 38] on span "In mẫu biên lai tự cấu hình" at bounding box center [323, 40] width 72 height 10
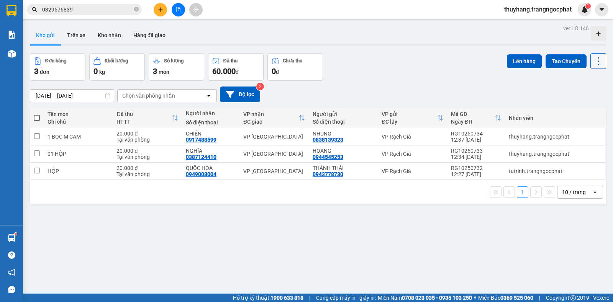
click at [593, 64] on icon at bounding box center [598, 61] width 11 height 11
click at [572, 110] on span "Làm mới" at bounding box center [580, 110] width 21 height 8
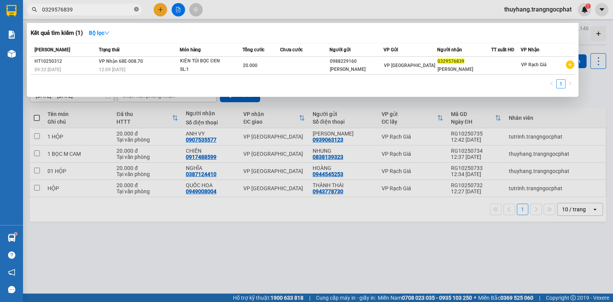
click at [136, 8] on icon "close-circle" at bounding box center [136, 9] width 5 height 5
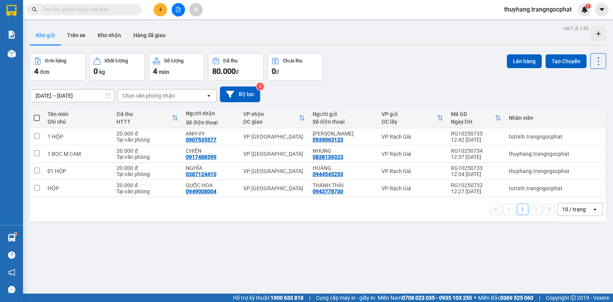
click at [126, 11] on input "text" at bounding box center [87, 9] width 90 height 8
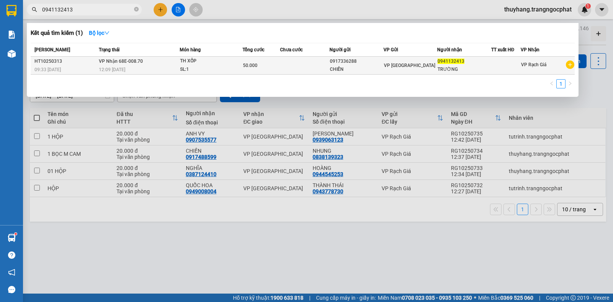
type input "0941132413"
click at [398, 70] on td "VP [GEOGRAPHIC_DATA]" at bounding box center [410, 66] width 54 height 18
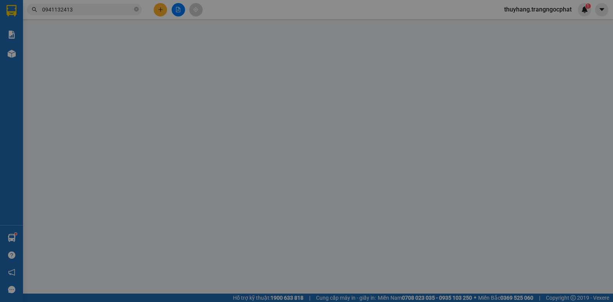
type input "0917336288"
type input "CHIẾN"
type input "0941132413"
type input "TRƯỜNG"
type input "50.000"
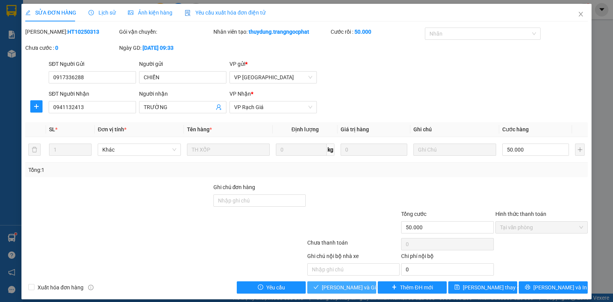
click at [355, 288] on span "[PERSON_NAME] và Giao hàng" at bounding box center [359, 287] width 74 height 8
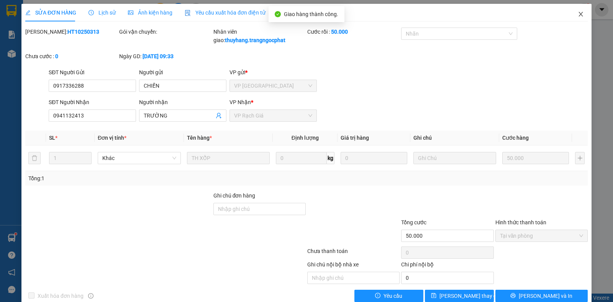
drag, startPoint x: 576, startPoint y: 15, endPoint x: 396, endPoint y: 0, distance: 180.2
click at [578, 15] on icon "close" at bounding box center [581, 14] width 6 height 6
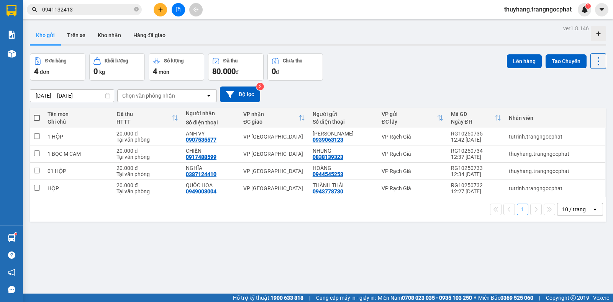
click at [159, 9] on icon "plus" at bounding box center [160, 9] width 5 height 5
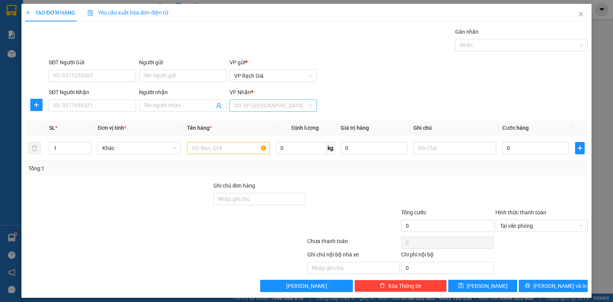
drag, startPoint x: 261, startPoint y: 98, endPoint x: 261, endPoint y: 103, distance: 4.6
click at [261, 99] on div "VP Nhận *" at bounding box center [272, 93] width 87 height 11
click at [261, 106] on input "search" at bounding box center [270, 105] width 73 height 11
click at [249, 131] on div "VP Ba Hòn" at bounding box center [270, 133] width 77 height 8
click at [117, 108] on input "SĐT Người Nhận" at bounding box center [92, 106] width 87 height 12
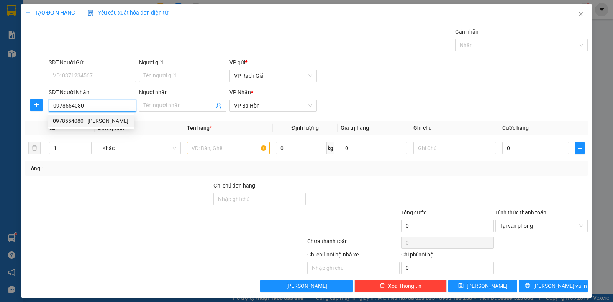
type input "0978554080"
click at [108, 129] on span "Đơn vị tính *" at bounding box center [112, 128] width 29 height 6
click at [105, 120] on div "Transit Pickup Surcharge Ids Transit Deliver Surcharge Ids Transit Deliver Surc…" at bounding box center [306, 160] width 562 height 265
click at [102, 108] on input "0978554080" at bounding box center [92, 106] width 87 height 12
click at [87, 121] on div "0978554080 - TRINH" at bounding box center [91, 121] width 77 height 8
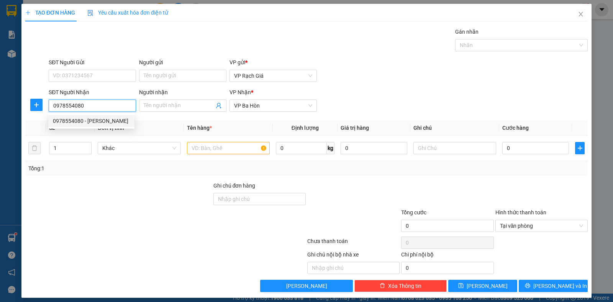
type input "TRINH"
type input "20.000"
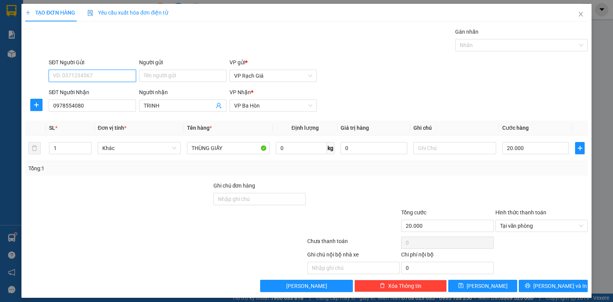
click at [94, 74] on input "SĐT Người Gửi" at bounding box center [92, 76] width 87 height 12
type input "0911421317"
click at [156, 72] on input "Người gửi" at bounding box center [182, 76] width 87 height 12
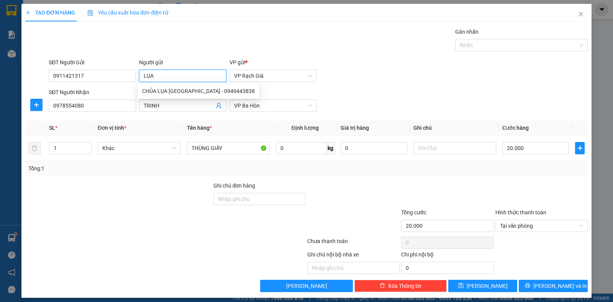
type input "LỤA"
click at [400, 66] on div "SĐT Người Gửi 0911421317 Người gửi LỤA VP gửi * VP Rạch Giá" at bounding box center [318, 71] width 542 height 27
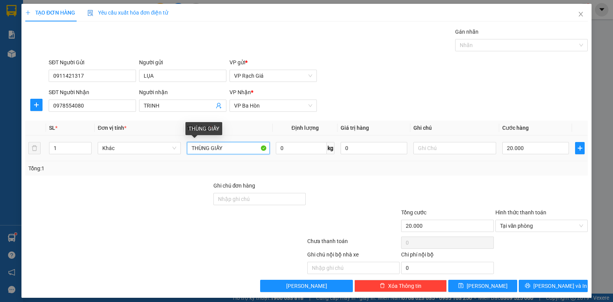
click at [230, 149] on input "THÙNG GIẤY" at bounding box center [228, 148] width 83 height 12
type input "THÙNG XỐP"
click at [538, 145] on input "20.000" at bounding box center [535, 148] width 67 height 12
type input "3"
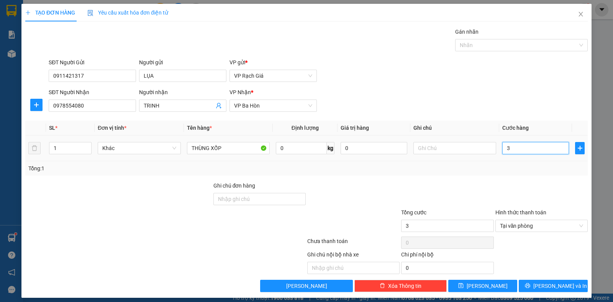
type input "30"
type input "300"
type input "3.000"
type input "30.000"
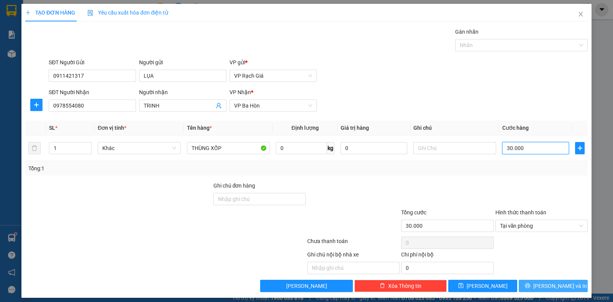
type input "30.000"
click at [556, 287] on span "[PERSON_NAME] và In" at bounding box center [560, 286] width 54 height 8
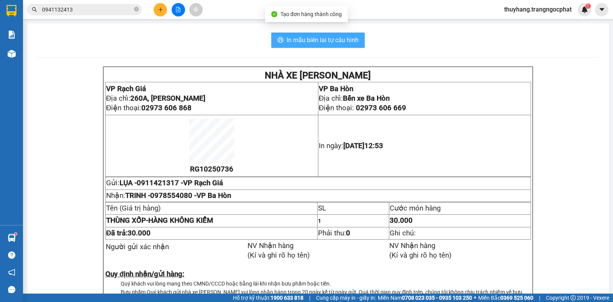
click at [321, 39] on span "In mẫu biên lai tự cấu hình" at bounding box center [323, 40] width 72 height 10
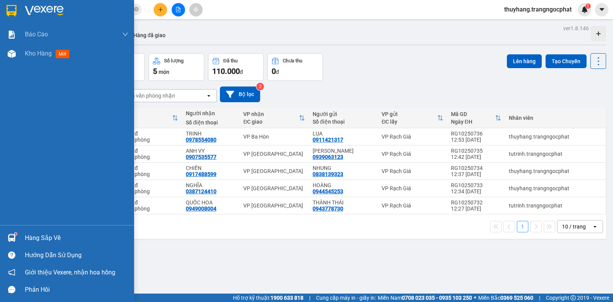
click at [36, 239] on div "Hàng sắp về" at bounding box center [76, 238] width 103 height 11
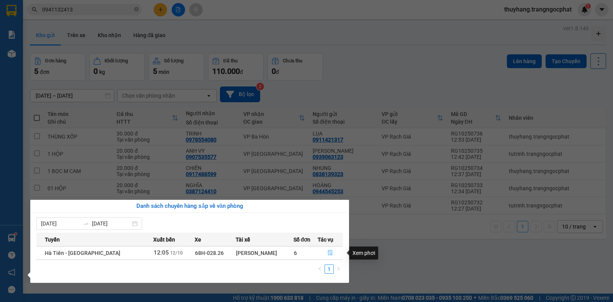
click at [328, 253] on icon "file-done" at bounding box center [330, 252] width 5 height 5
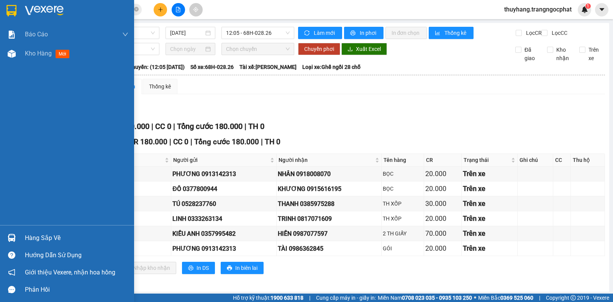
click at [39, 238] on div "Hàng sắp về" at bounding box center [76, 238] width 103 height 11
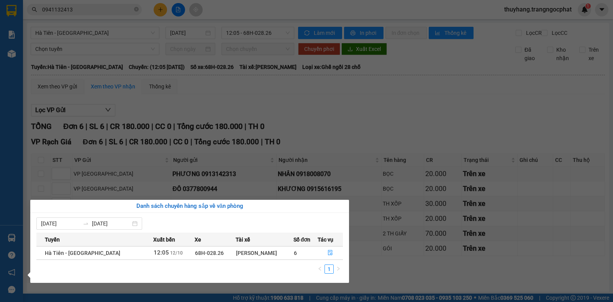
click at [356, 113] on section "Kết quả tìm kiếm ( 1 ) Bộ lọc Mã ĐH Trạng thái Món hàng Tổng cước Chưa cước Ngư…" at bounding box center [306, 151] width 613 height 302
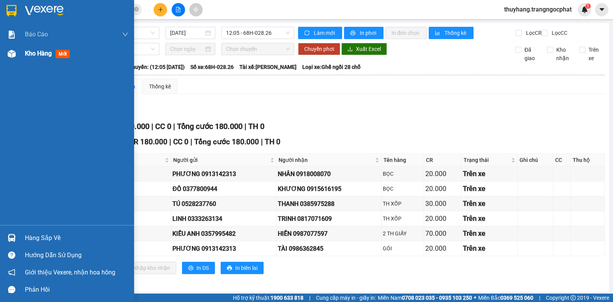
click at [30, 57] on span "Kho hàng" at bounding box center [38, 53] width 27 height 7
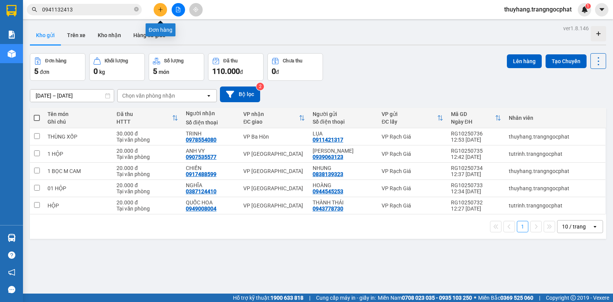
click at [157, 9] on button at bounding box center [160, 9] width 13 height 13
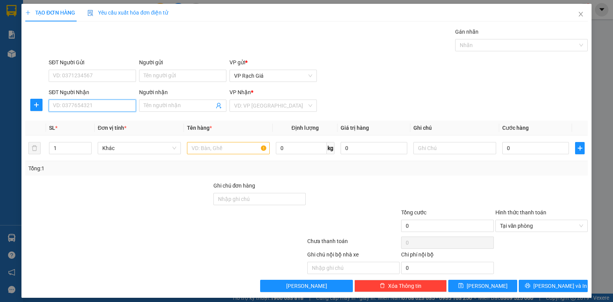
click at [108, 110] on input "SĐT Người Nhận" at bounding box center [92, 106] width 87 height 12
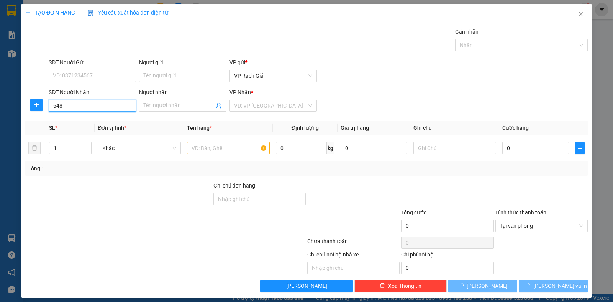
click at [105, 108] on input "648" at bounding box center [92, 106] width 87 height 12
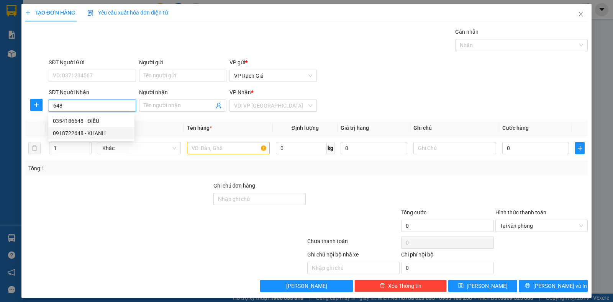
click at [71, 134] on div "0918722648 - KHANH" at bounding box center [91, 133] width 77 height 8
type input "0918722648"
type input "KHANH"
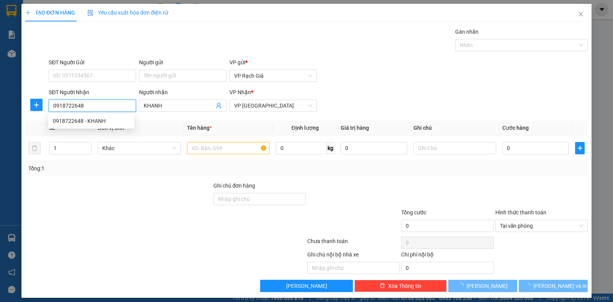
type input "20.000"
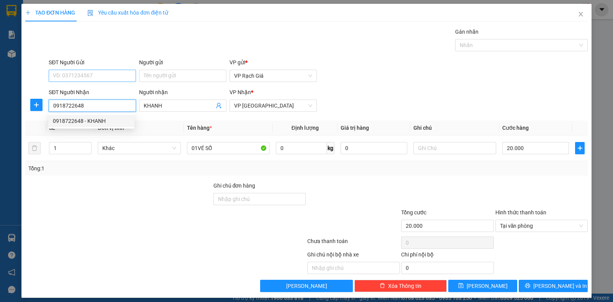
type input "0918722648"
click at [75, 77] on input "SĐT Người Gửi" at bounding box center [92, 76] width 87 height 12
click at [81, 105] on div "02973864009 - PHẾN" at bounding box center [91, 103] width 77 height 8
type input "02973864009"
type input "PHẾN"
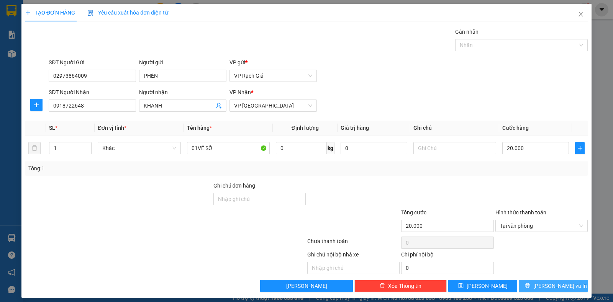
click at [556, 288] on span "[PERSON_NAME] và In" at bounding box center [560, 286] width 54 height 8
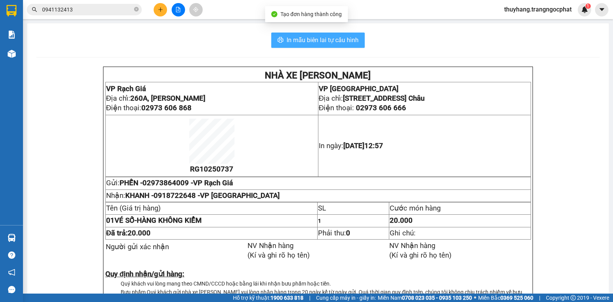
click at [339, 43] on span "In mẫu biên lai tự cấu hình" at bounding box center [323, 40] width 72 height 10
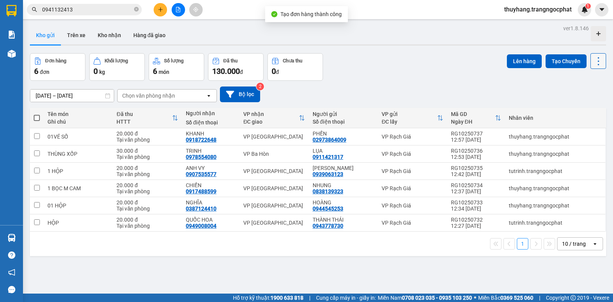
click at [596, 63] on icon at bounding box center [598, 61] width 11 height 11
click at [583, 109] on span "Làm mới" at bounding box center [580, 110] width 21 height 8
click at [158, 8] on icon "plus" at bounding box center [160, 9] width 5 height 5
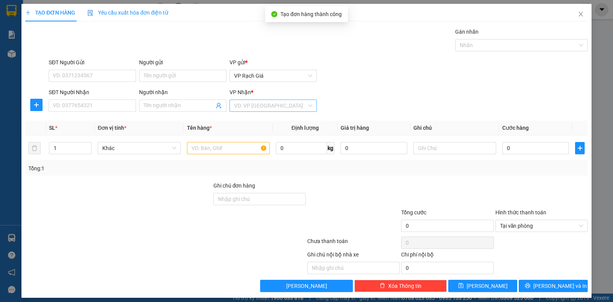
click at [259, 105] on input "search" at bounding box center [270, 105] width 73 height 11
drag, startPoint x: 251, startPoint y: 147, endPoint x: 172, endPoint y: 119, distance: 83.4
click at [247, 146] on div "VP [GEOGRAPHIC_DATA]" at bounding box center [270, 145] width 77 height 8
click at [103, 104] on input "SĐT Người Nhận" at bounding box center [92, 106] width 87 height 12
click at [210, 146] on input "text" at bounding box center [228, 148] width 83 height 12
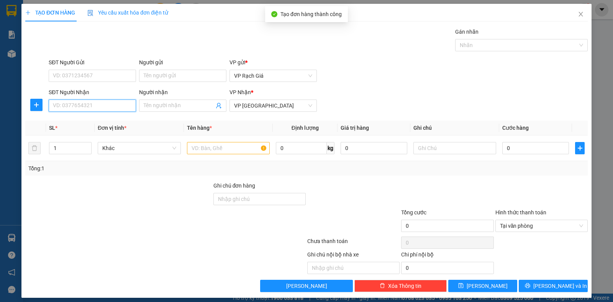
click at [59, 105] on input "SĐT Người Nhận" at bounding box center [92, 106] width 87 height 12
click at [63, 120] on div "0932749435 - TRÍ" at bounding box center [91, 121] width 77 height 8
type input "0932749435"
type input "TRÍ"
type input "30.000"
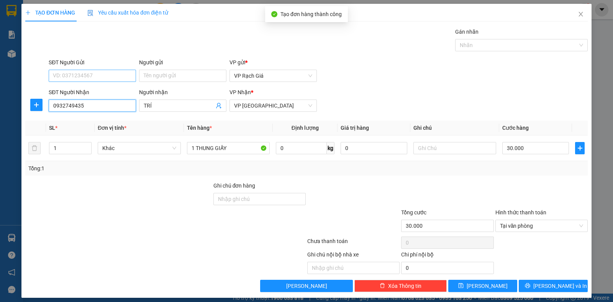
type input "0932749435"
click at [98, 77] on input "SĐT Người Gửi" at bounding box center [92, 76] width 87 height 12
type input "0947044429"
click at [90, 107] on input "0932749435" at bounding box center [92, 106] width 87 height 12
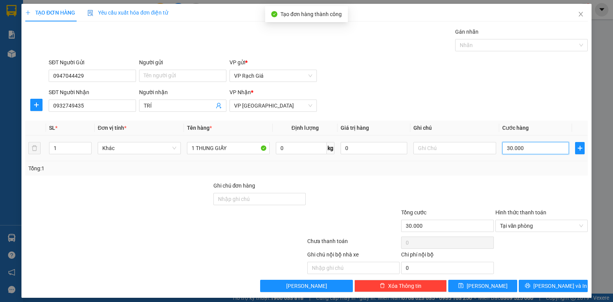
click at [518, 146] on input "30.000" at bounding box center [535, 148] width 67 height 12
type input "2"
type input "20"
type input "200"
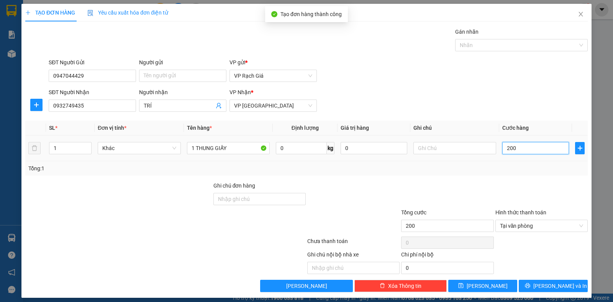
type input "2.000"
type input "20.000"
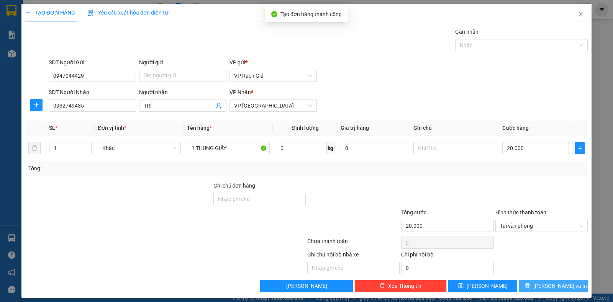
click at [558, 289] on span "[PERSON_NAME] và In" at bounding box center [560, 286] width 54 height 8
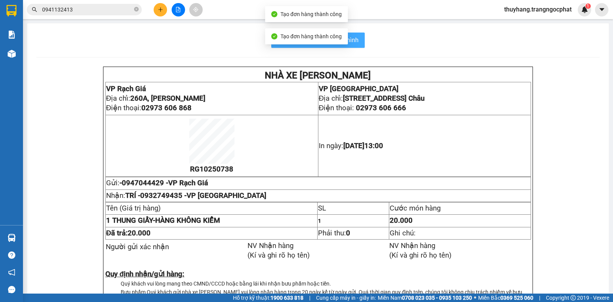
click at [351, 41] on span "In mẫu biên lai tự cấu hình" at bounding box center [323, 40] width 72 height 10
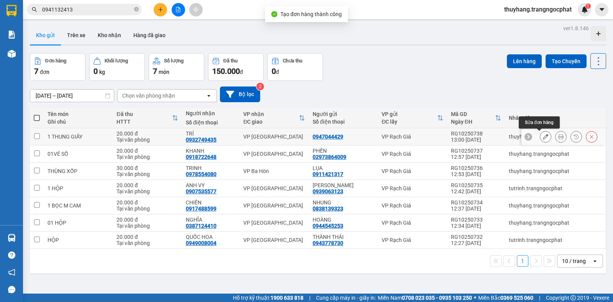
click at [543, 136] on icon at bounding box center [545, 136] width 5 height 5
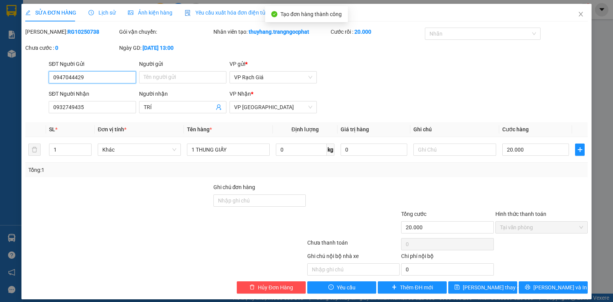
type input "0947044429"
type input "0932749435"
type input "TRÍ"
type input "20.000"
click at [175, 74] on input "Người gửi" at bounding box center [182, 77] width 87 height 12
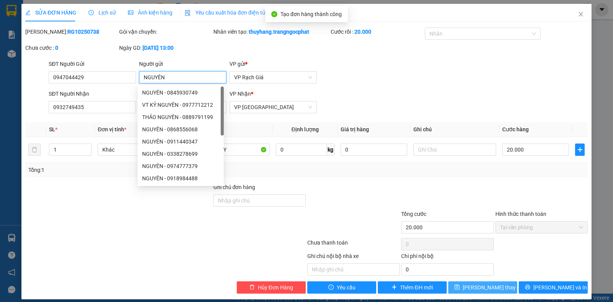
type input "NGUYÊN"
click at [481, 292] on span "[PERSON_NAME] thay đổi" at bounding box center [493, 287] width 61 height 8
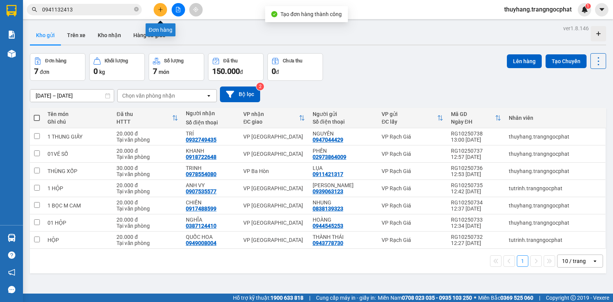
click at [159, 12] on button at bounding box center [160, 9] width 13 height 13
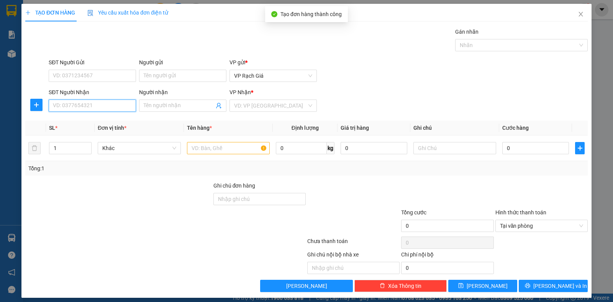
click at [79, 105] on input "SĐT Người Nhận" at bounding box center [92, 106] width 87 height 12
type input "0949009744"
click at [254, 107] on input "search" at bounding box center [270, 105] width 73 height 11
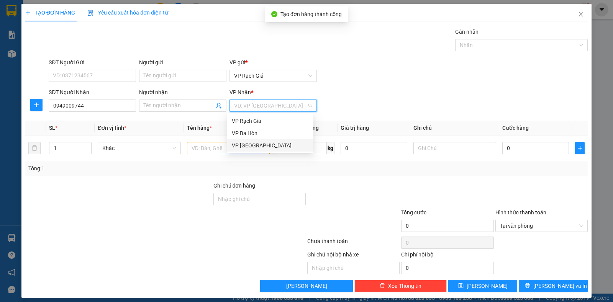
click at [246, 146] on div "VP [GEOGRAPHIC_DATA]" at bounding box center [270, 145] width 77 height 8
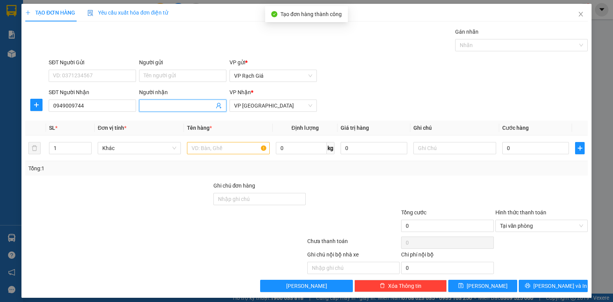
click at [160, 106] on input "Người nhận" at bounding box center [179, 106] width 70 height 8
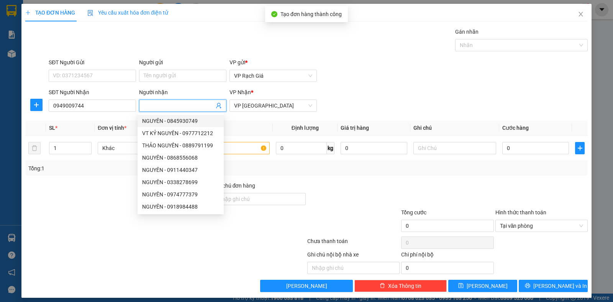
click at [361, 86] on form "SĐT Người Gửi VD: 0371234567 Người gửi Tên người gửi VP gửi * VP Rạch Giá SĐT N…" at bounding box center [306, 86] width 562 height 57
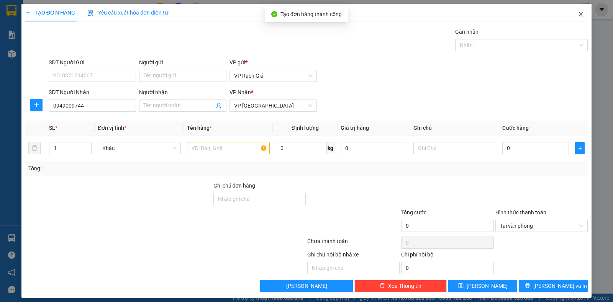
click at [578, 13] on icon "close" at bounding box center [581, 14] width 6 height 6
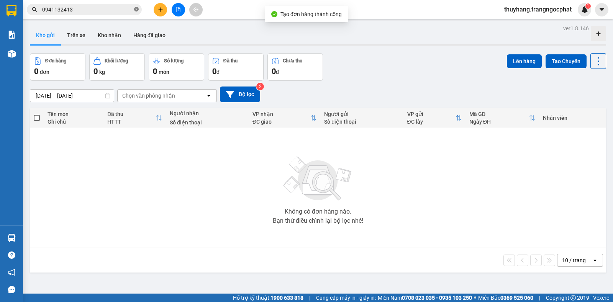
click at [138, 8] on icon "close-circle" at bounding box center [136, 9] width 5 height 5
click at [125, 9] on input "text" at bounding box center [87, 9] width 90 height 8
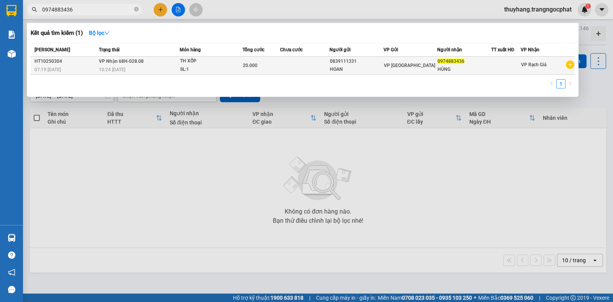
type input "0974883436"
click at [333, 69] on div "HOAN" at bounding box center [356, 70] width 53 height 8
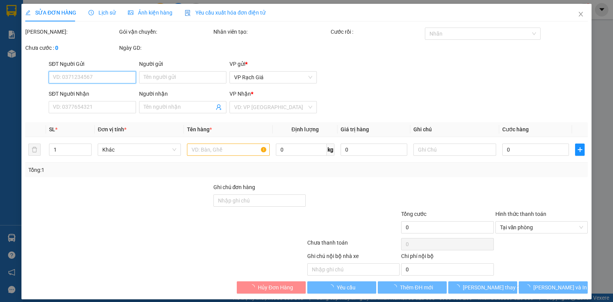
type input "0839111331"
type input "HOAN"
type input "0974883436"
type input "HÙNG"
type input "20.000"
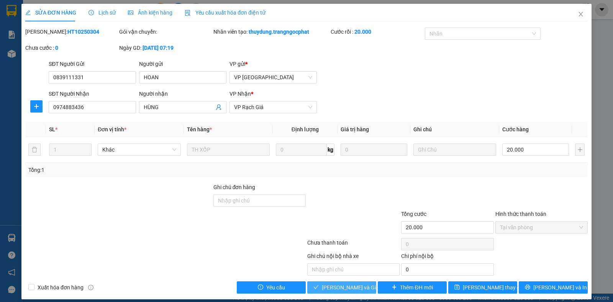
click at [344, 287] on span "Lưu và Giao hàng" at bounding box center [359, 287] width 74 height 8
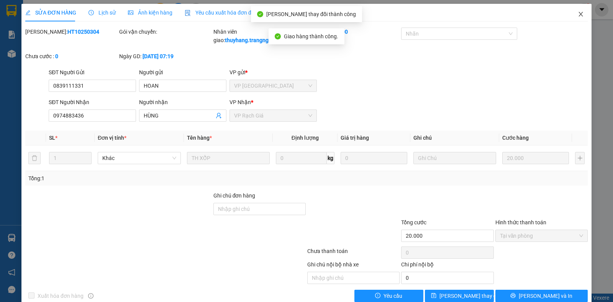
click at [578, 15] on icon "close" at bounding box center [581, 14] width 6 height 6
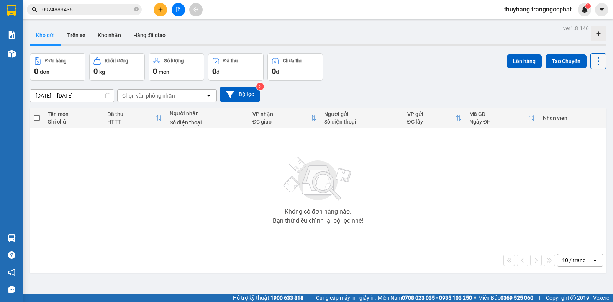
click at [593, 63] on icon at bounding box center [598, 61] width 11 height 11
click at [589, 112] on span "Làm mới" at bounding box center [580, 110] width 21 height 8
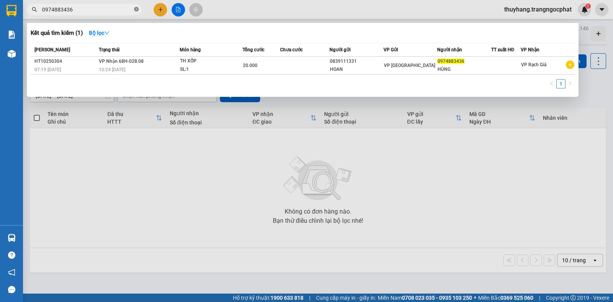
click at [137, 9] on icon "close-circle" at bounding box center [136, 9] width 5 height 5
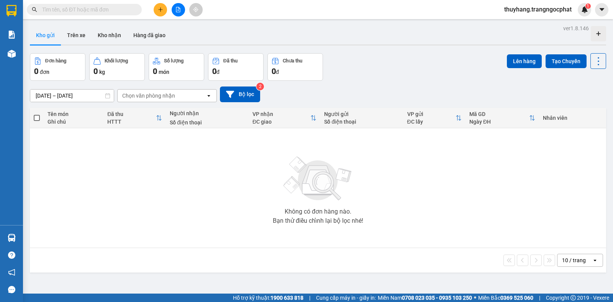
click at [131, 9] on input "text" at bounding box center [87, 9] width 90 height 8
type input "0"
click at [136, 11] on icon "close-circle" at bounding box center [136, 9] width 5 height 5
click at [122, 6] on input "text" at bounding box center [87, 9] width 90 height 8
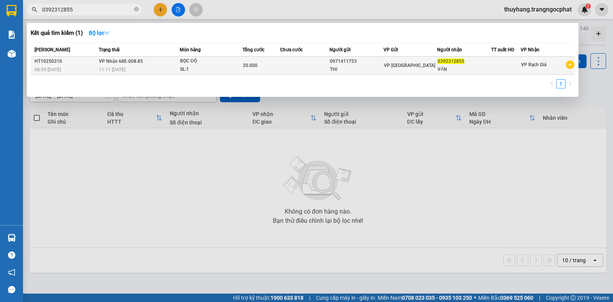
type input "0392312855"
click at [208, 64] on div "BỌC ĐỎ" at bounding box center [208, 61] width 57 height 8
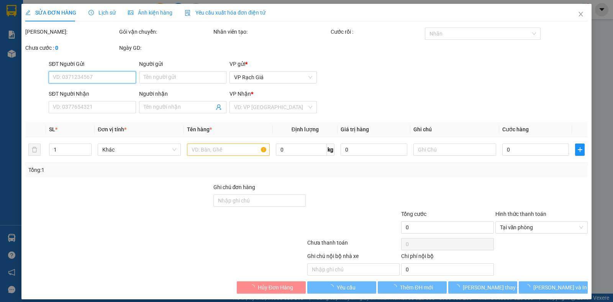
type input "0971411753"
type input "THI"
type input "0392312855"
type input "VĂN"
type input "20.000"
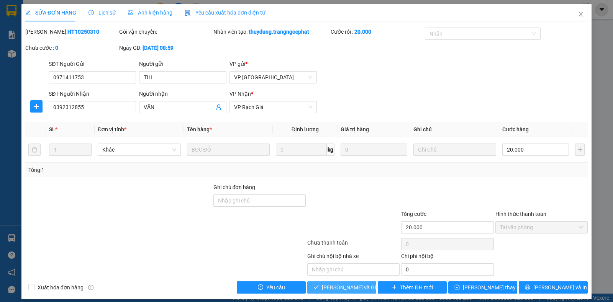
click at [342, 287] on span "Lưu và Giao hàng" at bounding box center [359, 287] width 74 height 8
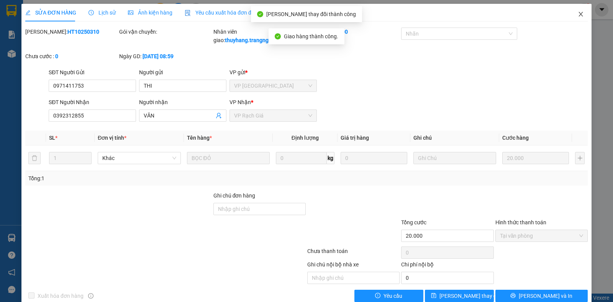
click at [578, 14] on icon "close" at bounding box center [580, 14] width 4 height 5
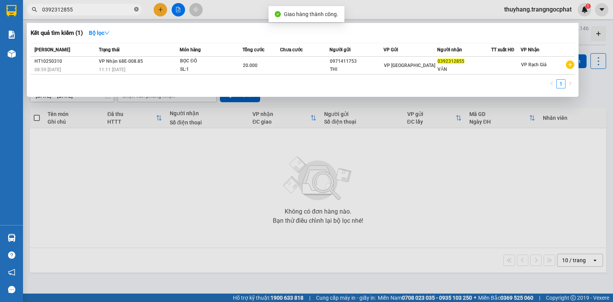
click at [137, 9] on icon "close-circle" at bounding box center [136, 9] width 5 height 5
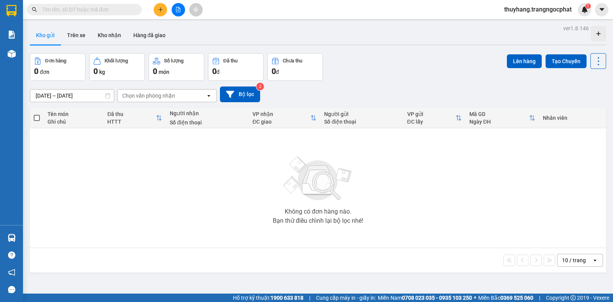
click at [133, 9] on span at bounding box center [84, 9] width 115 height 11
click at [123, 13] on input "text" at bounding box center [87, 9] width 90 height 8
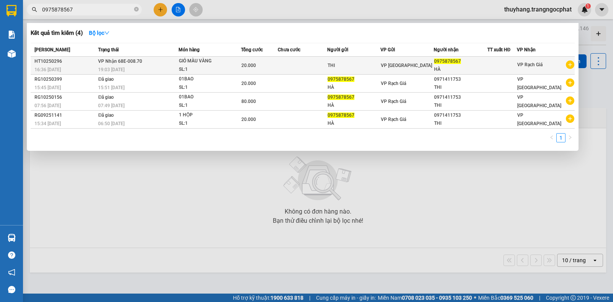
type input "0975878567"
click at [229, 70] on div "SL: 1" at bounding box center [207, 70] width 57 height 8
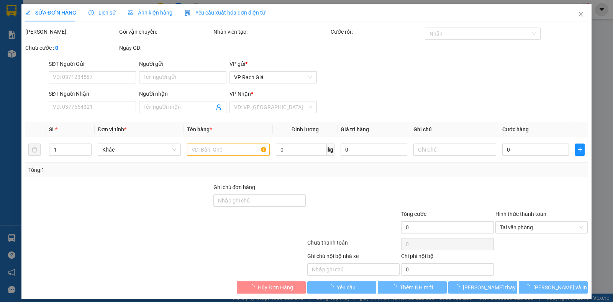
type input "THI"
type input "0975878567"
type input "HÀ"
type input "20.000"
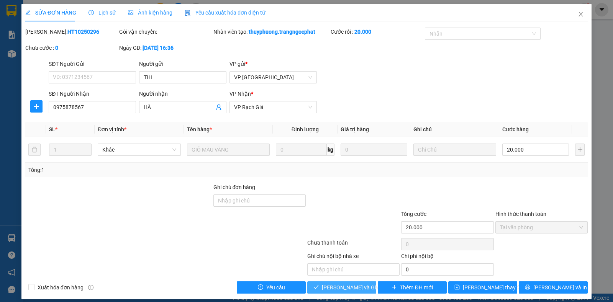
click at [350, 292] on button "Lưu và Giao hàng" at bounding box center [341, 288] width 69 height 12
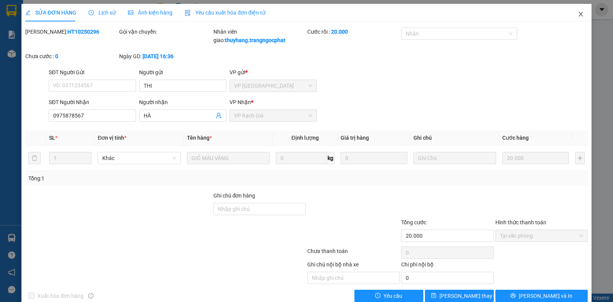
click at [578, 15] on icon "close" at bounding box center [581, 14] width 6 height 6
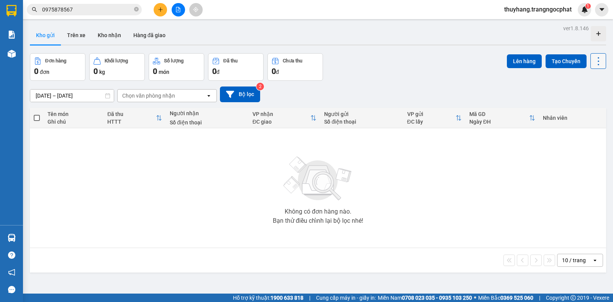
click at [593, 61] on icon at bounding box center [598, 61] width 11 height 11
click at [579, 112] on span "Làm mới" at bounding box center [580, 110] width 21 height 8
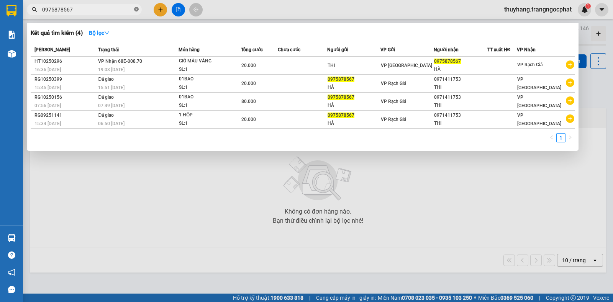
click at [134, 8] on icon "close-circle" at bounding box center [136, 9] width 5 height 5
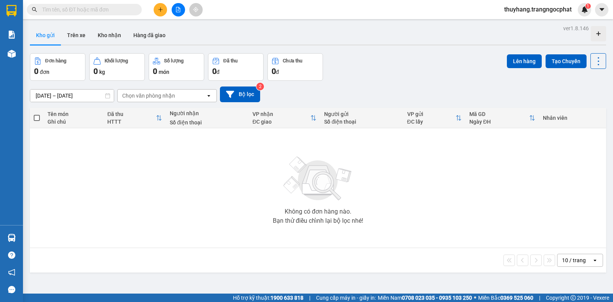
click at [128, 9] on input "text" at bounding box center [87, 9] width 90 height 8
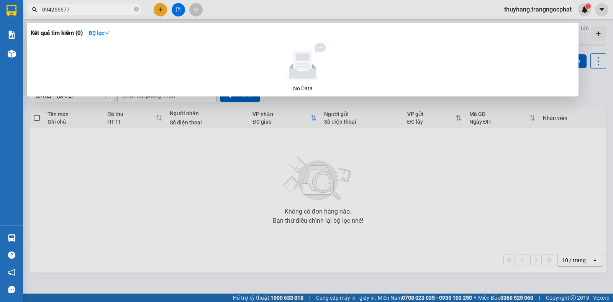
type input "0942565773"
click at [136, 8] on icon "close-circle" at bounding box center [136, 9] width 5 height 5
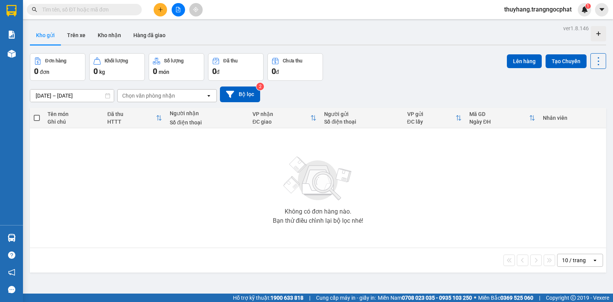
click at [106, 7] on input "text" at bounding box center [87, 9] width 90 height 8
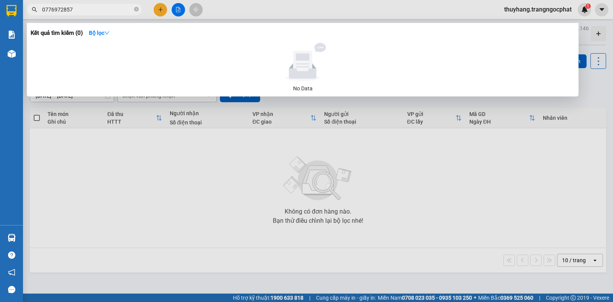
type input "0776972857"
click at [136, 8] on icon "close-circle" at bounding box center [136, 9] width 5 height 5
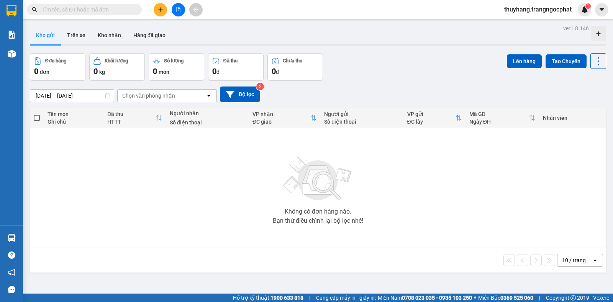
click at [130, 8] on input "text" at bounding box center [87, 9] width 90 height 8
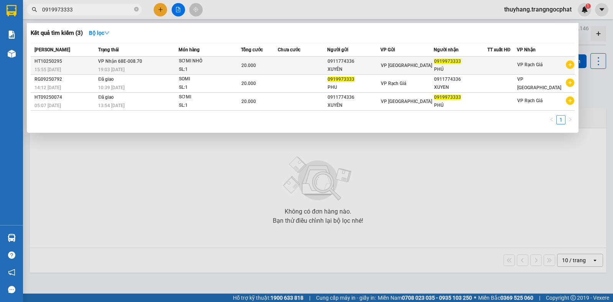
type input "0919973333"
click at [221, 68] on div "SL: 1" at bounding box center [207, 70] width 57 height 8
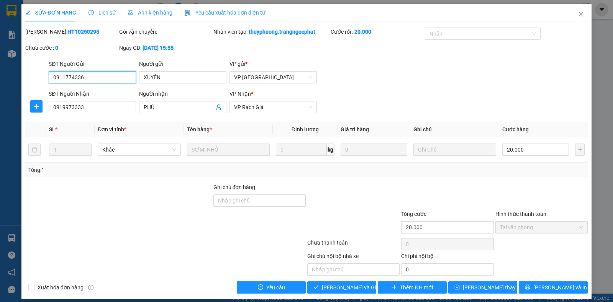
type input "0911774336"
type input "XUYÊN"
type input "0919973333"
type input "PHÚ"
type input "20.000"
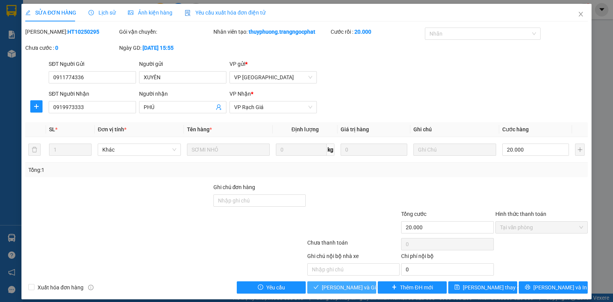
click at [337, 285] on span "Lưu và Giao hàng" at bounding box center [359, 287] width 74 height 8
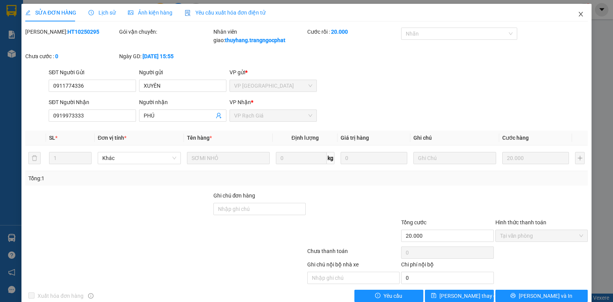
click at [578, 11] on icon "close" at bounding box center [581, 14] width 6 height 6
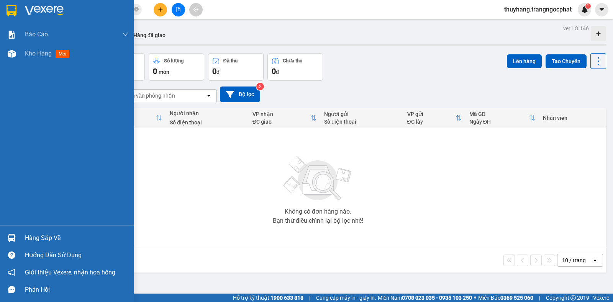
click at [42, 237] on div "Hàng sắp về" at bounding box center [76, 238] width 103 height 11
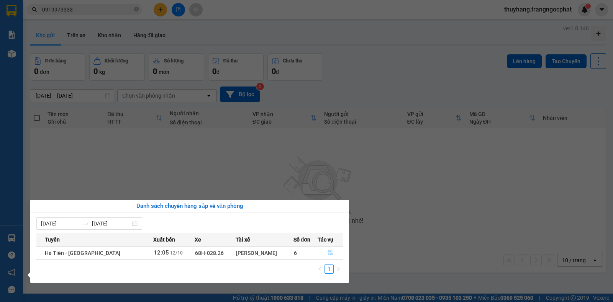
click at [318, 252] on button "button" at bounding box center [330, 253] width 25 height 12
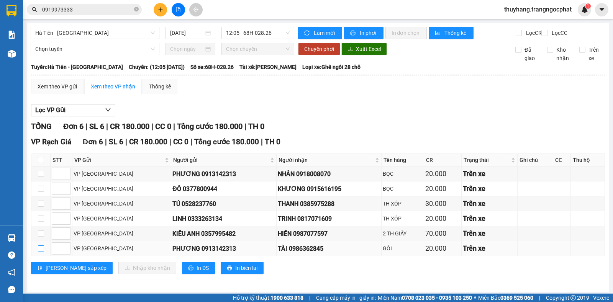
click at [41, 252] on input "checkbox" at bounding box center [41, 249] width 6 height 6
checkbox input "true"
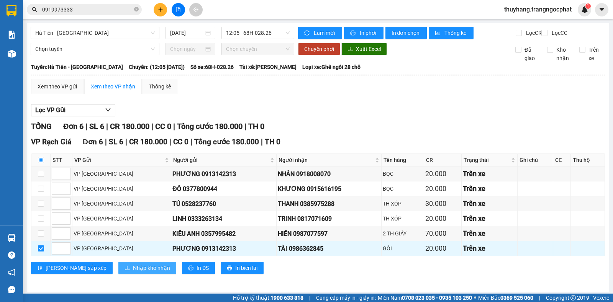
click at [133, 272] on span "Nhập kho nhận" at bounding box center [151, 268] width 37 height 8
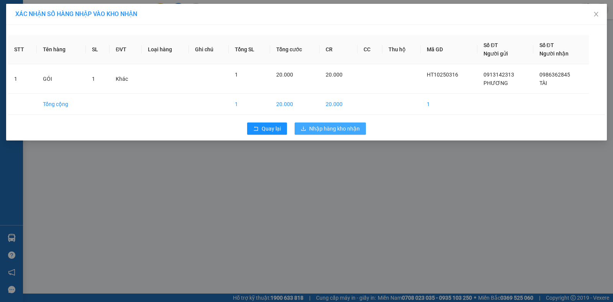
click at [349, 128] on span "Nhập hàng kho nhận" at bounding box center [334, 128] width 51 height 8
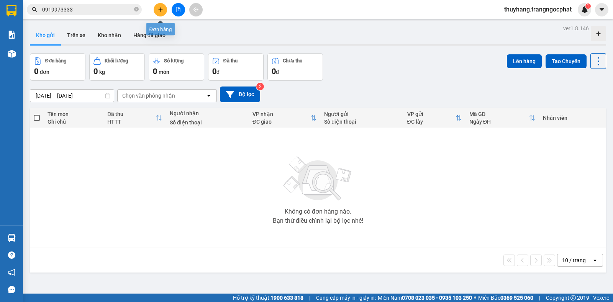
click at [159, 9] on icon "plus" at bounding box center [160, 9] width 5 height 5
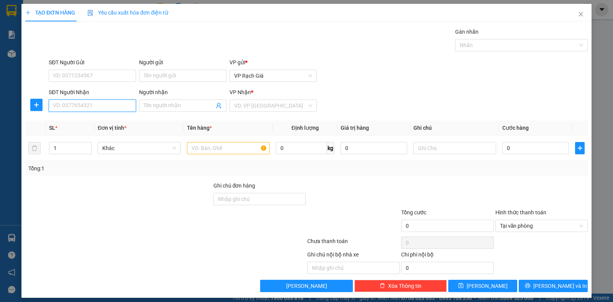
click at [99, 109] on input "SĐT Người Nhận" at bounding box center [92, 106] width 87 height 12
type input "0392396732"
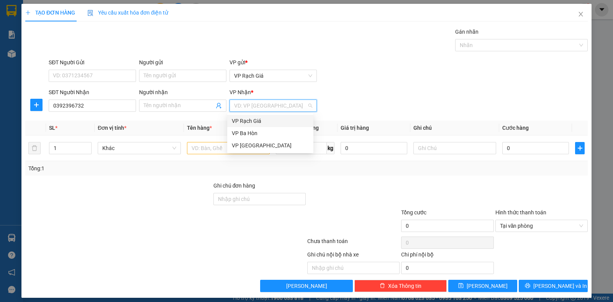
click at [260, 104] on input "search" at bounding box center [270, 105] width 73 height 11
drag, startPoint x: 252, startPoint y: 133, endPoint x: 209, endPoint y: 124, distance: 43.7
click at [251, 134] on div "VP Ba Hòn" at bounding box center [270, 133] width 77 height 8
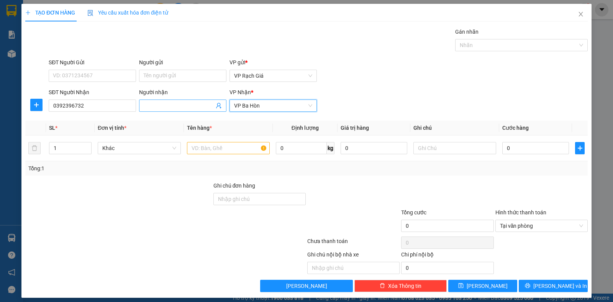
click at [182, 108] on input "Người nhận" at bounding box center [179, 106] width 70 height 8
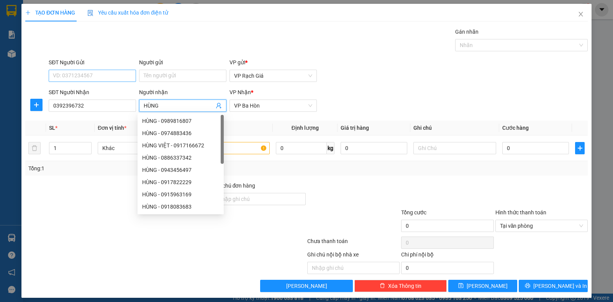
type input "HÙNG"
click at [87, 73] on input "SĐT Người Gửi" at bounding box center [92, 76] width 87 height 12
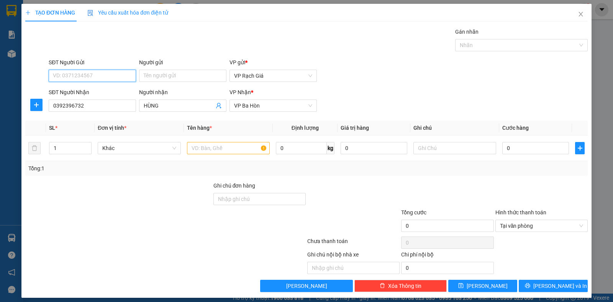
click at [86, 74] on input "SĐT Người Gửi" at bounding box center [92, 76] width 87 height 12
type input "0853663623"
click at [155, 74] on input "Người gửi" at bounding box center [182, 76] width 87 height 12
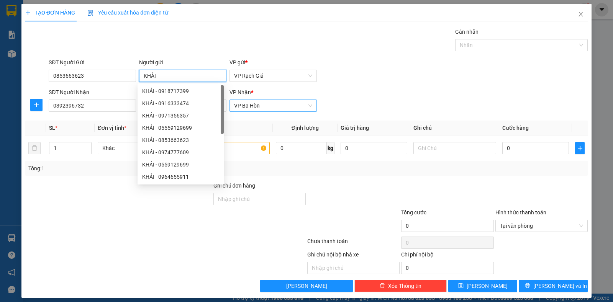
click at [276, 109] on span "VP Ba Hòn" at bounding box center [273, 105] width 78 height 11
type input "KHẢI"
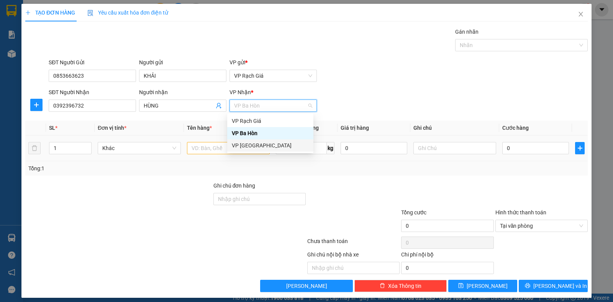
drag, startPoint x: 249, startPoint y: 147, endPoint x: 242, endPoint y: 149, distance: 7.0
click at [248, 147] on div "VP [GEOGRAPHIC_DATA]" at bounding box center [270, 145] width 77 height 8
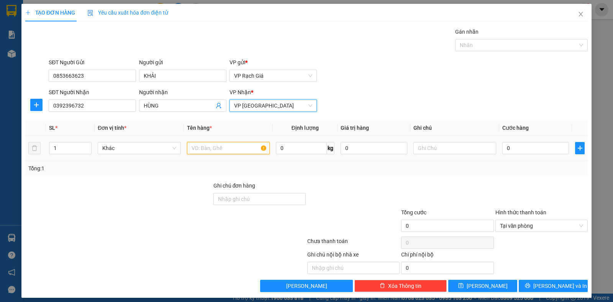
click at [221, 151] on input "text" at bounding box center [228, 148] width 83 height 12
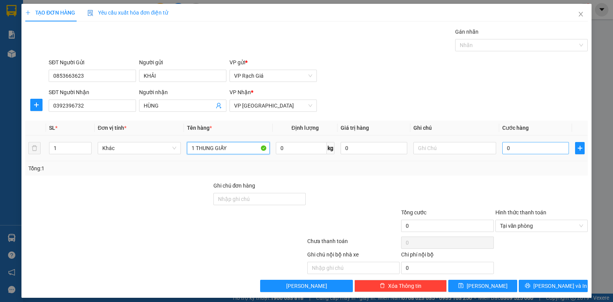
type input "1 THUNG GIẤY"
click at [513, 147] on input "0" at bounding box center [535, 148] width 67 height 12
type input "2"
type input "20"
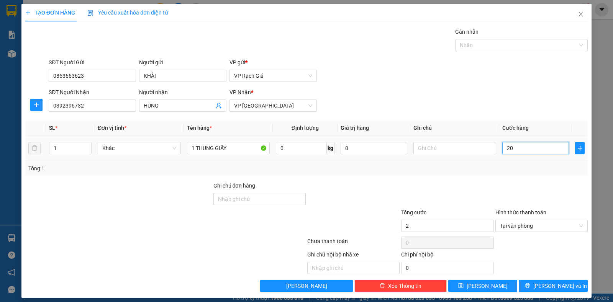
type input "20"
type input "200"
type input "2.000"
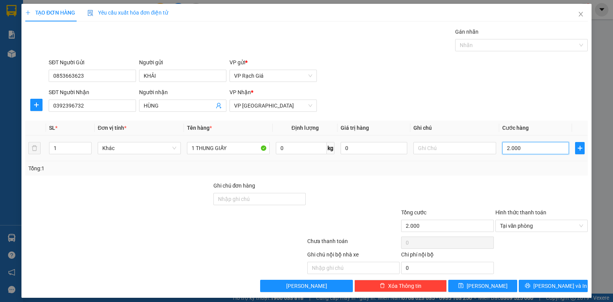
type input "20.000"
click at [557, 283] on span "[PERSON_NAME] và In" at bounding box center [560, 286] width 54 height 8
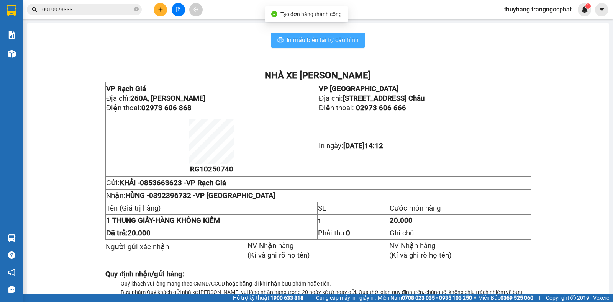
drag, startPoint x: 327, startPoint y: 38, endPoint x: 284, endPoint y: 29, distance: 43.9
click at [326, 39] on span "In mẫu biên lai tự cấu hình" at bounding box center [323, 40] width 72 height 10
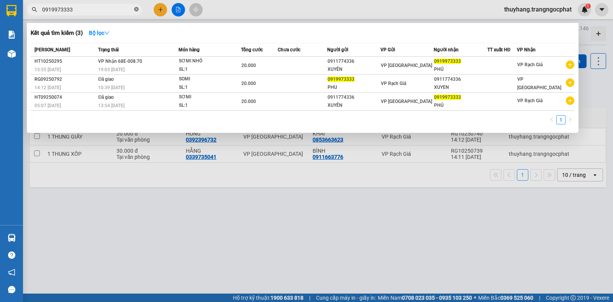
click at [136, 8] on icon "close-circle" at bounding box center [136, 9] width 5 height 5
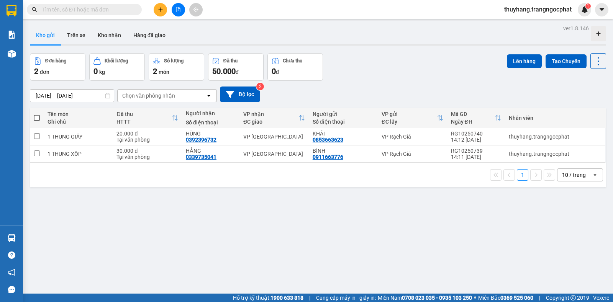
click at [115, 8] on input "text" at bounding box center [87, 9] width 90 height 8
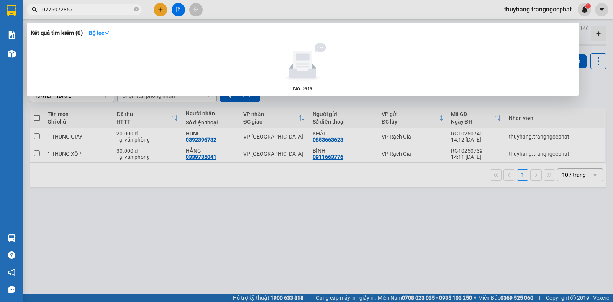
drag, startPoint x: 103, startPoint y: 10, endPoint x: 48, endPoint y: 3, distance: 56.0
click at [54, 9] on input "0776972857" at bounding box center [87, 9] width 90 height 8
type input "0"
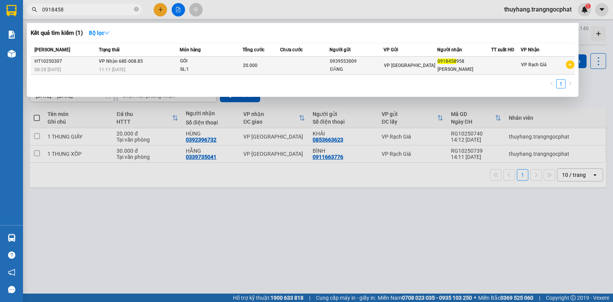
type input "0918458"
click at [219, 64] on div "GÓI" at bounding box center [208, 61] width 57 height 8
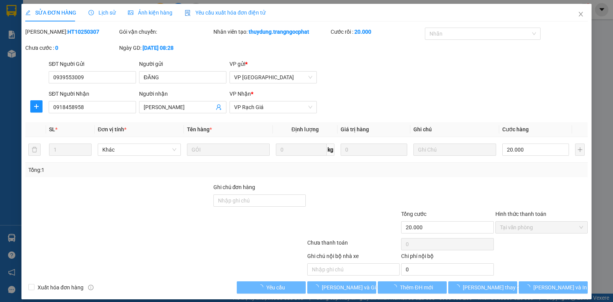
type input "0939553009"
type input "ĐĂNG"
type input "0918458958"
type input "MINH ANH"
type input "20.000"
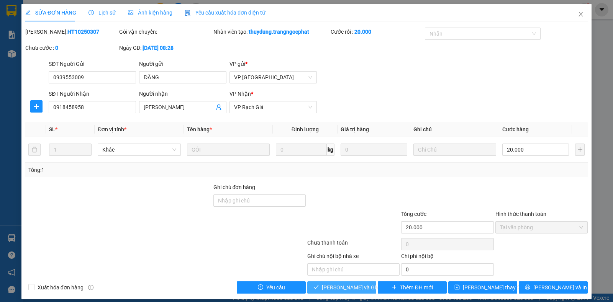
drag, startPoint x: 351, startPoint y: 290, endPoint x: 323, endPoint y: 288, distance: 28.0
click at [351, 289] on span "Lưu và Giao hàng" at bounding box center [359, 287] width 74 height 8
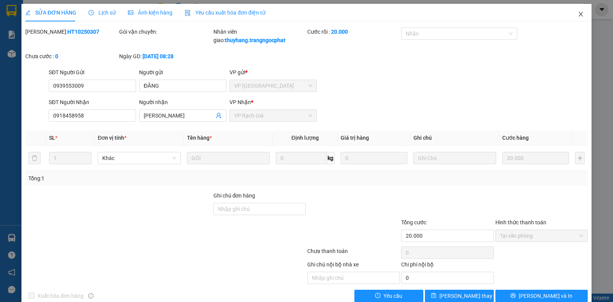
click at [571, 11] on span "Close" at bounding box center [580, 14] width 21 height 21
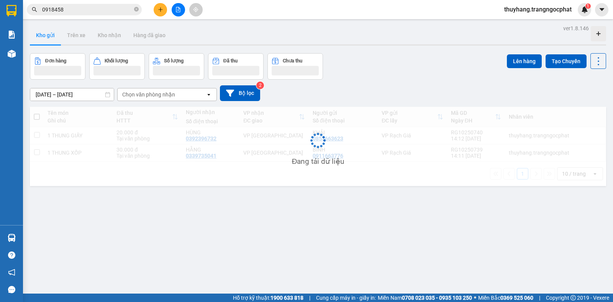
click at [573, 14] on span "thuyhang.trangngocphat" at bounding box center [538, 10] width 80 height 10
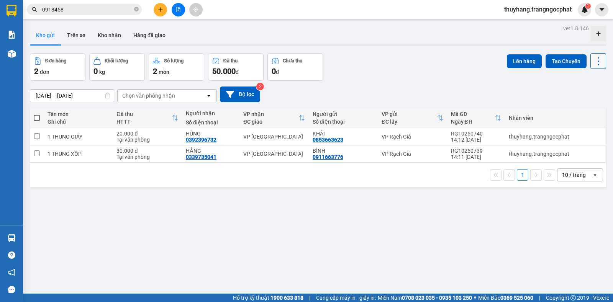
click at [593, 65] on icon at bounding box center [598, 61] width 11 height 11
click at [581, 108] on span "Làm mới" at bounding box center [580, 110] width 21 height 8
click at [163, 10] on button at bounding box center [160, 9] width 13 height 13
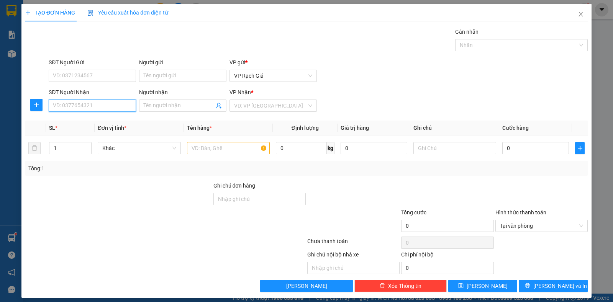
click at [94, 105] on input "SĐT Người Nhận" at bounding box center [92, 106] width 87 height 12
type input "0987877799"
click at [90, 120] on div "0987877799 - TUẤN MẠNH" at bounding box center [91, 121] width 77 height 8
type input "TUẤN MẠNH"
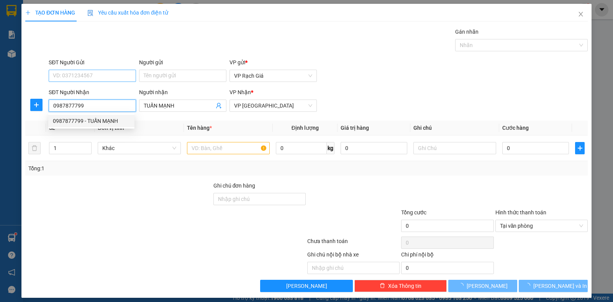
type input "20.000"
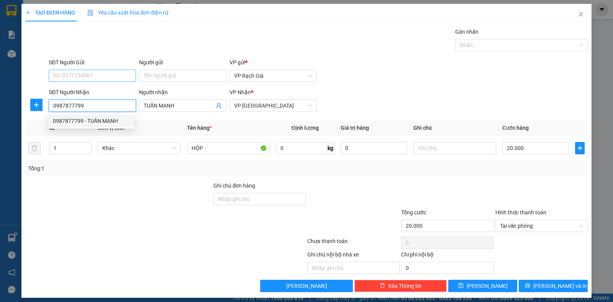
type input "0987877799"
click at [92, 80] on input "SĐT Người Gửi" at bounding box center [92, 76] width 87 height 12
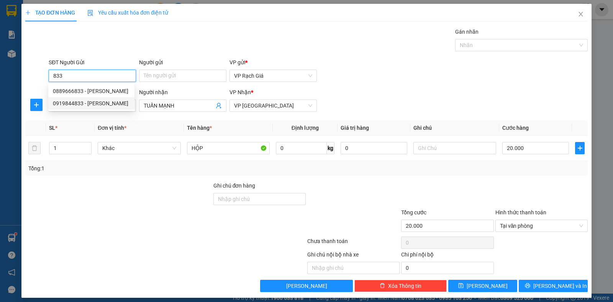
click at [95, 103] on div "0919844833 - HÙNG PHONG" at bounding box center [91, 103] width 77 height 8
type input "0919844833"
type input "[PERSON_NAME]"
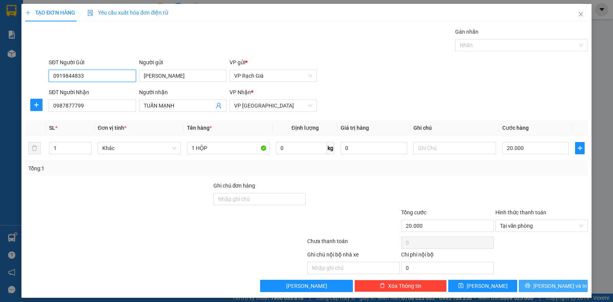
type input "0919844833"
drag, startPoint x: 554, startPoint y: 284, endPoint x: 405, endPoint y: 128, distance: 215.1
click at [552, 283] on span "[PERSON_NAME] và In" at bounding box center [560, 286] width 54 height 8
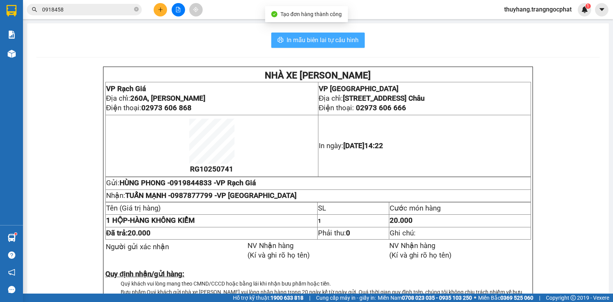
drag, startPoint x: 307, startPoint y: 39, endPoint x: 237, endPoint y: 3, distance: 78.8
click at [290, 36] on span "In mẫu biên lai tự cấu hình" at bounding box center [323, 40] width 72 height 10
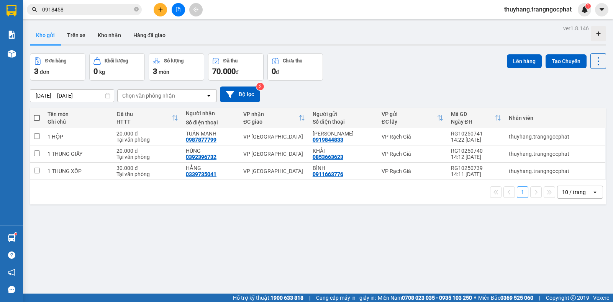
click at [160, 8] on icon "plus" at bounding box center [160, 9] width 5 height 5
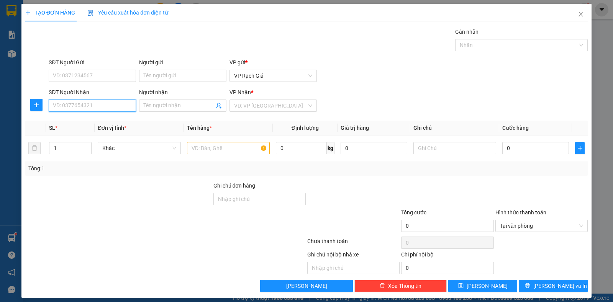
click at [79, 107] on input "SĐT Người Nhận" at bounding box center [92, 106] width 87 height 12
type input "0826486479"
click at [82, 118] on div "0826486479 - GIA BẢO" at bounding box center [91, 121] width 77 height 8
type input "[PERSON_NAME]"
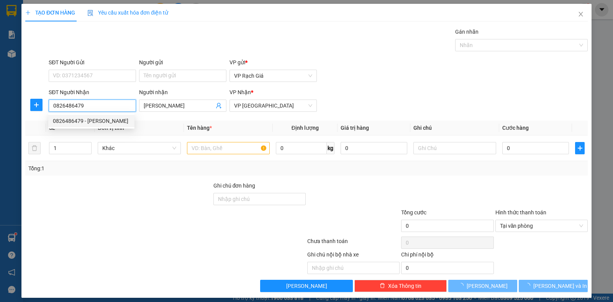
type input "20.000"
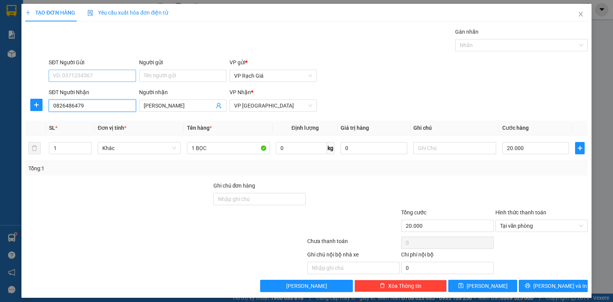
type input "0826486479"
click at [92, 76] on input "SĐT Người Gửi" at bounding box center [92, 76] width 87 height 12
click at [96, 93] on div "0913413631 - NHÂN" at bounding box center [91, 91] width 77 height 8
type input "0913413631"
type input "NHÂN"
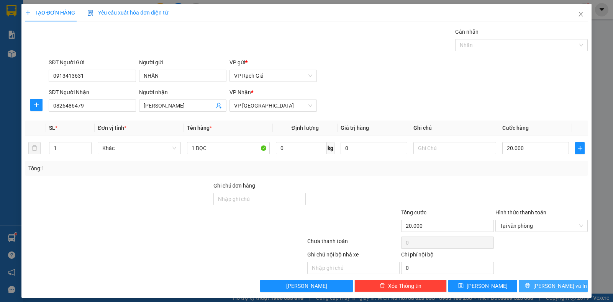
click at [530, 287] on icon "printer" at bounding box center [527, 285] width 5 height 5
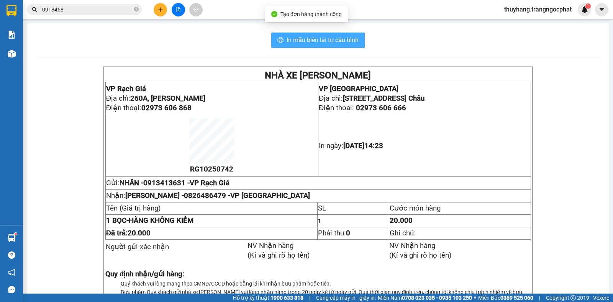
click at [335, 40] on span "In mẫu biên lai tự cấu hình" at bounding box center [323, 40] width 72 height 10
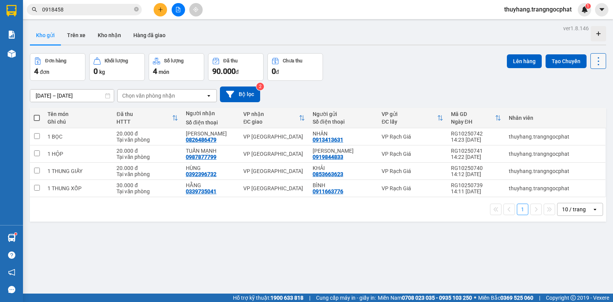
click at [593, 61] on icon at bounding box center [598, 61] width 11 height 11
click at [583, 111] on span "Làm mới" at bounding box center [580, 110] width 21 height 8
click at [135, 10] on icon "close-circle" at bounding box center [136, 9] width 5 height 5
click at [158, 11] on icon "plus" at bounding box center [160, 9] width 5 height 5
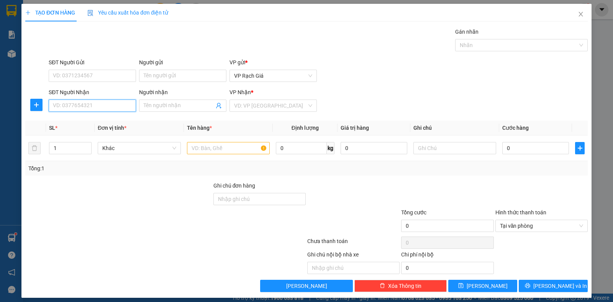
click at [84, 107] on input "SĐT Người Nhận" at bounding box center [92, 106] width 87 height 12
type input "0949355911"
click at [98, 118] on div "0949355911 - PHÁT`" at bounding box center [91, 121] width 77 height 8
type input "PHÁT`"
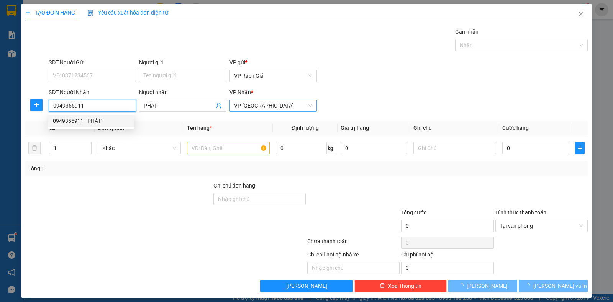
type input "20.000"
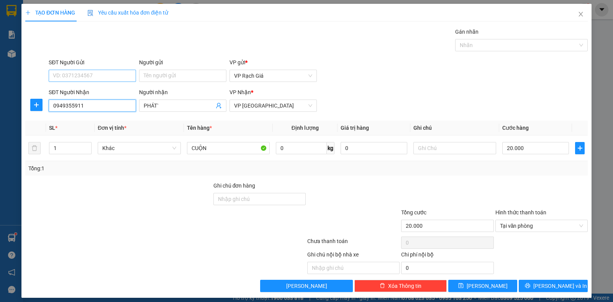
type input "0949355911"
click at [92, 71] on input "SĐT Người Gửi" at bounding box center [92, 76] width 87 height 12
click at [92, 94] on div "0943435943 - NGHỊ" at bounding box center [91, 91] width 77 height 8
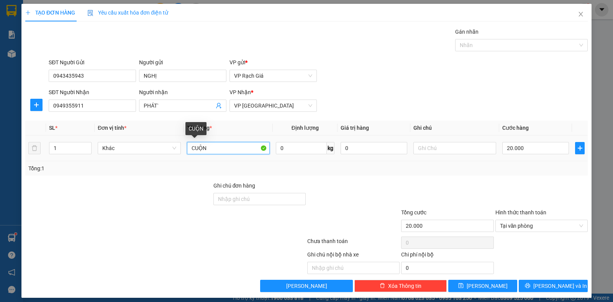
drag, startPoint x: 221, startPoint y: 150, endPoint x: 213, endPoint y: 149, distance: 8.1
click at [213, 149] on input "CUỘN" at bounding box center [228, 148] width 83 height 12
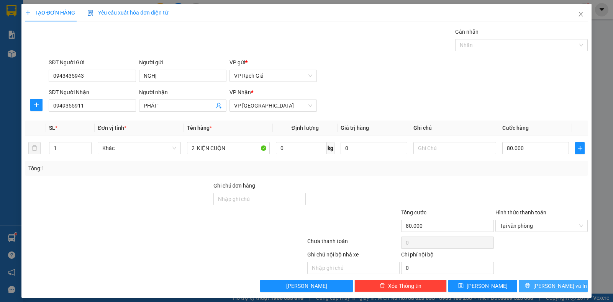
click at [572, 284] on button "[PERSON_NAME] và In" at bounding box center [553, 286] width 69 height 12
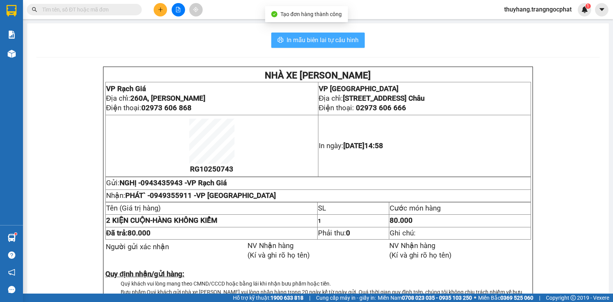
drag, startPoint x: 290, startPoint y: 41, endPoint x: 271, endPoint y: 2, distance: 43.5
click at [288, 41] on span "In mẫu biên lai tự cấu hình" at bounding box center [323, 40] width 72 height 10
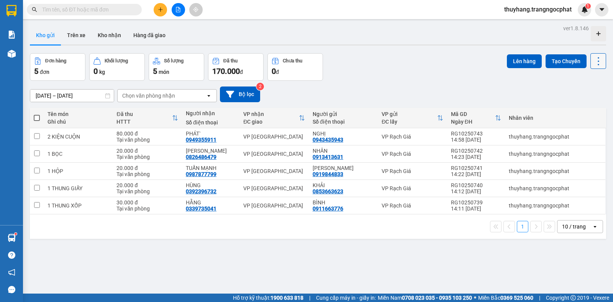
click at [593, 63] on icon at bounding box center [598, 61] width 11 height 11
click at [575, 110] on span "Làm mới" at bounding box center [580, 110] width 21 height 8
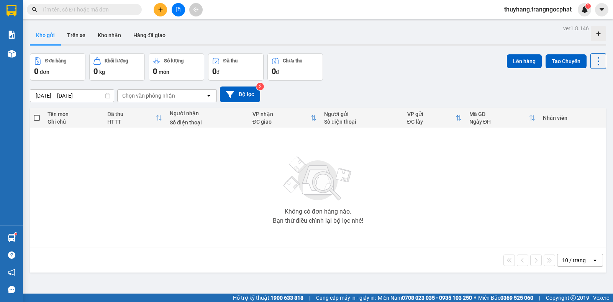
click at [132, 8] on input "text" at bounding box center [87, 9] width 90 height 8
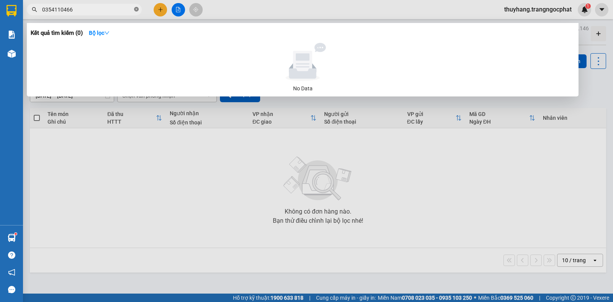
click at [136, 10] on icon "close-circle" at bounding box center [136, 9] width 5 height 5
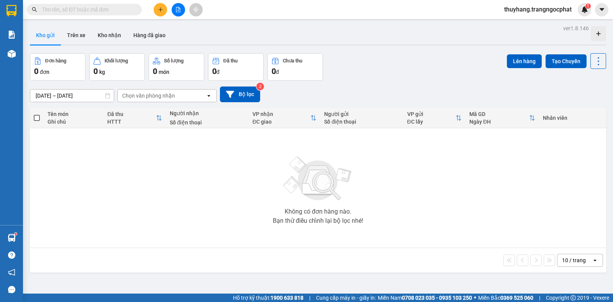
click at [109, 10] on input "text" at bounding box center [87, 9] width 90 height 8
click at [601, 61] on div "ver 1.8.146 Kho gửi Trên xe Kho nhận Hàng đã giao Đơn hàng 0 đơn Khối lượng 0 k…" at bounding box center [318, 174] width 582 height 302
click at [594, 64] on icon at bounding box center [598, 61] width 11 height 11
click at [582, 110] on span "Làm mới" at bounding box center [580, 110] width 21 height 8
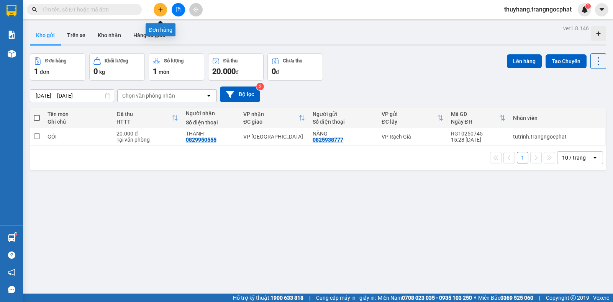
click at [161, 12] on button at bounding box center [160, 9] width 13 height 13
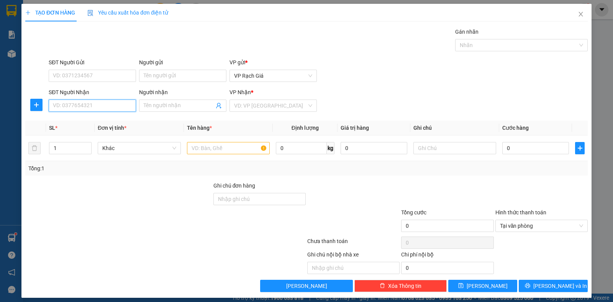
click at [84, 102] on input "SĐT Người Nhận" at bounding box center [92, 106] width 87 height 12
click at [82, 122] on div "0911774336 - XUYÊN" at bounding box center [91, 121] width 77 height 8
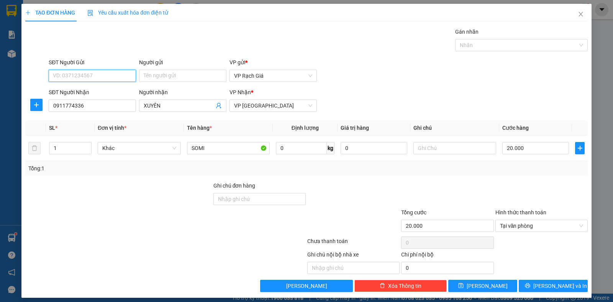
click at [80, 78] on input "SĐT Người Gửi" at bounding box center [92, 76] width 87 height 12
click at [80, 89] on div "0919973333 - PHÚ" at bounding box center [91, 91] width 77 height 8
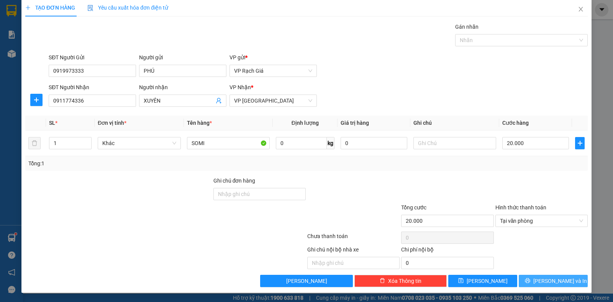
click at [541, 284] on span "[PERSON_NAME] và In" at bounding box center [560, 281] width 54 height 8
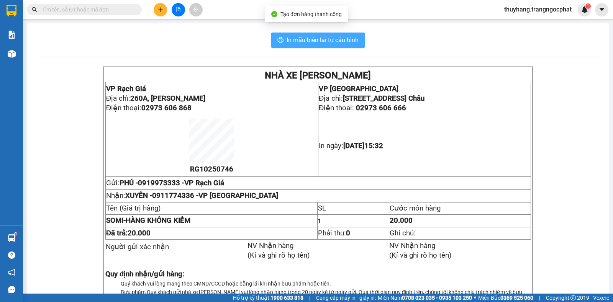
click at [323, 40] on span "In mẫu biên lai tự cấu hình" at bounding box center [323, 40] width 72 height 10
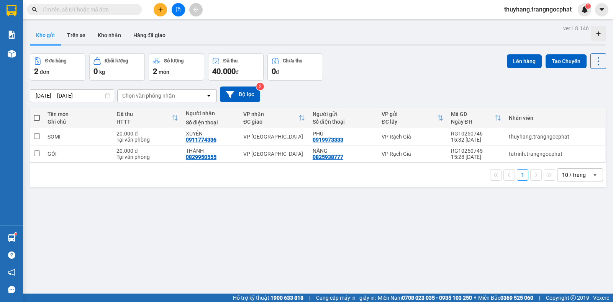
click at [162, 10] on icon "plus" at bounding box center [160, 9] width 5 height 5
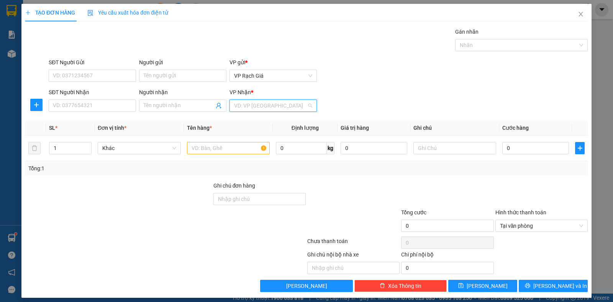
click at [262, 106] on input "search" at bounding box center [270, 105] width 73 height 11
click at [247, 145] on div "VP [GEOGRAPHIC_DATA]" at bounding box center [270, 145] width 77 height 8
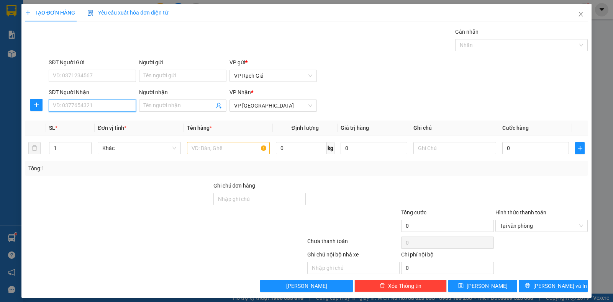
click at [103, 107] on input "SĐT Người Nhận" at bounding box center [92, 106] width 87 height 12
click at [88, 121] on div "0945554074 - TÚ" at bounding box center [91, 121] width 77 height 8
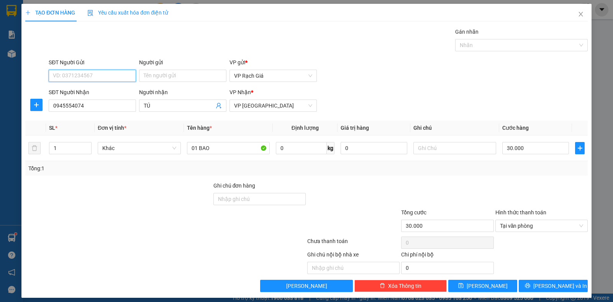
click at [78, 77] on input "SĐT Người Gửi" at bounding box center [92, 76] width 87 height 12
click at [90, 90] on div "0948284968 - TÂM" at bounding box center [91, 91] width 77 height 8
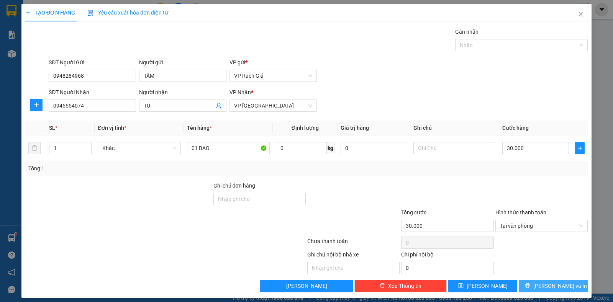
click at [546, 290] on button "[PERSON_NAME] và In" at bounding box center [553, 286] width 69 height 12
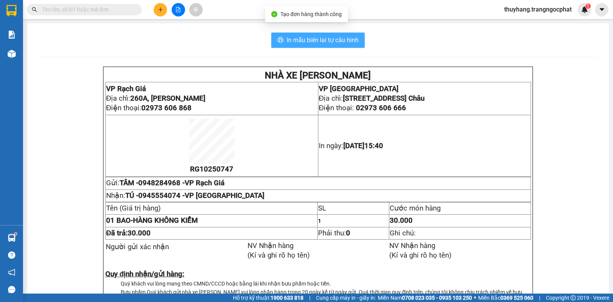
click at [299, 37] on span "In mẫu biên lai tự cấu hình" at bounding box center [323, 40] width 72 height 10
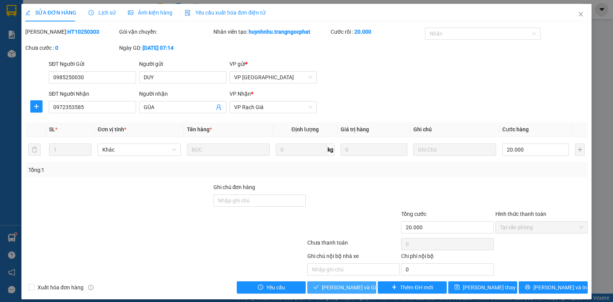
click at [354, 290] on span "[PERSON_NAME] và Giao hàng" at bounding box center [359, 287] width 74 height 8
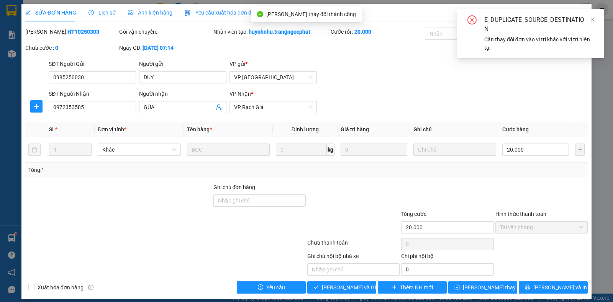
click at [577, 15] on div "E_DUPLICATE_SOURCE_DESTINATION Cần thay đổi đơn vào vị trí khác với vị trí hiện…" at bounding box center [530, 33] width 147 height 49
click at [594, 22] on span at bounding box center [592, 19] width 5 height 6
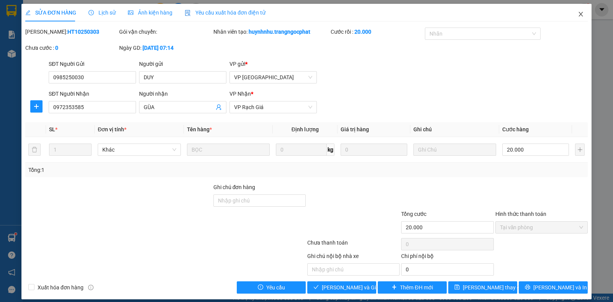
click at [578, 15] on icon "close" at bounding box center [581, 14] width 6 height 6
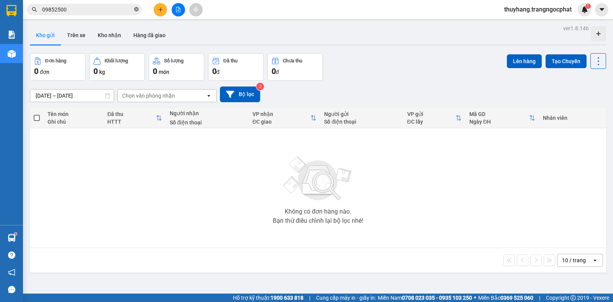
click at [137, 9] on icon "close-circle" at bounding box center [136, 9] width 5 height 5
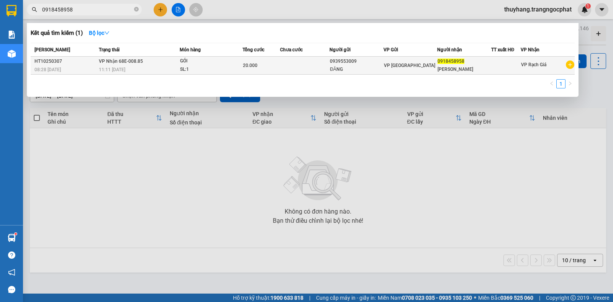
type input "0918458958"
click at [259, 70] on td "20.000" at bounding box center [260, 66] width 37 height 18
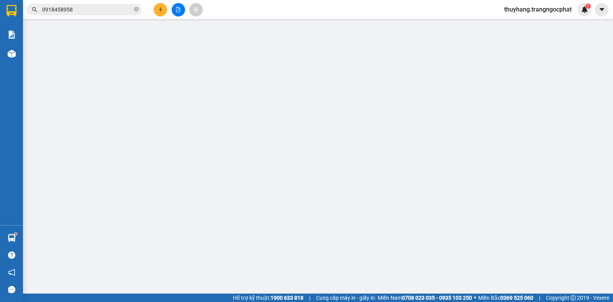
type input "0939553009"
type input "ĐĂNG"
type input "0918458958"
type input "MINH ANH"
type input "20.000"
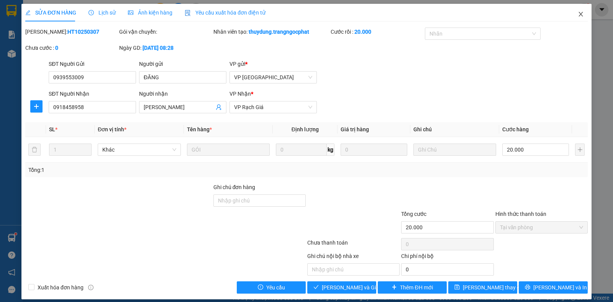
click at [578, 12] on icon "close" at bounding box center [581, 14] width 6 height 6
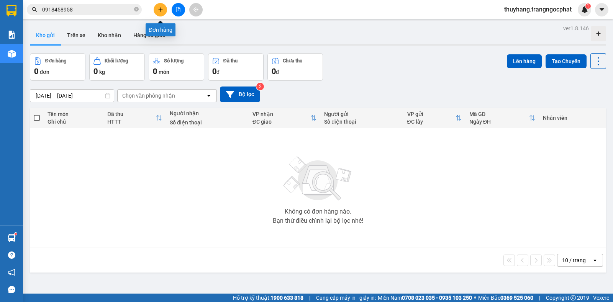
click at [161, 7] on icon "plus" at bounding box center [160, 9] width 5 height 5
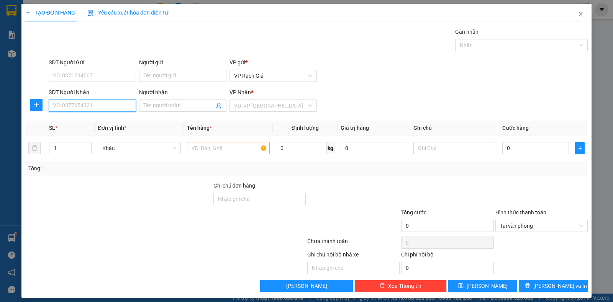
click at [85, 105] on input "SĐT Người Nhận" at bounding box center [92, 106] width 87 height 12
type input "0339735041"
click at [266, 106] on input "search" at bounding box center [270, 105] width 73 height 11
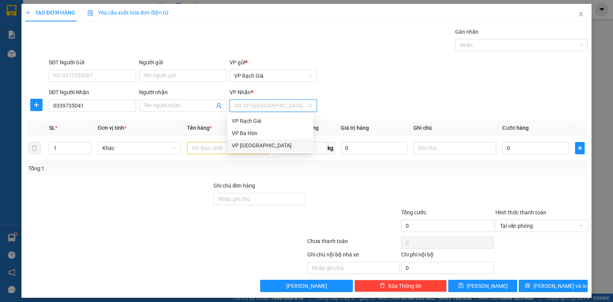
click at [243, 145] on div "VP [GEOGRAPHIC_DATA]" at bounding box center [270, 145] width 77 height 8
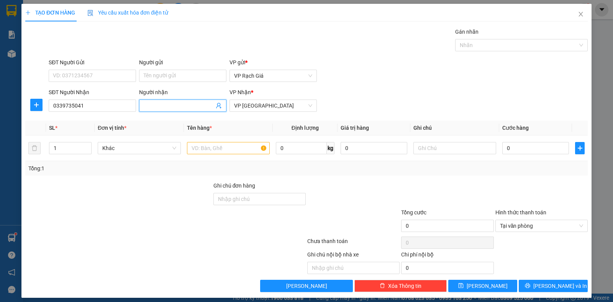
click at [178, 107] on input "Người nhận" at bounding box center [179, 106] width 70 height 8
type input "HẰNG"
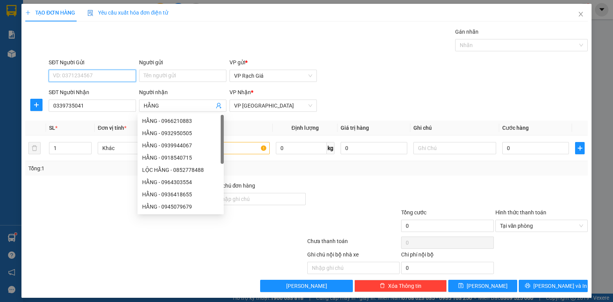
click at [91, 75] on input "SĐT Người Gửi" at bounding box center [92, 76] width 87 height 12
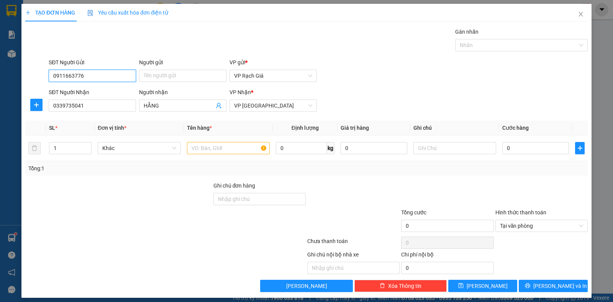
type input "0911663776"
click at [160, 69] on div "Người gửi" at bounding box center [182, 63] width 87 height 11
click at [158, 75] on input "Người gửi" at bounding box center [182, 76] width 87 height 12
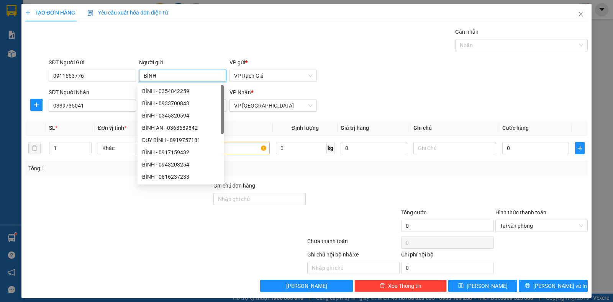
type input "BÌNH"
click at [177, 39] on div "Gán nhãn Nhãn" at bounding box center [318, 41] width 542 height 27
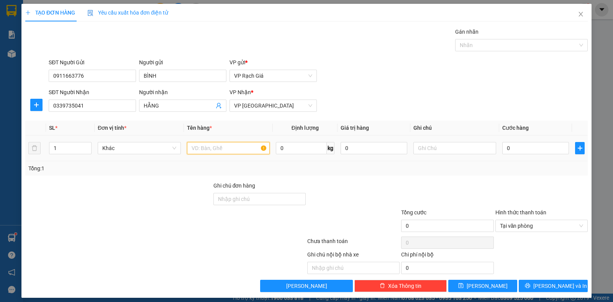
click at [213, 147] on input "text" at bounding box center [228, 148] width 83 height 12
type input "1 THUNG XỐP"
click at [519, 148] on input "0" at bounding box center [535, 148] width 67 height 12
type input "3"
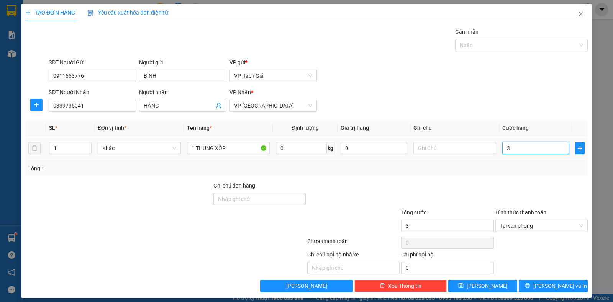
type input "30"
type input "300"
type input "3.000"
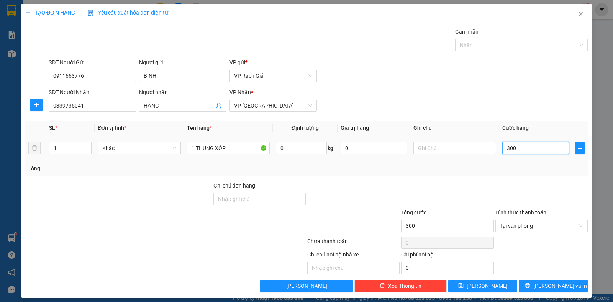
type input "3.000"
type input "30.000"
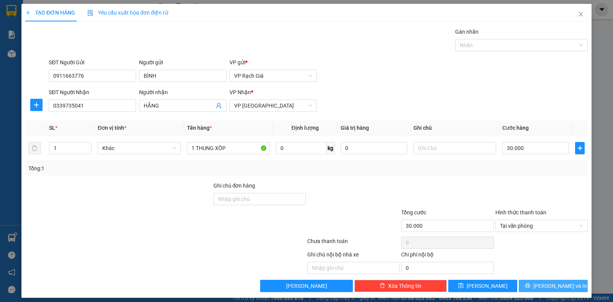
click at [551, 283] on span "[PERSON_NAME] và In" at bounding box center [560, 286] width 54 height 8
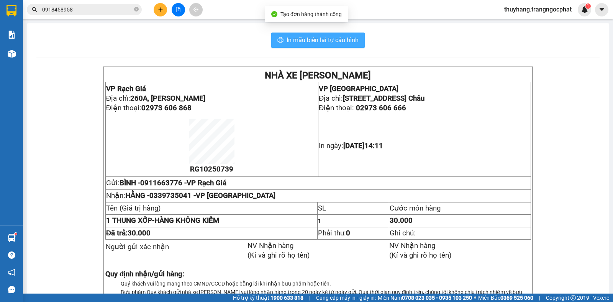
click at [327, 40] on span "In mẫu biên lai tự cấu hình" at bounding box center [323, 40] width 72 height 10
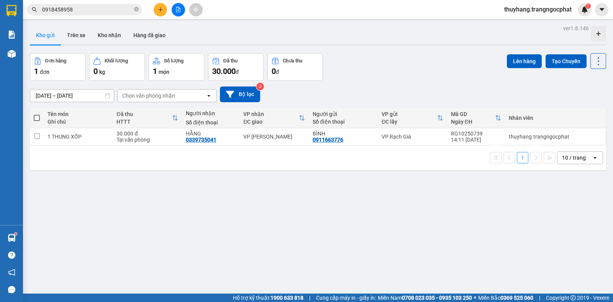
click at [276, 37] on div "Kho gửi Trên xe Kho nhận Hàng đã giao" at bounding box center [318, 36] width 576 height 20
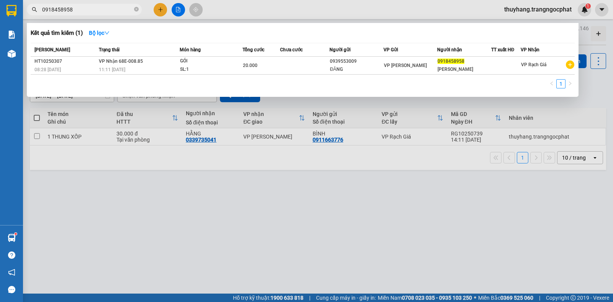
drag, startPoint x: 136, startPoint y: 8, endPoint x: 129, endPoint y: 8, distance: 7.3
click at [135, 8] on icon "close-circle" at bounding box center [136, 9] width 5 height 5
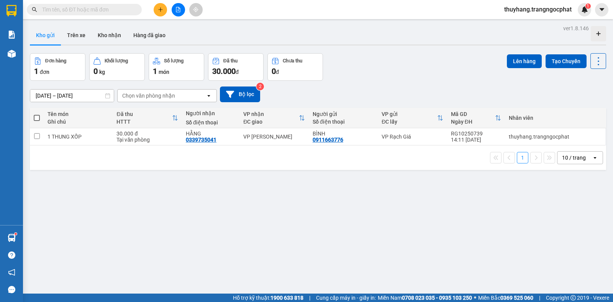
click at [126, 7] on input "text" at bounding box center [87, 9] width 90 height 8
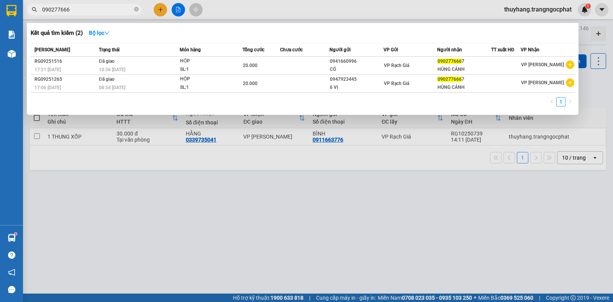
type input "0902776667"
click at [136, 11] on icon "close-circle" at bounding box center [136, 9] width 5 height 5
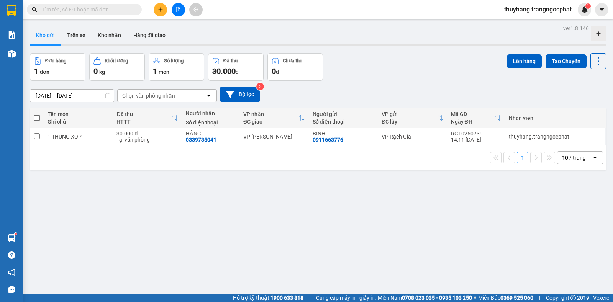
click at [132, 10] on input "text" at bounding box center [87, 9] width 90 height 8
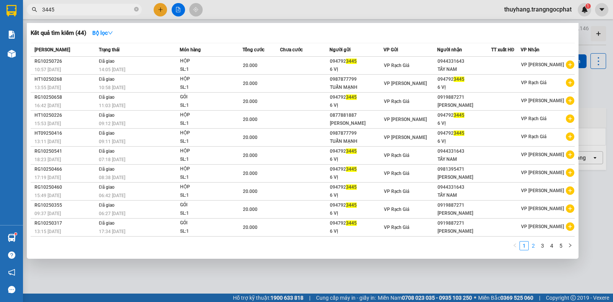
type input "3445"
click at [532, 246] on link "2" at bounding box center [533, 246] width 8 height 8
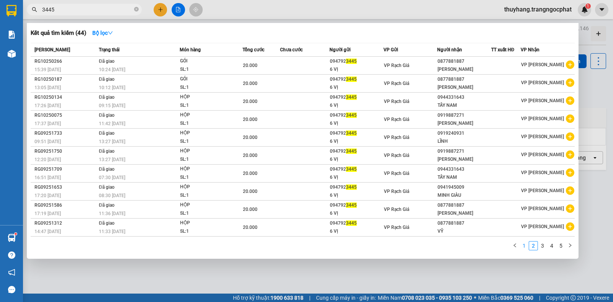
click at [524, 247] on link "1" at bounding box center [524, 246] width 8 height 8
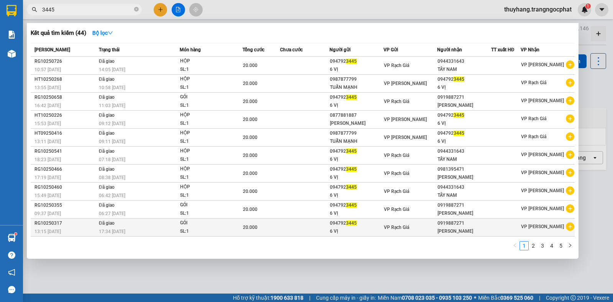
click at [330, 225] on div "094792 3445" at bounding box center [356, 223] width 53 height 8
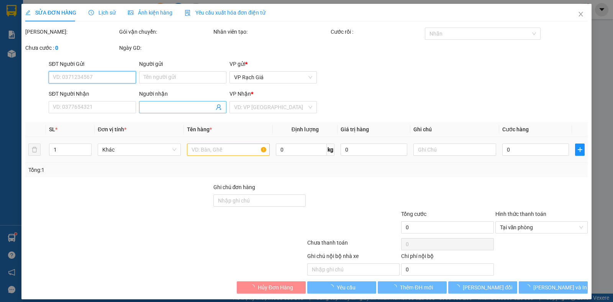
type input "0947923445"
type input "6 VỊ"
type input "0919887271"
type input "[PERSON_NAME]"
type input "20.000"
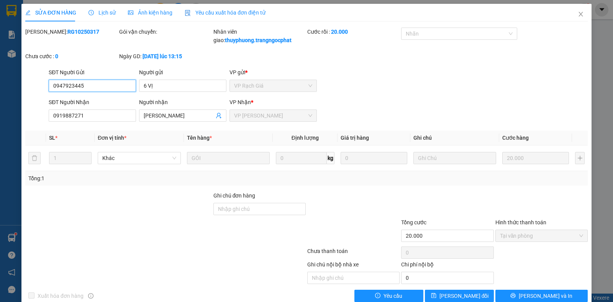
drag, startPoint x: 51, startPoint y: 87, endPoint x: 84, endPoint y: 96, distance: 34.2
click at [84, 96] on form "SĐT Người Gửi 0947923445 0947923445 Người gửi 6 VỊ VP gửi * [PERSON_NAME] SĐT N…" at bounding box center [306, 96] width 562 height 57
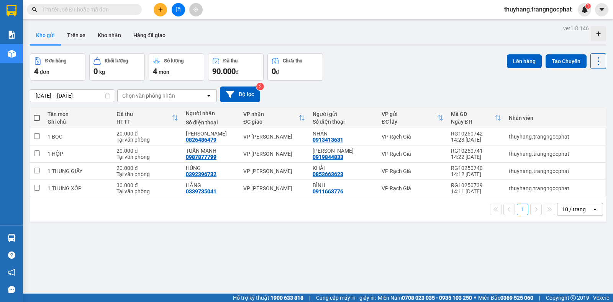
click at [121, 10] on input "text" at bounding box center [87, 9] width 90 height 8
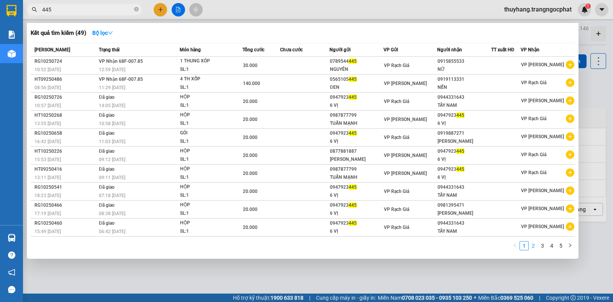
type input "445"
click at [533, 246] on link "2" at bounding box center [533, 246] width 8 height 8
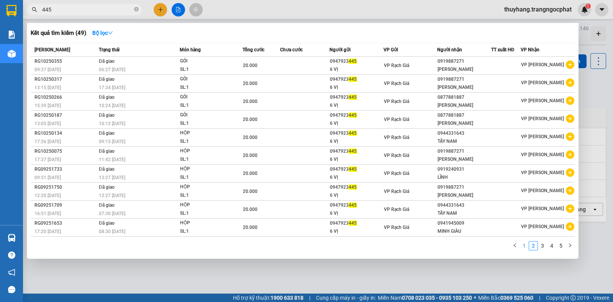
click at [524, 246] on link "1" at bounding box center [524, 246] width 8 height 8
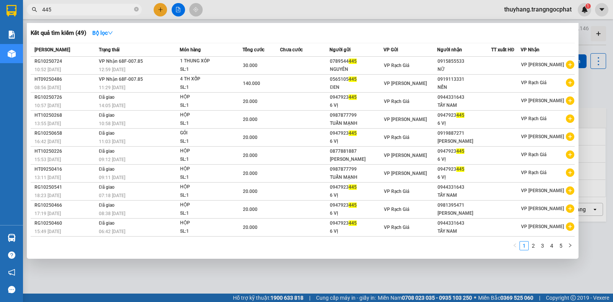
click at [595, 86] on div at bounding box center [306, 151] width 613 height 302
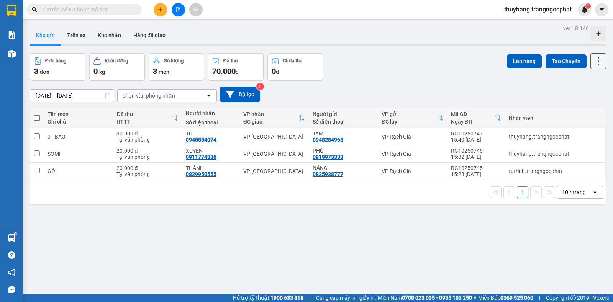
click at [596, 62] on icon at bounding box center [598, 61] width 11 height 11
click at [563, 113] on icon "Menu" at bounding box center [560, 109] width 7 height 7
click at [157, 13] on button at bounding box center [160, 9] width 13 height 13
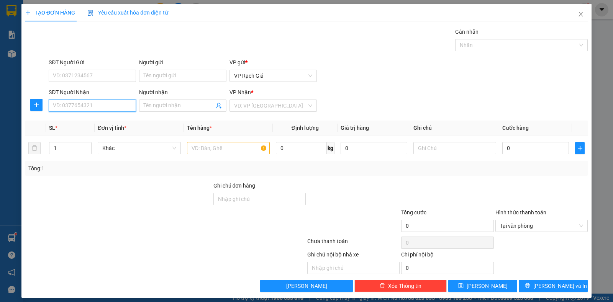
click at [90, 110] on input "SĐT Người Nhận" at bounding box center [92, 106] width 87 height 12
type input "0988667769"
click at [93, 121] on div "0988667769 - HÒA LŨY" at bounding box center [91, 121] width 77 height 8
type input "HÒA LŨY"
type input "20.000"
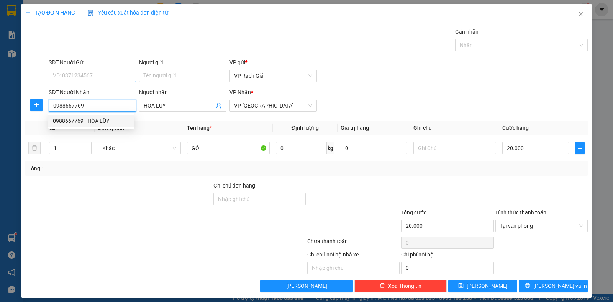
type input "0988667769"
click at [102, 79] on input "SĐT Người Gửi" at bounding box center [92, 76] width 87 height 12
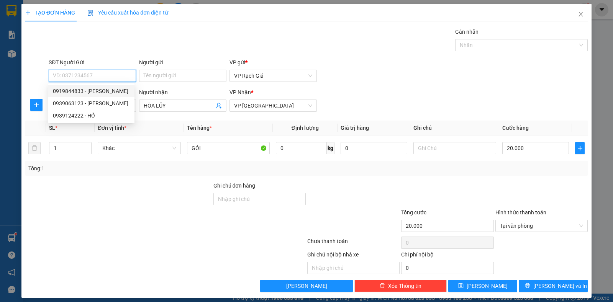
click at [93, 92] on div "0919844833 - [PERSON_NAME]" at bounding box center [91, 91] width 77 height 8
type input "0919844833"
type input "[PERSON_NAME]"
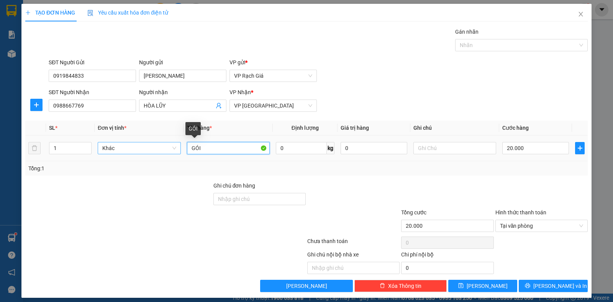
drag, startPoint x: 216, startPoint y: 150, endPoint x: 167, endPoint y: 150, distance: 48.6
click at [167, 150] on tr "1 Khác GÓI 0 kg 0 20.000" at bounding box center [306, 149] width 562 height 26
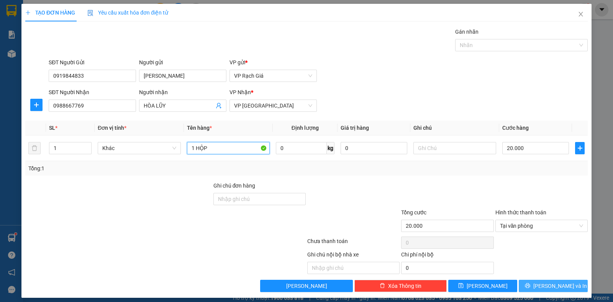
type input "1 HỘP"
click at [546, 288] on span "[PERSON_NAME] và In" at bounding box center [560, 286] width 54 height 8
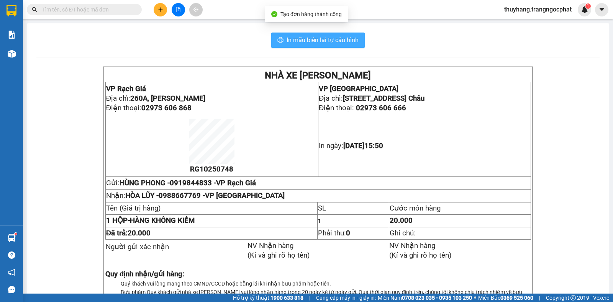
click at [300, 45] on span "In mẫu biên lai tự cấu hình" at bounding box center [323, 40] width 72 height 10
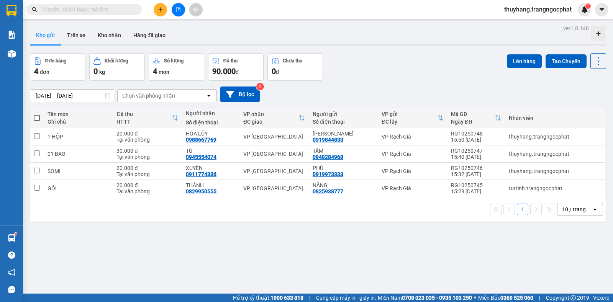
click at [114, 12] on input "text" at bounding box center [87, 9] width 90 height 8
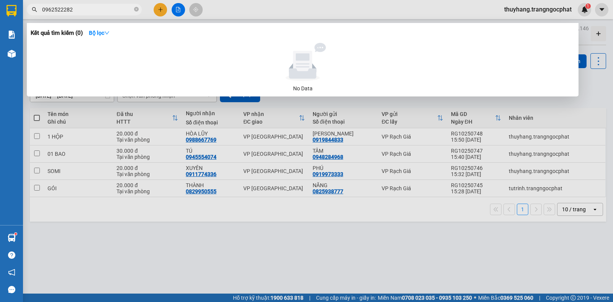
type input "0962522282"
click at [135, 9] on icon "close-circle" at bounding box center [136, 9] width 5 height 5
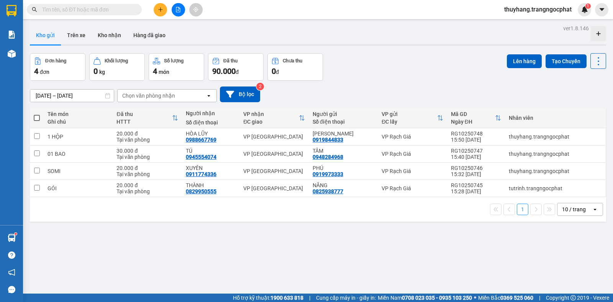
click at [134, 9] on span at bounding box center [84, 9] width 115 height 11
click at [124, 7] on input "text" at bounding box center [87, 9] width 90 height 8
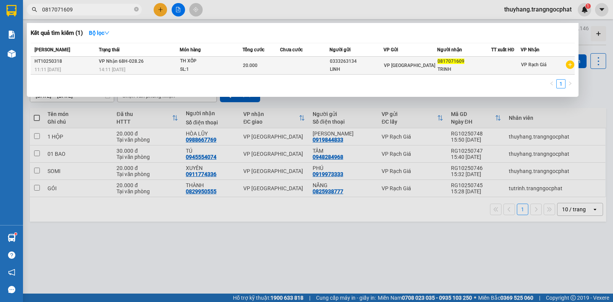
type input "0817071609"
click at [328, 64] on td at bounding box center [305, 66] width 50 height 18
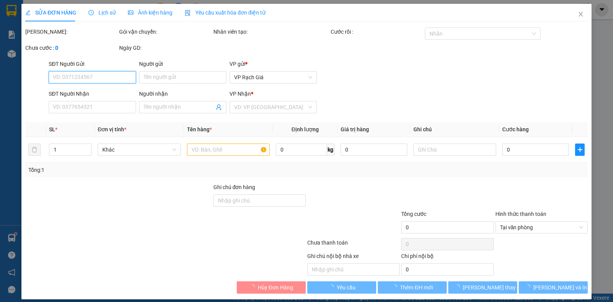
type input "0333263134"
type input "LINH"
type input "0817071609"
type input "TRINH"
type input "20.000"
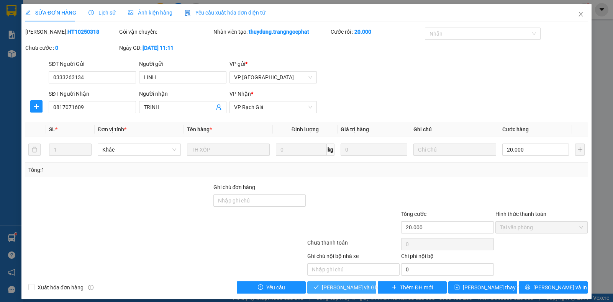
click at [332, 288] on span "[PERSON_NAME] và Giao hàng" at bounding box center [359, 287] width 74 height 8
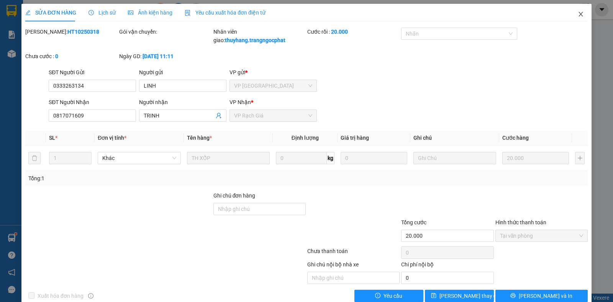
click at [578, 15] on icon "close" at bounding box center [581, 14] width 6 height 6
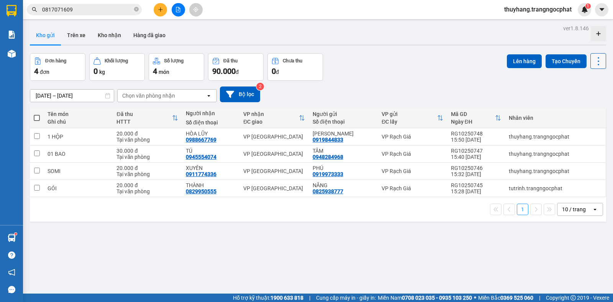
click at [598, 62] on icon at bounding box center [599, 61] width 2 height 8
click at [583, 108] on span "Làm mới" at bounding box center [580, 110] width 21 height 8
click at [159, 11] on icon "plus" at bounding box center [160, 9] width 5 height 5
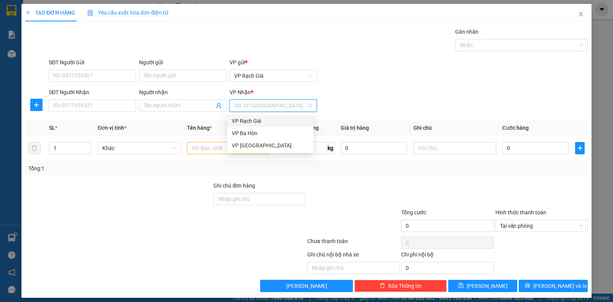
click at [253, 106] on input "search" at bounding box center [270, 105] width 73 height 11
click at [243, 145] on div "VP [GEOGRAPHIC_DATA]" at bounding box center [270, 145] width 77 height 8
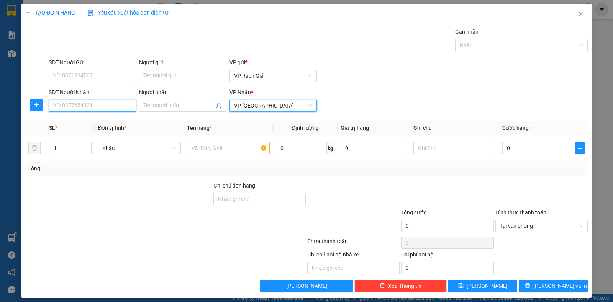
click at [87, 105] on input "SĐT Người Nhận" at bounding box center [92, 106] width 87 height 12
click at [111, 105] on input "SĐT Người Nhận" at bounding box center [92, 106] width 87 height 12
type input "0911647473"
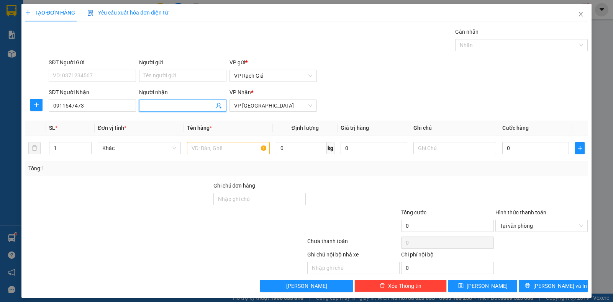
click at [194, 106] on input "Người nhận" at bounding box center [179, 106] width 70 height 8
type input "NHANH"
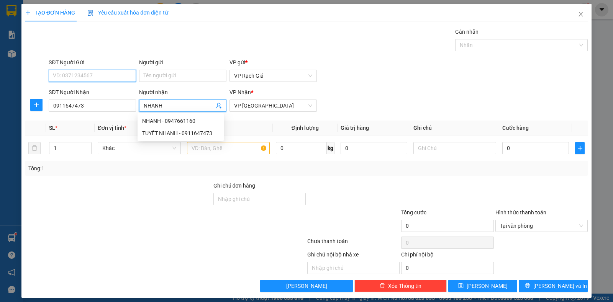
click at [99, 74] on input "SĐT Người Gửi" at bounding box center [92, 76] width 87 height 12
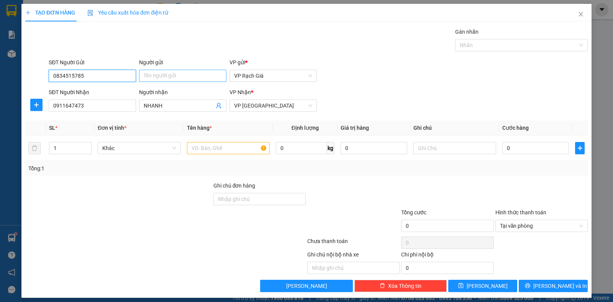
type input "0834515785"
click at [192, 72] on input "Người gửi" at bounding box center [182, 76] width 87 height 12
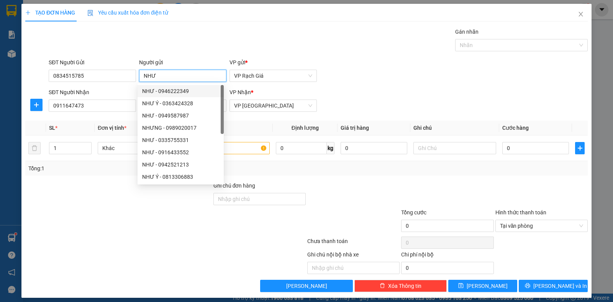
type input "NHƯ"
click at [465, 67] on div "SĐT Người Gửi 0834515785 Người gửi NHƯ VP gửi * VP [PERSON_NAME]" at bounding box center [318, 71] width 542 height 27
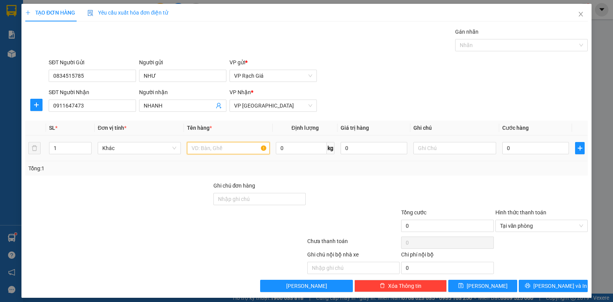
click at [238, 149] on input "text" at bounding box center [228, 148] width 83 height 12
click at [196, 151] on input "10 BAO" at bounding box center [228, 148] width 83 height 12
type input "1 BAO"
type input "4"
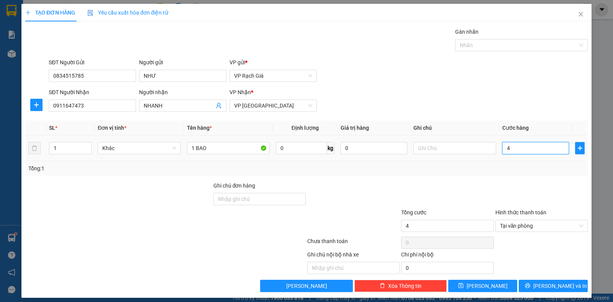
type input "40"
type input "400"
type input "4.000"
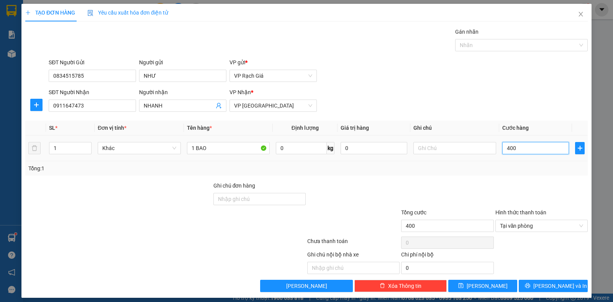
type input "4.000"
type input "40.000"
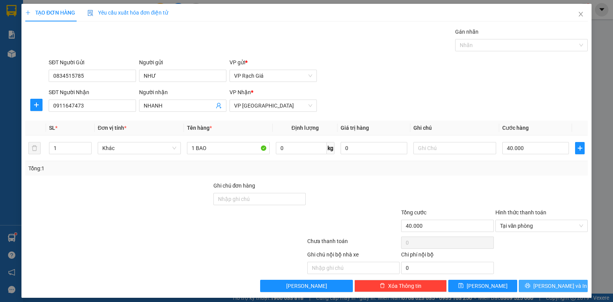
click at [545, 285] on span "[PERSON_NAME] và In" at bounding box center [560, 286] width 54 height 8
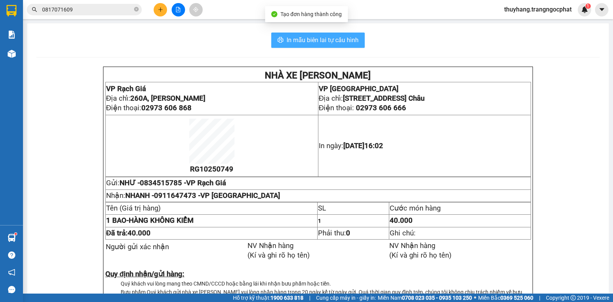
click at [331, 43] on span "In mẫu biên lai tự cấu hình" at bounding box center [323, 40] width 72 height 10
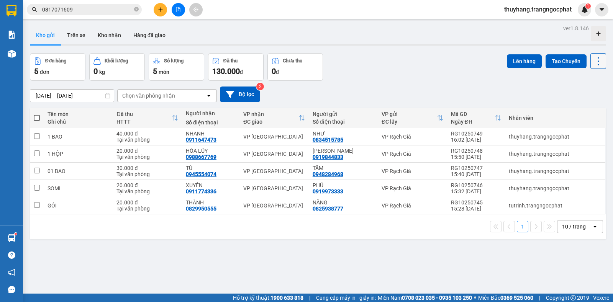
click at [595, 67] on button at bounding box center [598, 61] width 16 height 16
click at [585, 115] on li "Làm mới" at bounding box center [577, 110] width 57 height 14
click at [598, 64] on icon at bounding box center [599, 61] width 2 height 8
click at [578, 108] on span "Làm mới" at bounding box center [580, 110] width 21 height 8
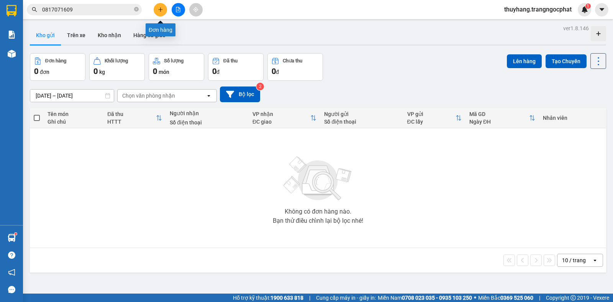
click at [158, 7] on icon "plus" at bounding box center [160, 9] width 5 height 5
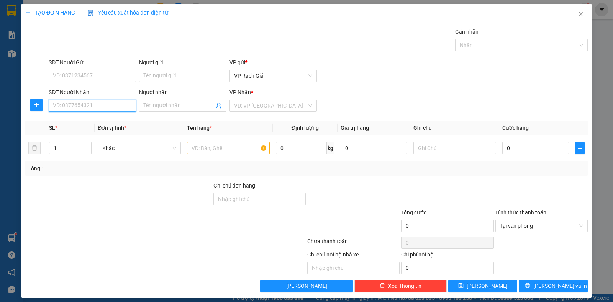
click at [77, 103] on input "SĐT Người Nhận" at bounding box center [92, 106] width 87 height 12
type input "0944208504"
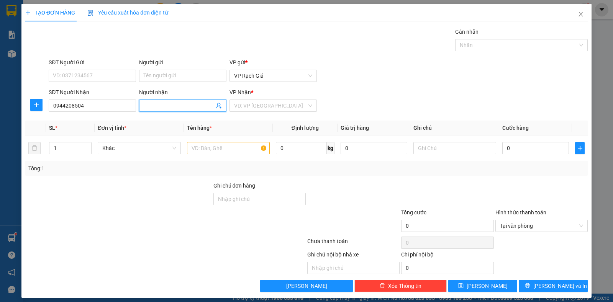
click at [168, 108] on input "Người nhận" at bounding box center [179, 106] width 70 height 8
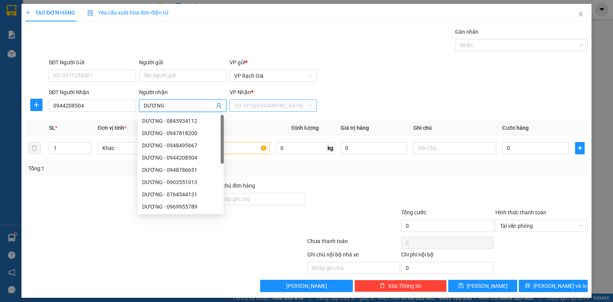
type input "DƯƠNG"
click at [250, 105] on input "search" at bounding box center [270, 105] width 73 height 11
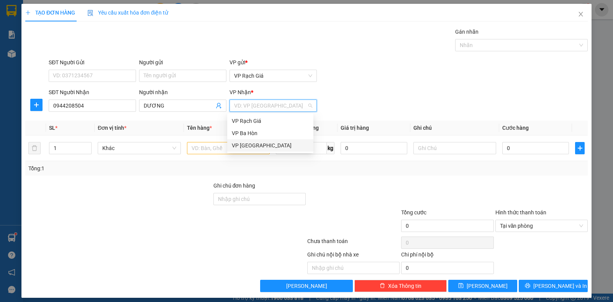
click at [246, 145] on div "VP [GEOGRAPHIC_DATA]" at bounding box center [270, 145] width 77 height 8
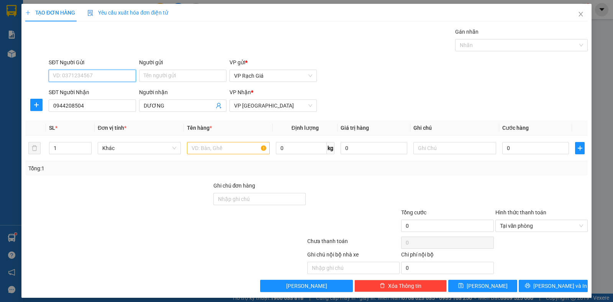
click at [101, 77] on input "SĐT Người Gửi" at bounding box center [92, 76] width 87 height 12
type input "0945555883"
click at [88, 92] on div "0945555883 - ÁI" at bounding box center [91, 91] width 77 height 8
type input "ÁI"
type input "20.000"
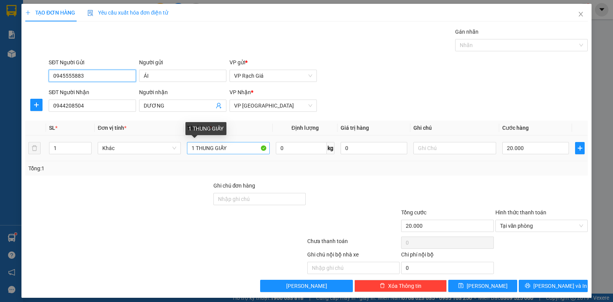
type input "0945555883"
click at [230, 150] on input "1 THUNG GIẤY" at bounding box center [228, 148] width 83 height 12
type input "1 THUNG XỐP"
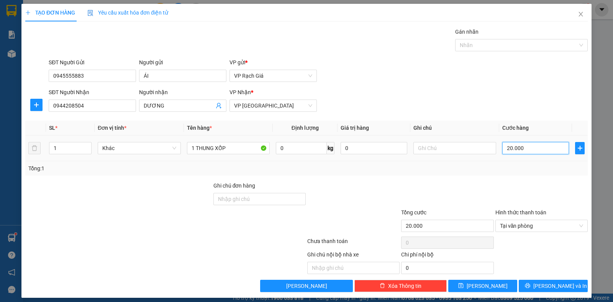
click at [535, 143] on input "20.000" at bounding box center [535, 148] width 67 height 12
type input "3"
type input "30"
type input "300"
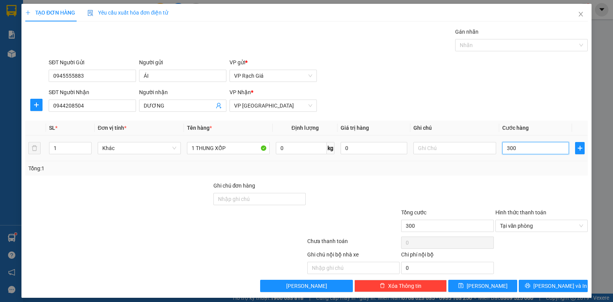
type input "3.000"
type input "30.000"
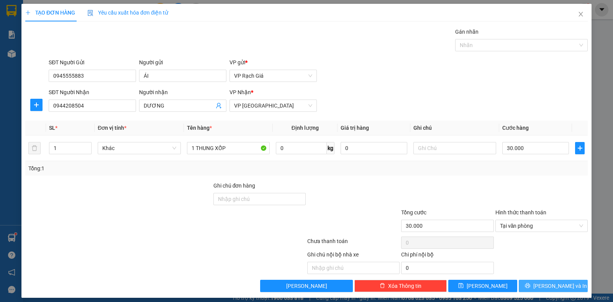
click at [540, 288] on button "[PERSON_NAME] và In" at bounding box center [553, 286] width 69 height 12
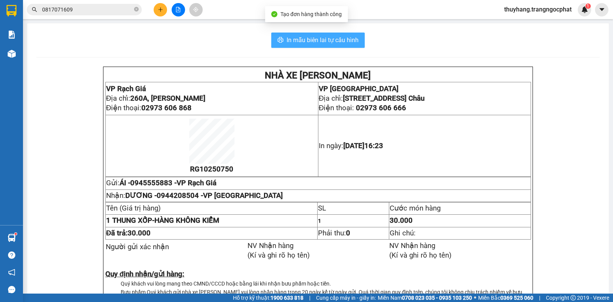
click at [332, 47] on button "In mẫu biên lai tự cấu hình" at bounding box center [317, 40] width 93 height 15
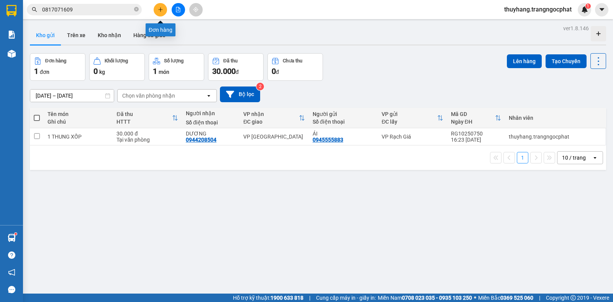
click at [163, 10] on button at bounding box center [160, 9] width 13 height 13
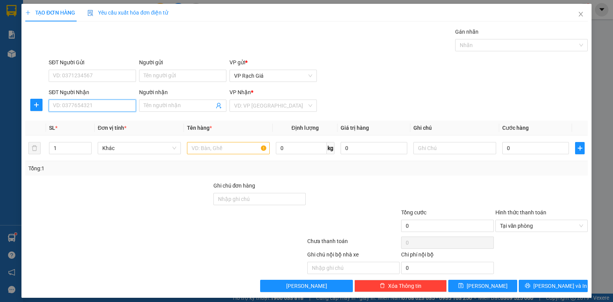
click at [85, 107] on input "SĐT Người Nhận" at bounding box center [92, 106] width 87 height 12
click at [66, 109] on input "0966754599" at bounding box center [92, 106] width 87 height 12
type input "0966454599"
click at [74, 119] on div "0966454599 - NGỌC" at bounding box center [91, 121] width 77 height 8
type input "NGỌC"
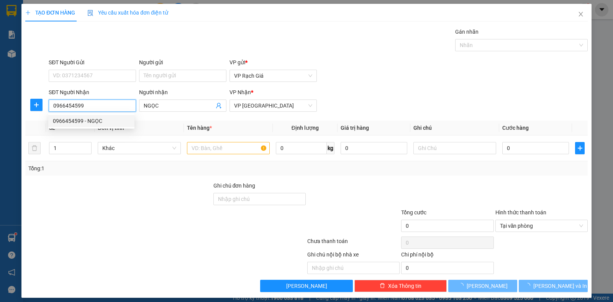
type input "40.000"
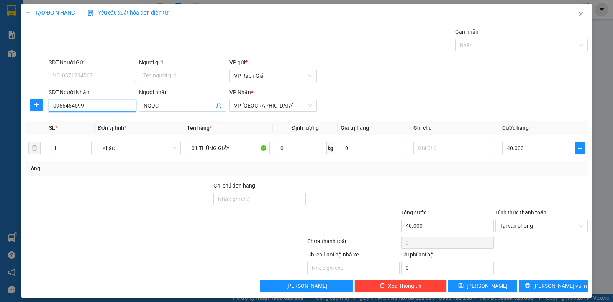
type input "0966454599"
click at [87, 80] on input "SĐT Người Gửi" at bounding box center [92, 76] width 87 height 12
type input "0945555883"
click at [90, 88] on div "0945555883 - ÁI" at bounding box center [91, 91] width 77 height 8
type input "ÁI"
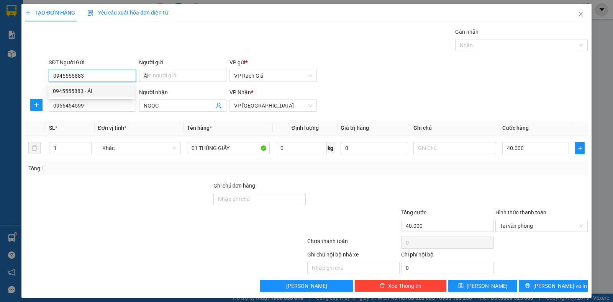
type input "30.000"
type input "0945555883"
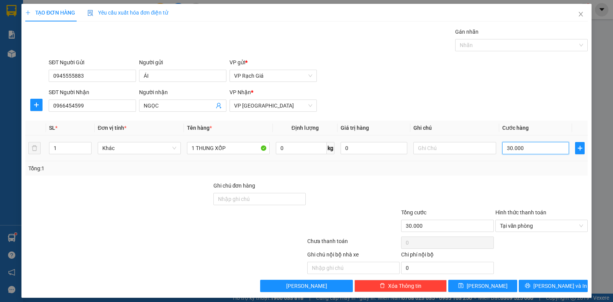
click at [523, 147] on input "30.000" at bounding box center [535, 148] width 67 height 12
type input "4"
type input "40"
type input "400"
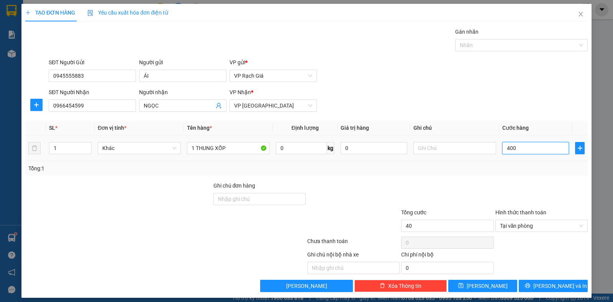
type input "400"
type input "4.000"
type input "40.000"
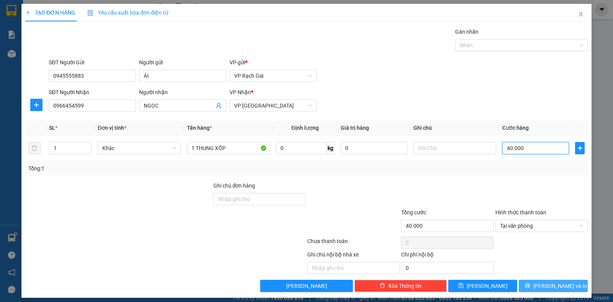
type input "40.000"
click at [547, 282] on span "[PERSON_NAME] và In" at bounding box center [560, 286] width 54 height 8
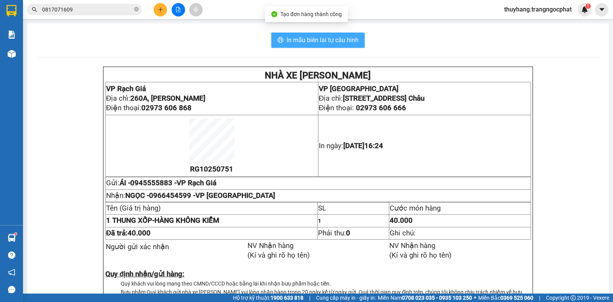
click at [326, 42] on span "In mẫu biên lai tự cấu hình" at bounding box center [323, 40] width 72 height 10
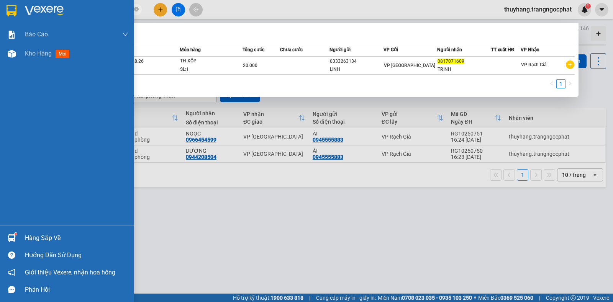
drag, startPoint x: 105, startPoint y: 9, endPoint x: 0, endPoint y: 91, distance: 132.9
click at [0, 91] on section "Kết quả tìm kiếm ( 1 ) Bộ lọc Mã ĐH Trạng thái Món hàng Tổng cước Chưa cước Ngư…" at bounding box center [306, 151] width 613 height 302
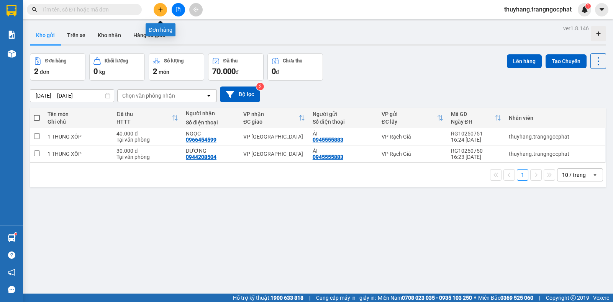
click at [159, 7] on button at bounding box center [160, 9] width 13 height 13
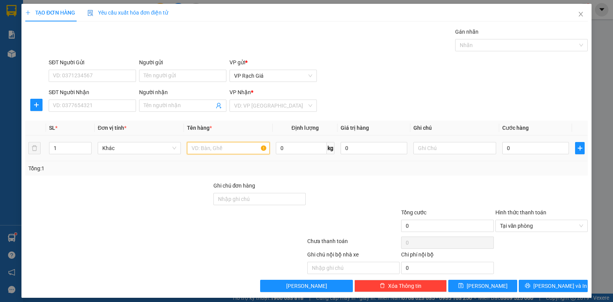
click at [205, 147] on input "text" at bounding box center [228, 148] width 83 height 12
type input "BAO THƯ"
click at [511, 149] on input "0" at bounding box center [535, 148] width 67 height 12
type input "2"
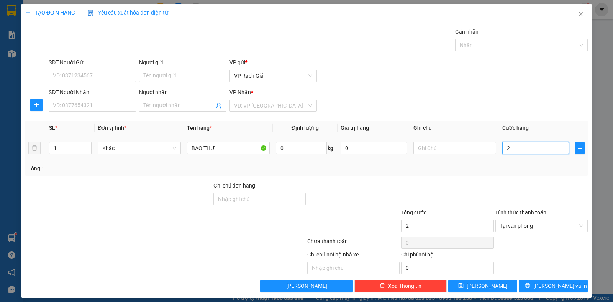
type input "20"
type input "200"
type input "2.000"
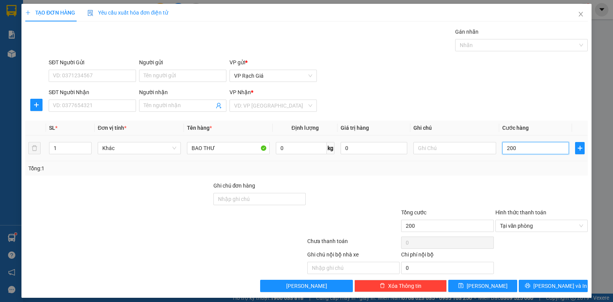
type input "2.000"
type input "20.000"
click at [279, 109] on input "search" at bounding box center [270, 105] width 73 height 11
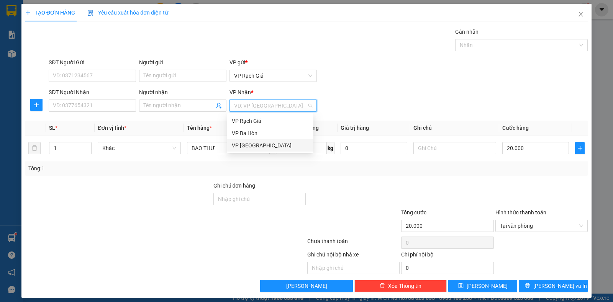
click at [265, 145] on div "VP [GEOGRAPHIC_DATA]" at bounding box center [270, 145] width 77 height 8
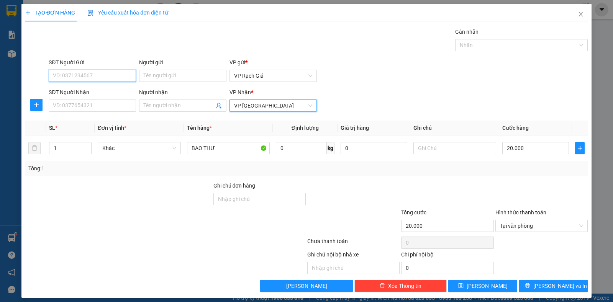
click at [90, 79] on input "SĐT Người Gửi" at bounding box center [92, 76] width 87 height 12
type input "0336322088"
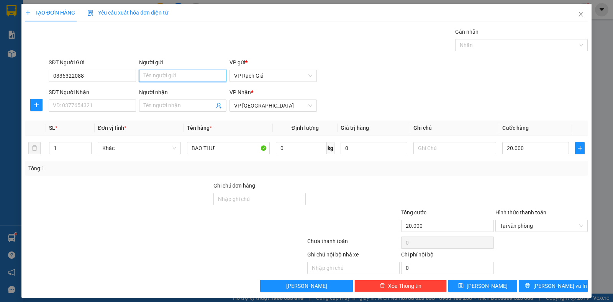
type input "T"
type input "THÍM ÚT"
click at [78, 110] on input "SĐT Người Nhận" at bounding box center [92, 106] width 87 height 12
click at [101, 106] on input "SĐT Người Nhận" at bounding box center [92, 106] width 87 height 12
click at [102, 110] on input "SĐT Người Nhận" at bounding box center [92, 106] width 87 height 12
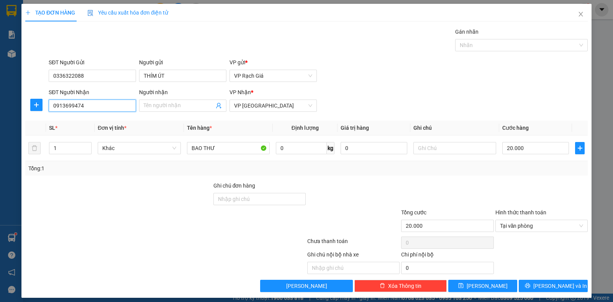
type input "0913699474"
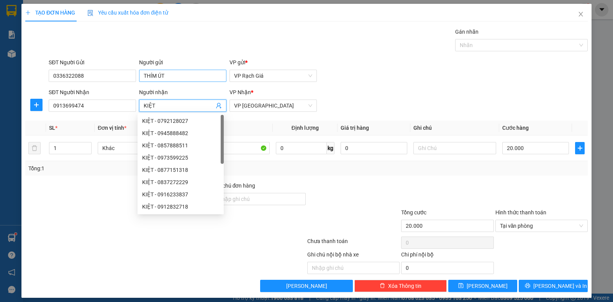
type input "KIỆT"
click at [185, 77] on input "THÍM ÚT" at bounding box center [182, 76] width 87 height 12
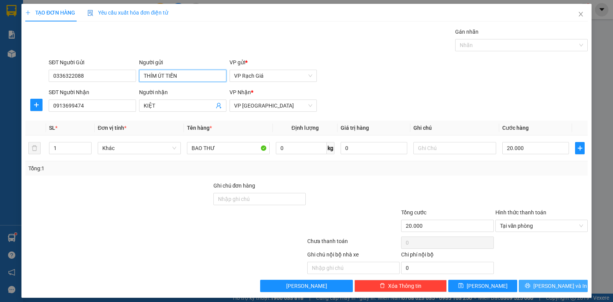
type input "THÍM ÚT TIẾN"
click at [555, 284] on span "[PERSON_NAME] và In" at bounding box center [560, 286] width 54 height 8
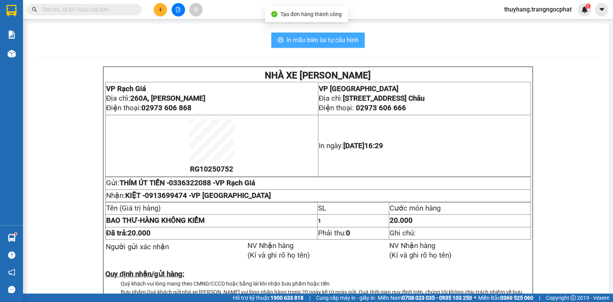
click at [314, 34] on button "In mẫu biên lai tự cấu hình" at bounding box center [317, 40] width 93 height 15
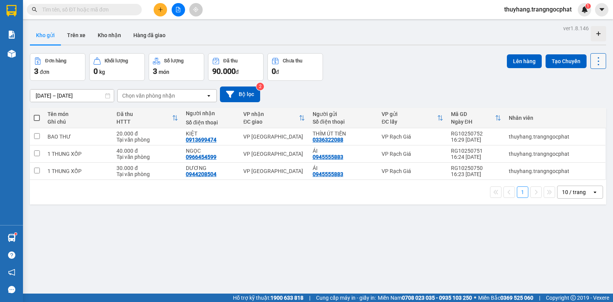
click at [593, 61] on icon at bounding box center [598, 61] width 11 height 11
click at [577, 108] on span "Làm mới" at bounding box center [580, 110] width 21 height 8
click at [107, 7] on input "text" at bounding box center [87, 9] width 90 height 8
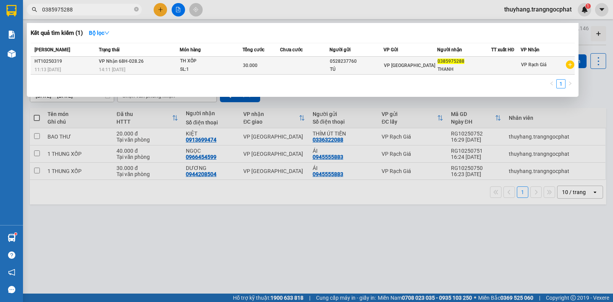
type input "0385975288"
click at [256, 70] on td "30.000" at bounding box center [260, 66] width 37 height 18
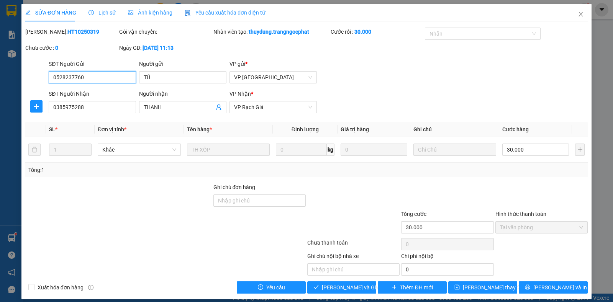
type input "0528237760"
type input "TÚ"
type input "0385975288"
type input "THANH"
type input "30.000"
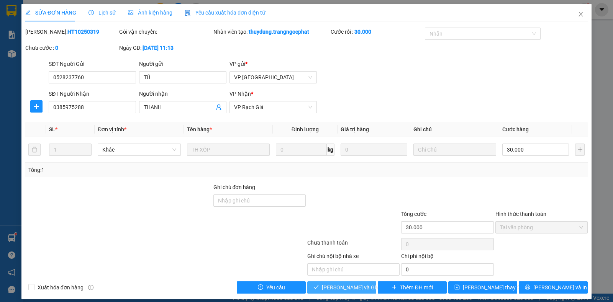
click at [334, 290] on span "[PERSON_NAME] và Giao hàng" at bounding box center [359, 287] width 74 height 8
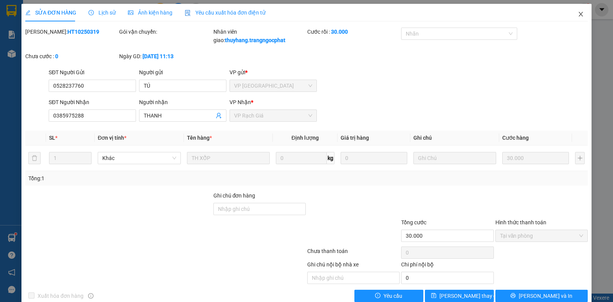
click at [578, 13] on icon "close" at bounding box center [581, 14] width 6 height 6
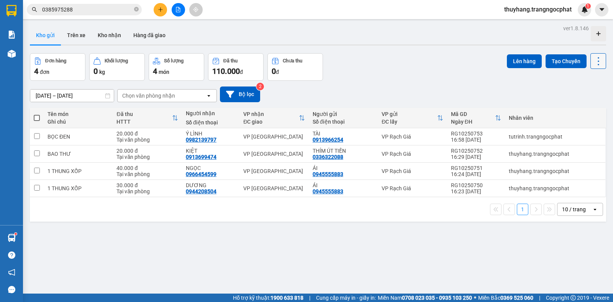
click at [595, 62] on icon at bounding box center [598, 61] width 11 height 11
click at [581, 111] on span "Làm mới" at bounding box center [580, 110] width 21 height 8
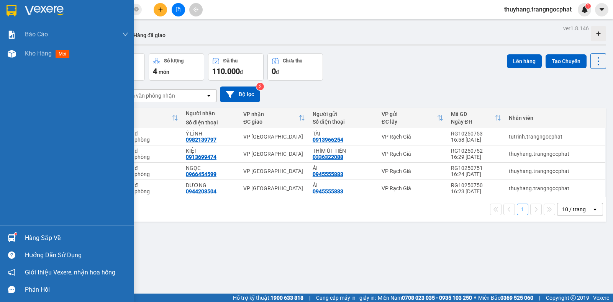
click at [38, 241] on div "Hàng sắp về" at bounding box center [76, 238] width 103 height 11
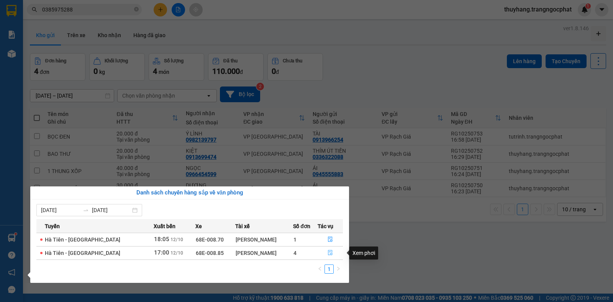
click at [332, 251] on button "button" at bounding box center [330, 253] width 25 height 12
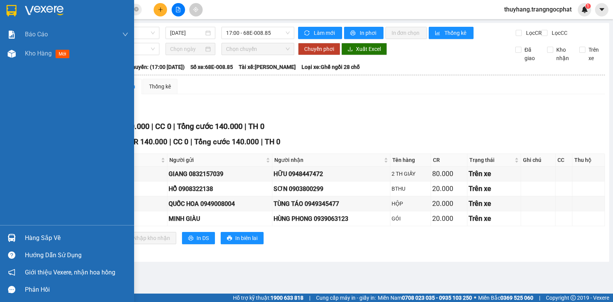
drag, startPoint x: 39, startPoint y: 238, endPoint x: 51, endPoint y: 236, distance: 12.7
click at [39, 238] on div "Hàng sắp về" at bounding box center [76, 238] width 103 height 11
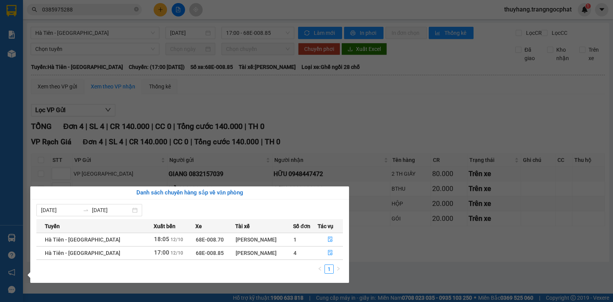
click at [259, 239] on div "[PERSON_NAME]" at bounding box center [264, 240] width 57 height 8
click at [322, 239] on button "button" at bounding box center [330, 240] width 25 height 12
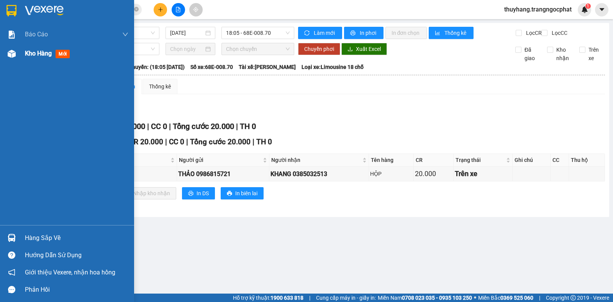
click at [28, 53] on span "Kho hàng" at bounding box center [38, 53] width 27 height 7
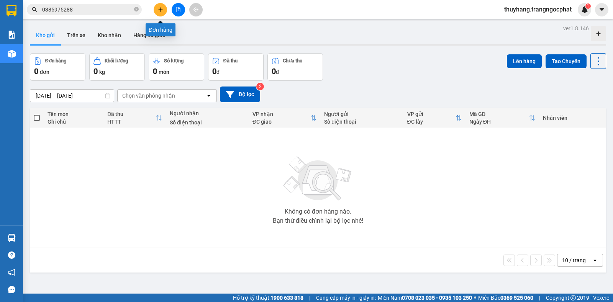
click at [161, 11] on icon "plus" at bounding box center [160, 9] width 5 height 5
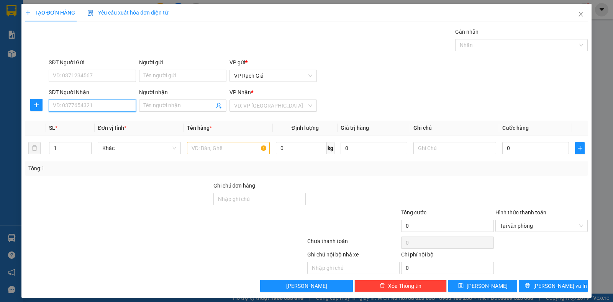
click at [105, 111] on input "SĐT Người Nhận" at bounding box center [92, 106] width 87 height 12
click at [102, 123] on div "0916333747 - KHẢI" at bounding box center [91, 121] width 77 height 8
type input "0916333747"
type input "KHẢI"
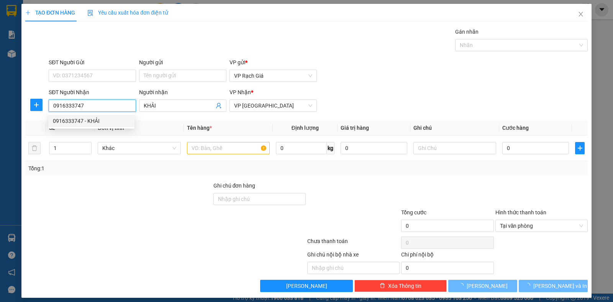
type input "20.000"
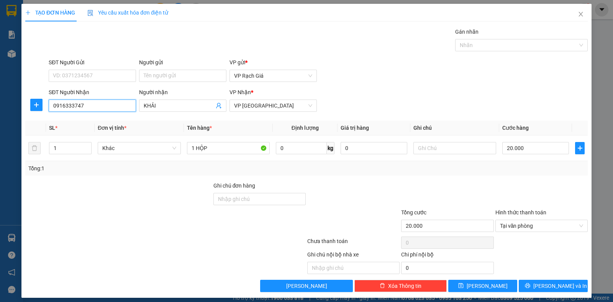
type input "0916333747"
click at [97, 68] on div "SĐT Người Gửi" at bounding box center [92, 63] width 87 height 11
click at [97, 72] on input "SĐT Người Gửi" at bounding box center [92, 76] width 87 height 12
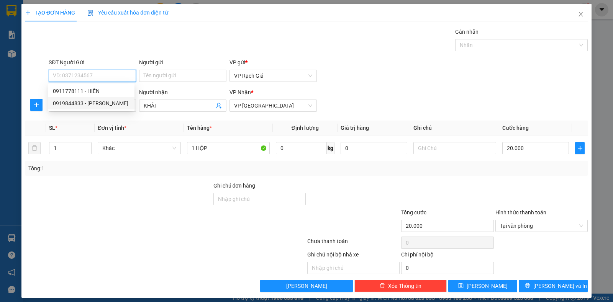
click at [98, 105] on div "0919844833 - [PERSON_NAME]" at bounding box center [91, 103] width 77 height 8
type input "0919844833"
type input "[PERSON_NAME]"
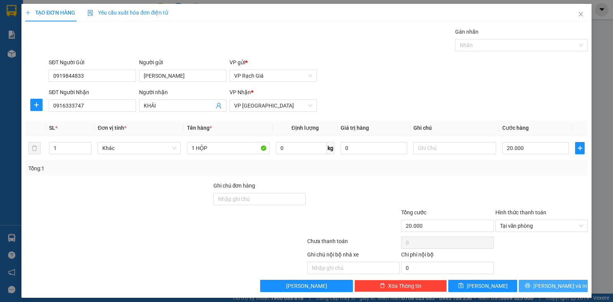
click at [549, 287] on span "[PERSON_NAME] và In" at bounding box center [560, 286] width 54 height 8
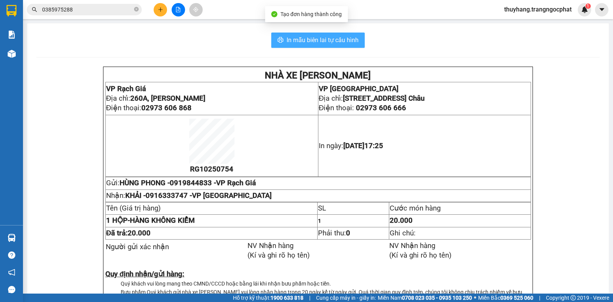
click at [290, 37] on span "In mẫu biên lai tự cấu hình" at bounding box center [323, 40] width 72 height 10
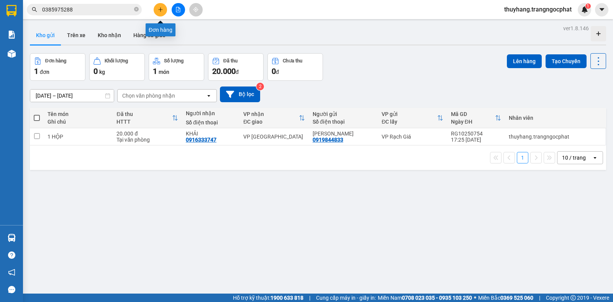
click at [163, 10] on button at bounding box center [160, 9] width 13 height 13
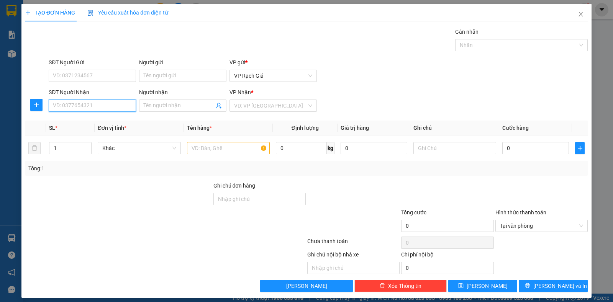
click at [90, 108] on input "SĐT Người Nhận" at bounding box center [92, 106] width 87 height 12
type input "0976400149"
click at [90, 116] on div "0976400149 - [PERSON_NAME]" at bounding box center [91, 121] width 86 height 12
type input "BẢO KHƯƠNG"
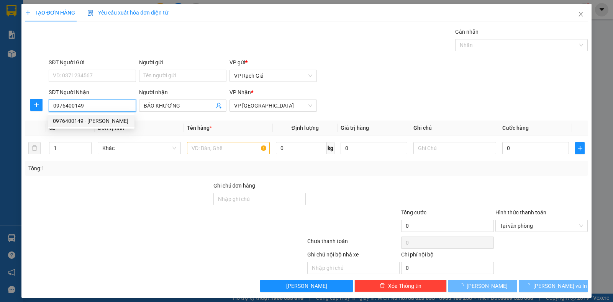
type input "20.000"
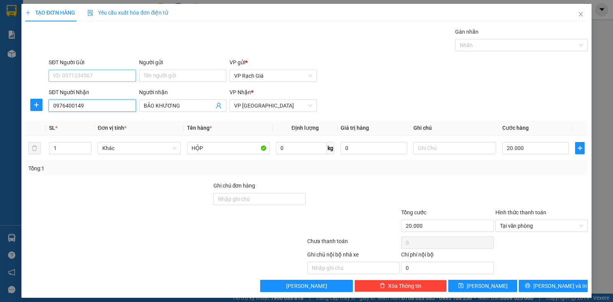
type input "0976400149"
click at [86, 75] on input "SĐT Người Gửi" at bounding box center [92, 76] width 87 height 12
click at [88, 91] on div "0947923445 - 6 VỊ" at bounding box center [91, 91] width 77 height 8
type input "0947923445"
type input "6 VỊ"
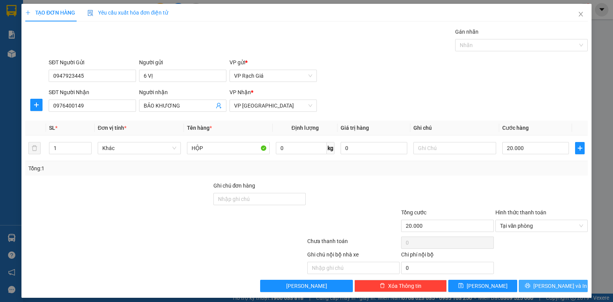
click at [555, 285] on span "[PERSON_NAME] và In" at bounding box center [560, 286] width 54 height 8
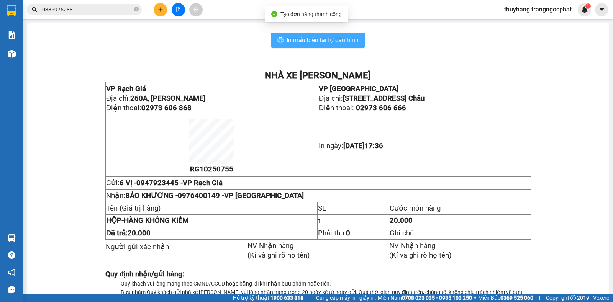
click at [292, 46] on button "In mẫu biên lai tự cấu hình" at bounding box center [317, 40] width 93 height 15
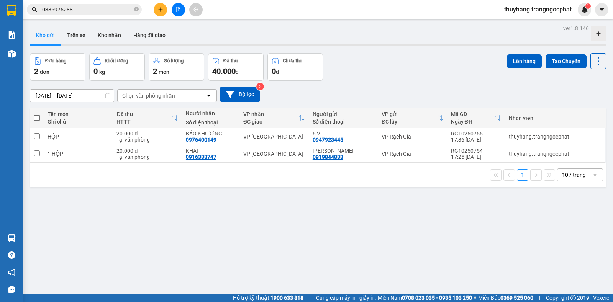
drag, startPoint x: 136, startPoint y: 10, endPoint x: 127, endPoint y: 10, distance: 8.8
click at [133, 10] on span "0385975288" at bounding box center [84, 9] width 115 height 11
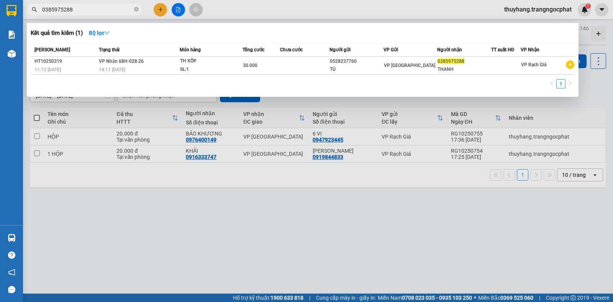
click at [116, 10] on input "0385975288" at bounding box center [87, 9] width 90 height 8
click at [135, 9] on icon "close-circle" at bounding box center [136, 9] width 5 height 5
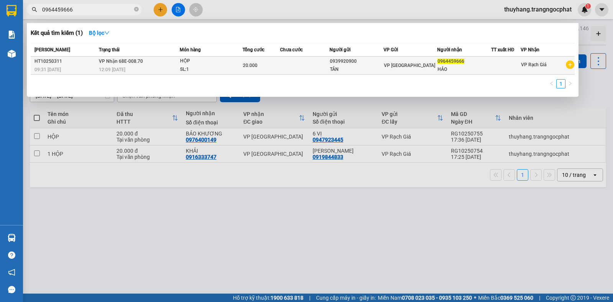
type input "0964459666"
click at [366, 69] on div "TÂN" at bounding box center [356, 70] width 53 height 8
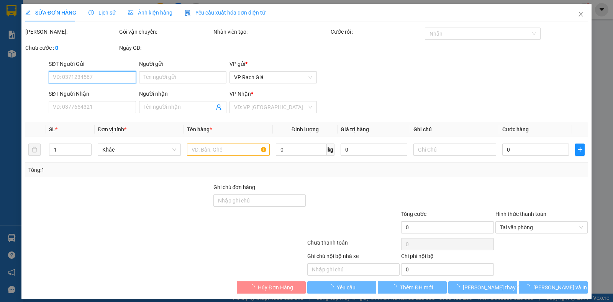
type input "0939920900"
type input "TÂN"
type input "0964459666"
type input "HẢO"
type input "20.000"
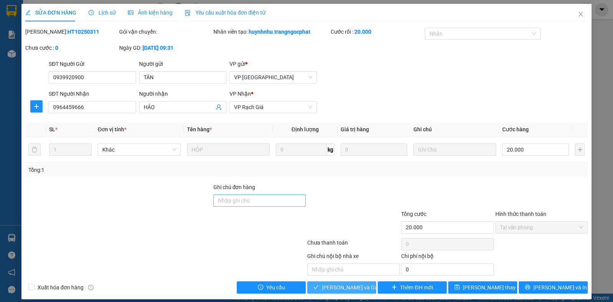
drag, startPoint x: 339, startPoint y: 286, endPoint x: 257, endPoint y: 206, distance: 114.0
click at [339, 286] on span "[PERSON_NAME] và Giao hàng" at bounding box center [359, 287] width 74 height 8
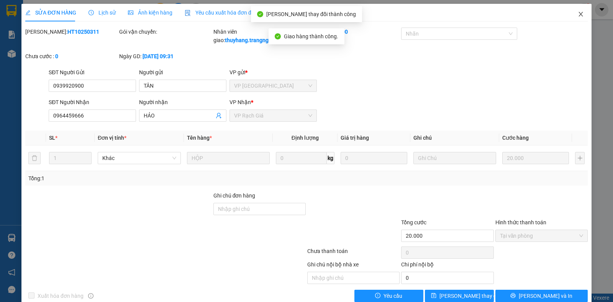
click at [578, 15] on icon "close" at bounding box center [581, 14] width 6 height 6
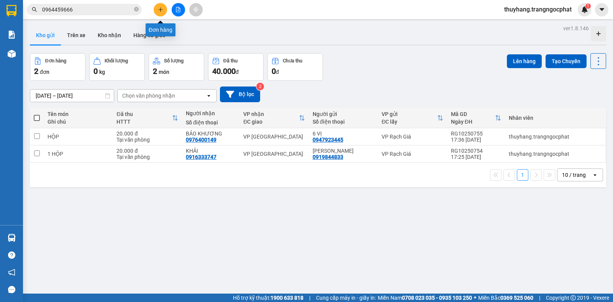
click at [161, 10] on icon "plus" at bounding box center [160, 9] width 4 height 0
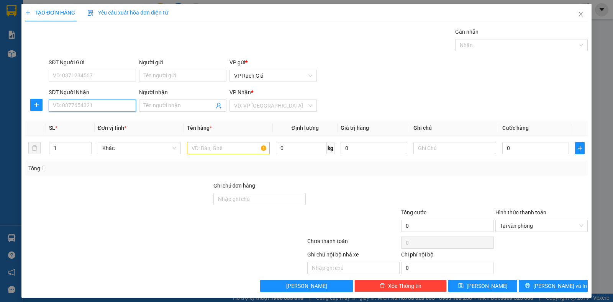
click at [106, 108] on input "SĐT Người Nhận" at bounding box center [92, 106] width 87 height 12
type input "0362920007"
click at [162, 105] on input "Người nhận" at bounding box center [179, 106] width 70 height 8
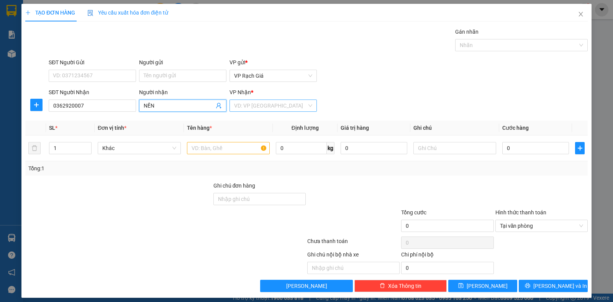
type input "NỀN"
click at [257, 106] on input "search" at bounding box center [270, 105] width 73 height 11
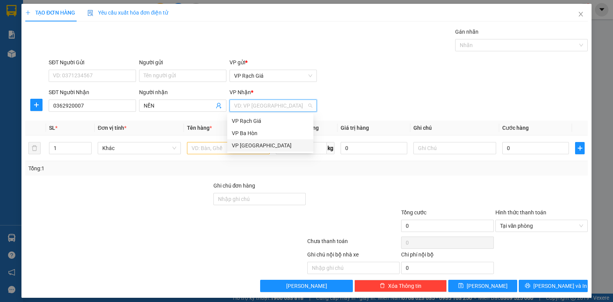
drag, startPoint x: 247, startPoint y: 144, endPoint x: 209, endPoint y: 123, distance: 43.7
click at [241, 142] on div "VP [GEOGRAPHIC_DATA]" at bounding box center [270, 145] width 77 height 8
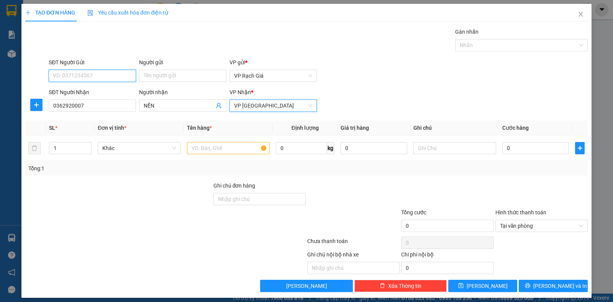
click at [95, 74] on input "SĐT Người Gửi" at bounding box center [92, 76] width 87 height 12
type input "0944545253"
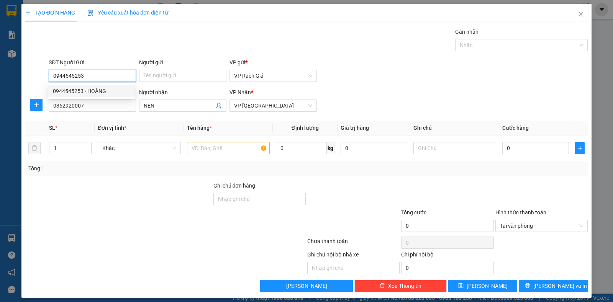
click at [87, 90] on div "0944545253 - HOÀNG" at bounding box center [91, 91] width 77 height 8
type input "HOÀNG"
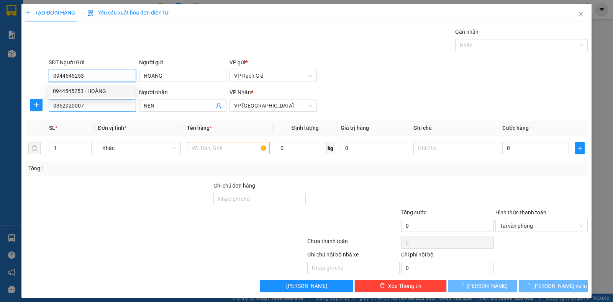
type input "20.000"
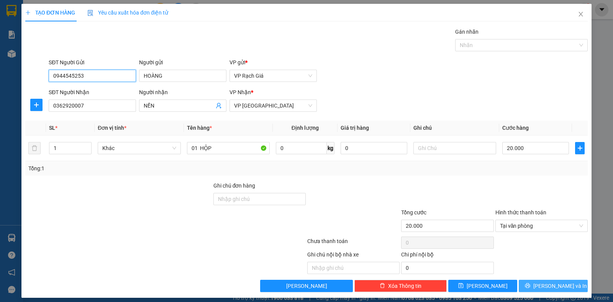
type input "0944545253"
click at [530, 285] on icon "printer" at bounding box center [527, 285] width 5 height 5
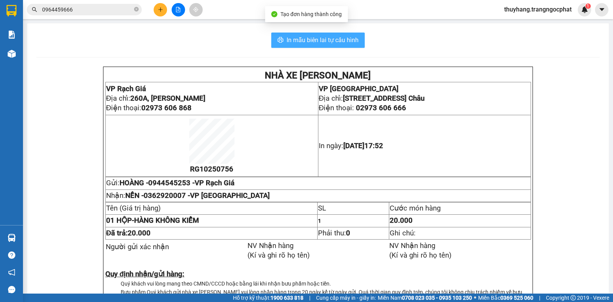
click at [341, 36] on span "In mẫu biên lai tự cấu hình" at bounding box center [323, 40] width 72 height 10
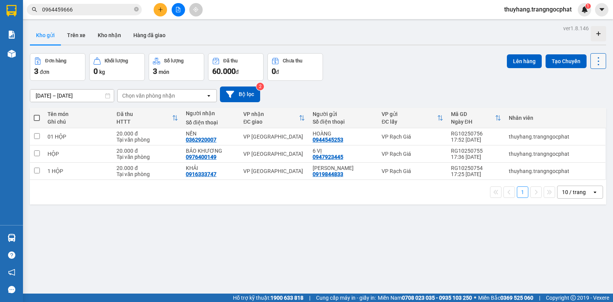
click at [593, 64] on icon at bounding box center [598, 61] width 11 height 11
click at [583, 108] on span "Làm mới" at bounding box center [580, 110] width 21 height 8
click at [593, 60] on icon at bounding box center [598, 61] width 11 height 11
click at [579, 108] on span "Làm mới" at bounding box center [580, 110] width 21 height 8
click at [154, 13] on div at bounding box center [177, 9] width 57 height 13
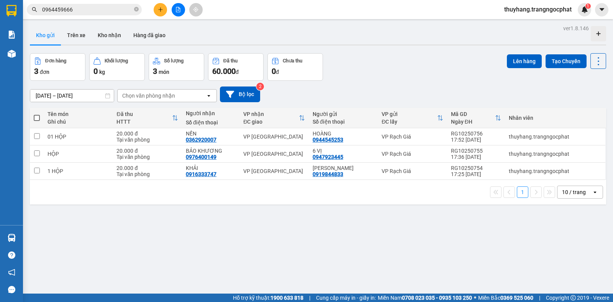
click at [158, 10] on icon "plus" at bounding box center [160, 9] width 5 height 5
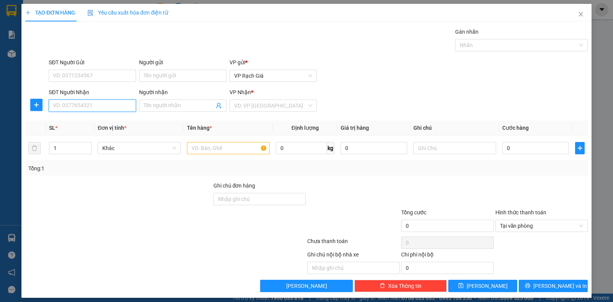
click at [87, 105] on input "SĐT Người Nhận" at bounding box center [92, 106] width 87 height 12
type input "0975263468"
click at [89, 120] on div "0975263468 - [PERSON_NAME]" at bounding box center [91, 121] width 77 height 8
type input "[PERSON_NAME]"
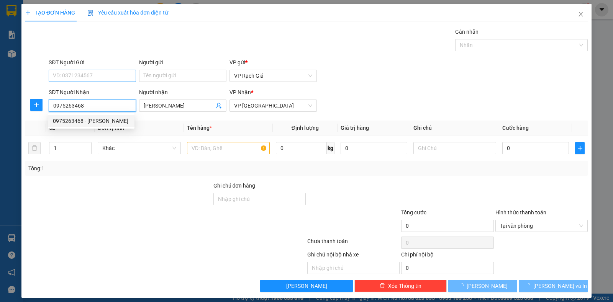
type input "20.000"
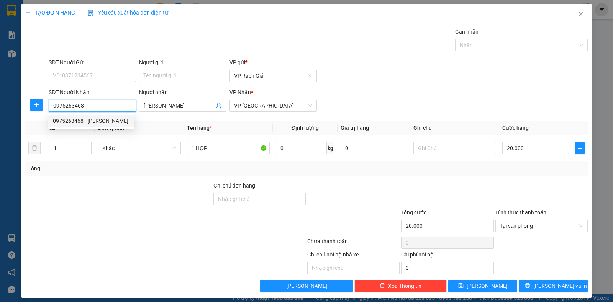
type input "0975263468"
click at [90, 74] on input "SĐT Người Gửi" at bounding box center [92, 76] width 87 height 12
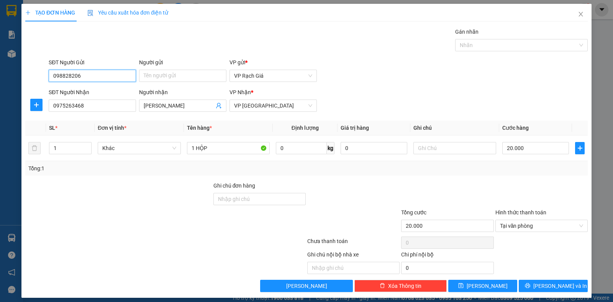
type input "0988282069"
click at [70, 89] on div "0988282069 - HẬU" at bounding box center [91, 91] width 77 height 8
type input "HẬU"
type input "0988282069"
click at [538, 286] on button "[PERSON_NAME] và In" at bounding box center [553, 286] width 69 height 12
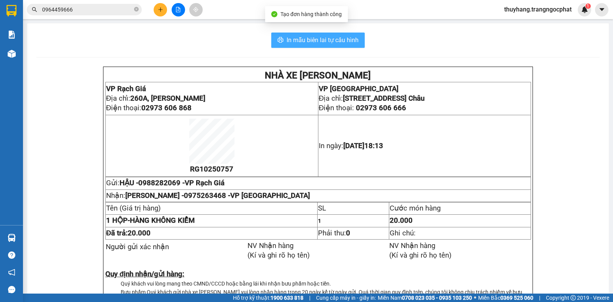
click at [339, 44] on span "In mẫu biên lai tự cấu hình" at bounding box center [323, 40] width 72 height 10
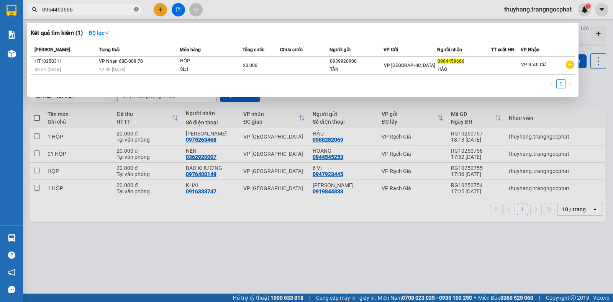
click at [135, 9] on icon "close-circle" at bounding box center [136, 9] width 5 height 5
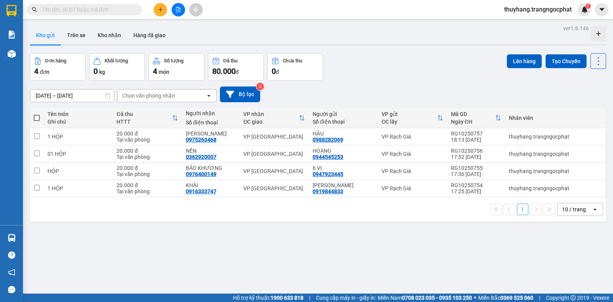
click at [113, 5] on span at bounding box center [84, 9] width 115 height 11
click at [113, 10] on input "text" at bounding box center [87, 9] width 90 height 8
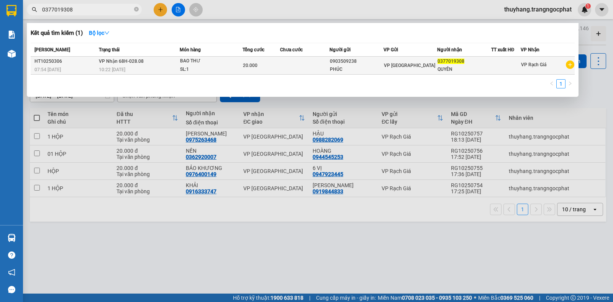
type input "0377019308"
click at [341, 72] on div "PHÚC" at bounding box center [356, 70] width 53 height 8
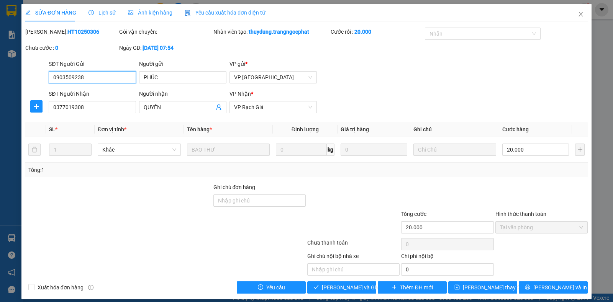
type input "0903509238"
type input "PHÚC"
type input "0377019308"
type input "QUYÊN"
type input "20.000"
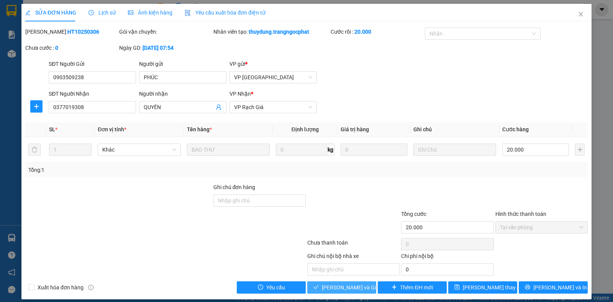
click at [333, 290] on span "[PERSON_NAME] và Giao hàng" at bounding box center [359, 287] width 74 height 8
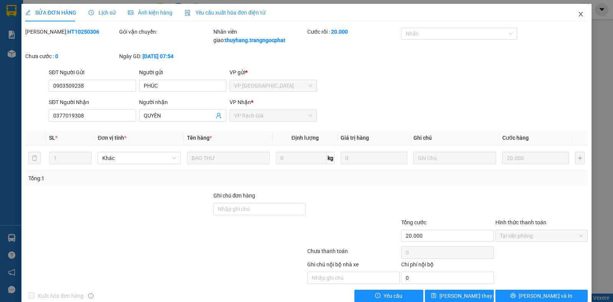
click at [578, 12] on icon "close" at bounding box center [581, 14] width 6 height 6
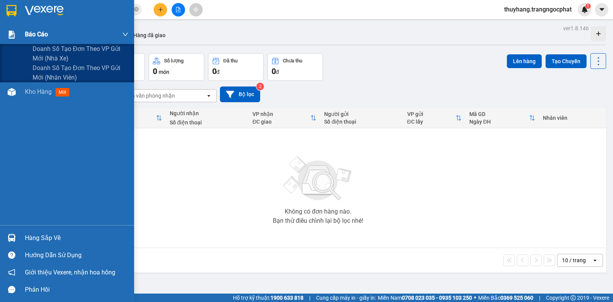
click at [37, 35] on span "Báo cáo" at bounding box center [36, 34] width 23 height 10
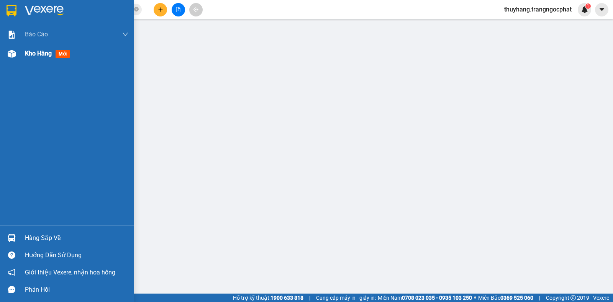
click at [41, 55] on span "Kho hàng" at bounding box center [38, 53] width 27 height 7
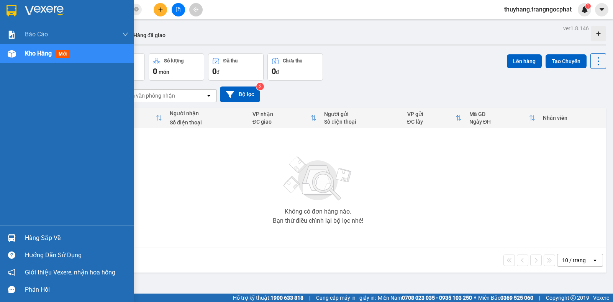
click at [42, 241] on div "Hàng sắp về" at bounding box center [76, 238] width 103 height 11
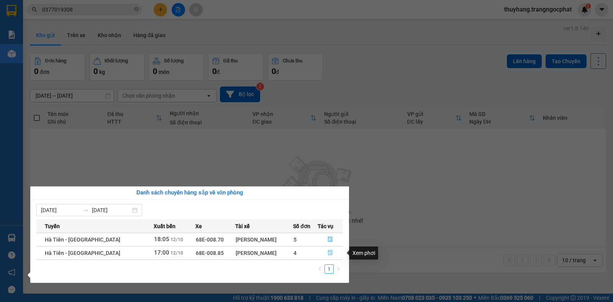
click at [320, 256] on button "button" at bounding box center [330, 253] width 25 height 12
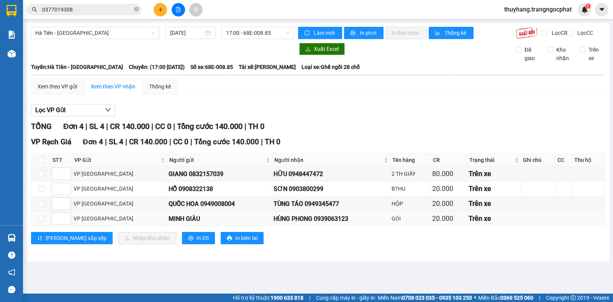
click at [301, 224] on div "HÙNG PHONG 0939063123" at bounding box center [331, 219] width 115 height 10
copy div "0939063123"
click at [280, 209] on div "TÙNG TÁO 0949345477" at bounding box center [331, 204] width 115 height 10
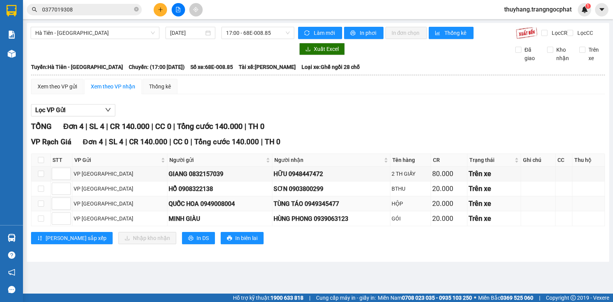
copy div "0949345477"
click at [276, 194] on div "SƠN 0903800299" at bounding box center [331, 189] width 115 height 10
copy div "0903800299"
click at [274, 179] on div "HỮU 0948447472" at bounding box center [331, 174] width 115 height 10
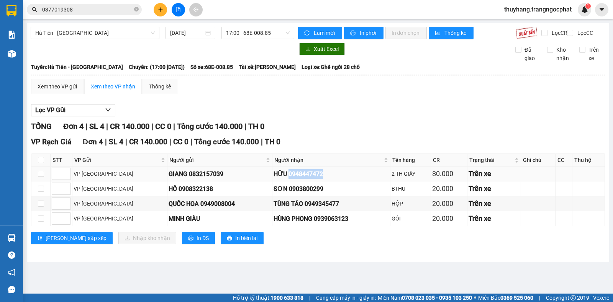
click at [274, 179] on div "HỮU 0948447472" at bounding box center [331, 174] width 115 height 10
copy div "0948447472"
click at [42, 192] on input "checkbox" at bounding box center [41, 189] width 6 height 6
checkbox input "true"
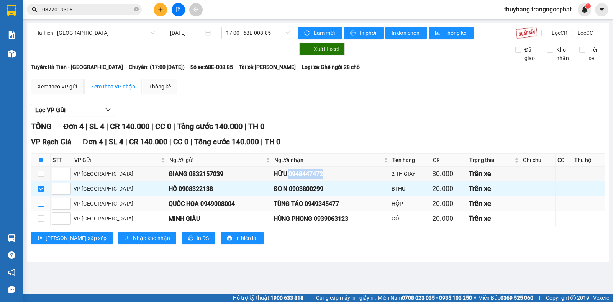
click at [39, 207] on input "checkbox" at bounding box center [41, 204] width 6 height 6
checkbox input "true"
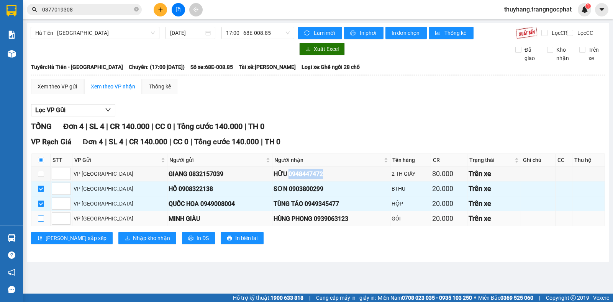
click at [41, 222] on input "checkbox" at bounding box center [41, 219] width 6 height 6
checkbox input "true"
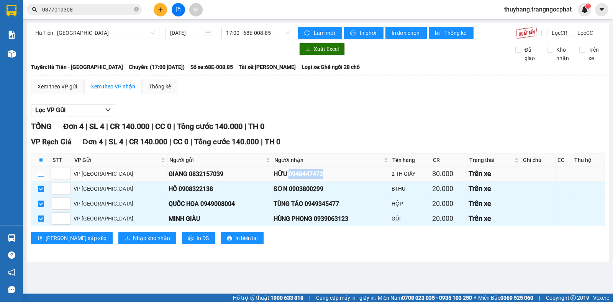
click at [41, 177] on input "checkbox" at bounding box center [41, 174] width 6 height 6
checkbox input "true"
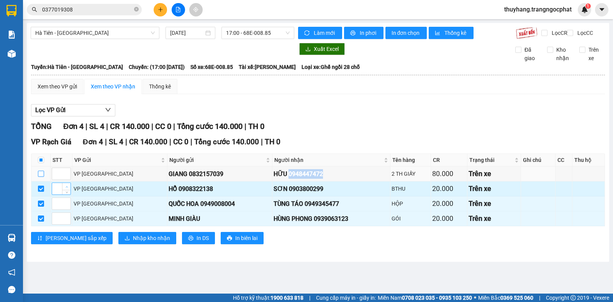
checkbox input "true"
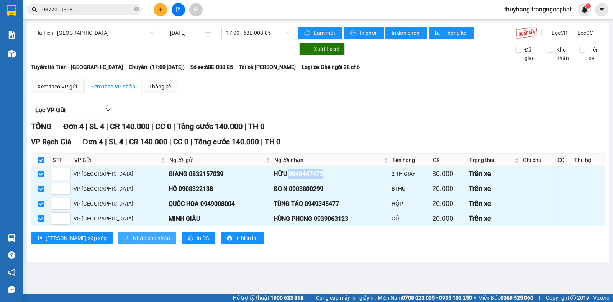
click at [133, 242] on span "Nhập kho nhận" at bounding box center [151, 238] width 37 height 8
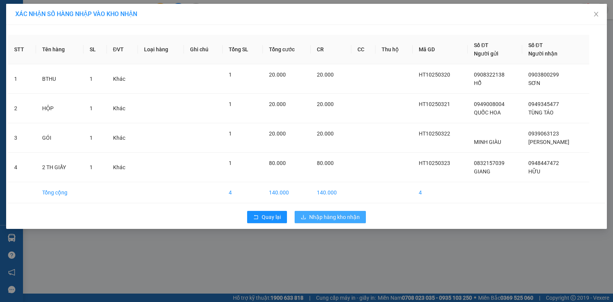
drag, startPoint x: 327, startPoint y: 217, endPoint x: 327, endPoint y: 208, distance: 9.2
click at [327, 217] on span "Nhập hàng kho nhận" at bounding box center [334, 217] width 51 height 8
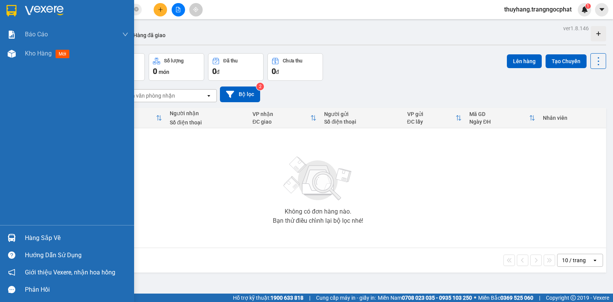
click at [46, 241] on div "Hàng sắp về" at bounding box center [76, 238] width 103 height 11
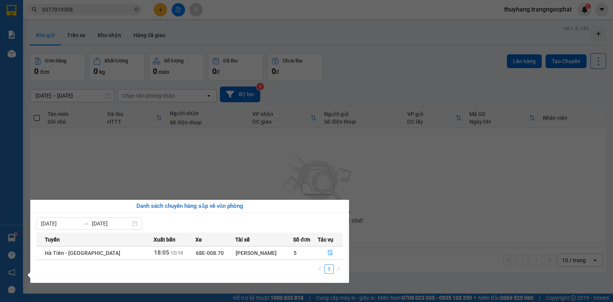
click at [293, 255] on span "5" at bounding box center [294, 253] width 3 height 6
click at [332, 250] on button "button" at bounding box center [330, 253] width 25 height 12
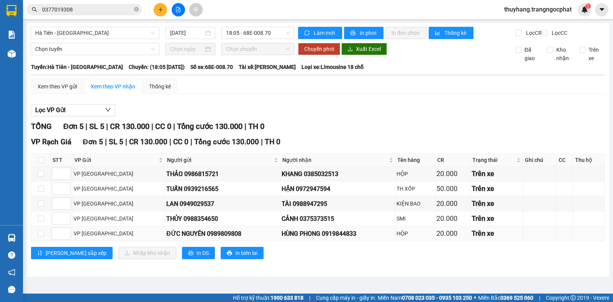
click at [310, 239] on div "HÙNG PHONG 0919844833" at bounding box center [338, 234] width 112 height 10
copy div "0919844833"
click at [283, 224] on div "CẢNH 0375373515" at bounding box center [338, 219] width 112 height 10
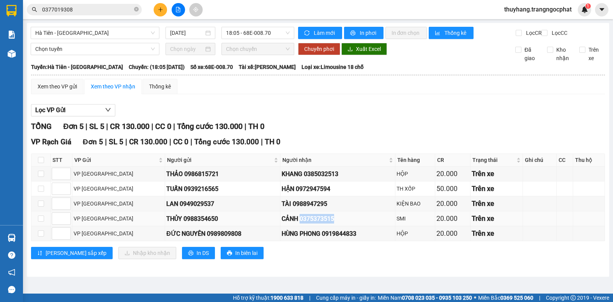
copy div "0375373515"
click at [282, 209] on div "TÀI 0988947295" at bounding box center [338, 204] width 112 height 10
copy div "0988947295"
click at [284, 194] on div "HẬN 0972947594" at bounding box center [338, 189] width 112 height 10
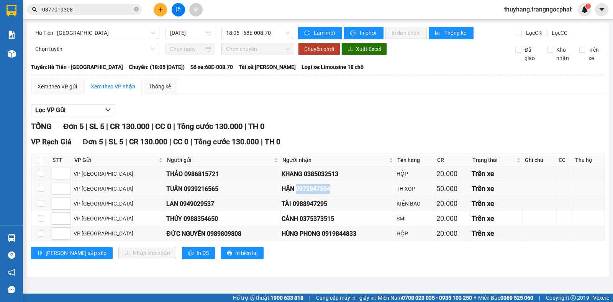
click at [284, 194] on div "HẬN 0972947594" at bounding box center [338, 189] width 112 height 10
copy div "0972947594"
click at [285, 179] on div "KHANG 0385032513" at bounding box center [338, 174] width 112 height 10
copy div "0385032513"
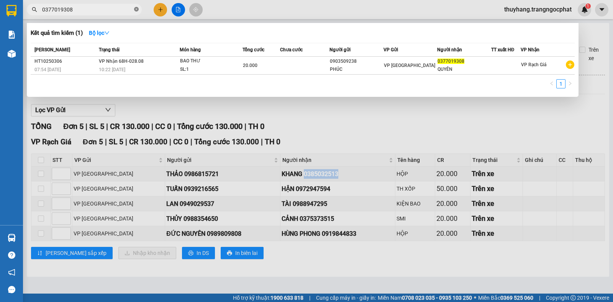
click at [135, 10] on icon "close-circle" at bounding box center [136, 9] width 5 height 5
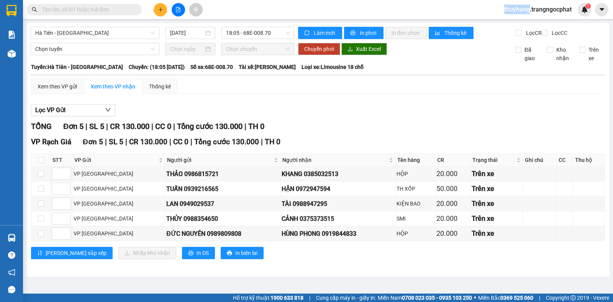
click at [134, 10] on span at bounding box center [136, 9] width 5 height 8
click at [126, 11] on input "text" at bounding box center [87, 9] width 90 height 8
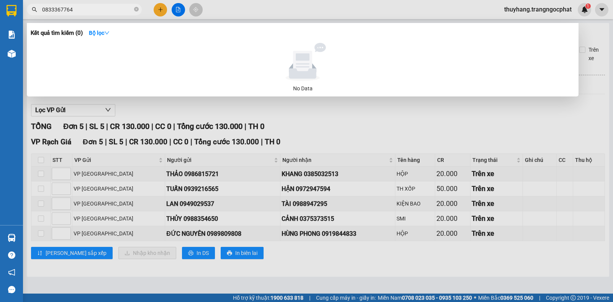
type input "0833367764"
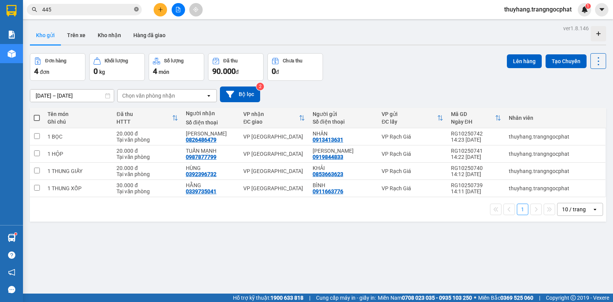
click at [136, 11] on icon "close-circle" at bounding box center [136, 9] width 5 height 5
click at [121, 9] on input "text" at bounding box center [87, 9] width 90 height 8
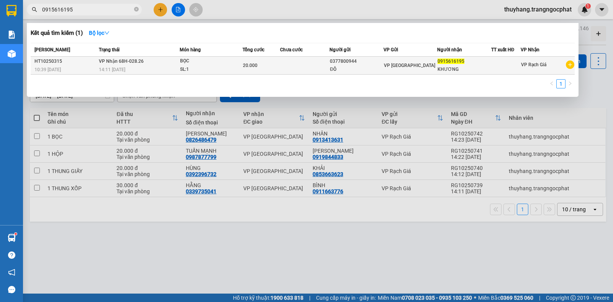
type input "0915616195"
click at [271, 72] on td "20.000" at bounding box center [260, 66] width 37 height 18
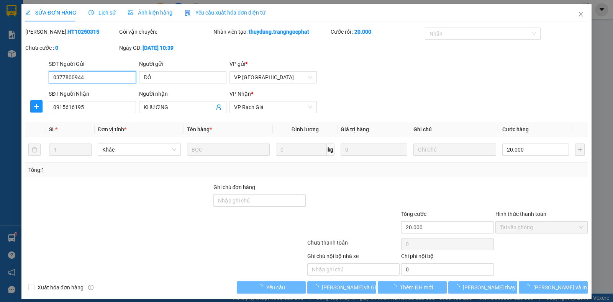
type input "0377800944"
type input "ĐÔ"
type input "0915616195"
type input "KHƯƠNG"
type input "20.000"
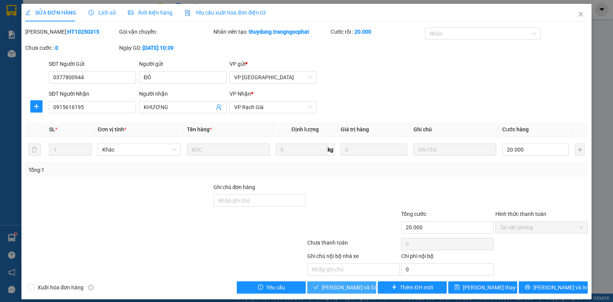
drag, startPoint x: 349, startPoint y: 285, endPoint x: 343, endPoint y: 282, distance: 7.2
click at [349, 285] on span "[PERSON_NAME] và Giao hàng" at bounding box center [359, 287] width 74 height 8
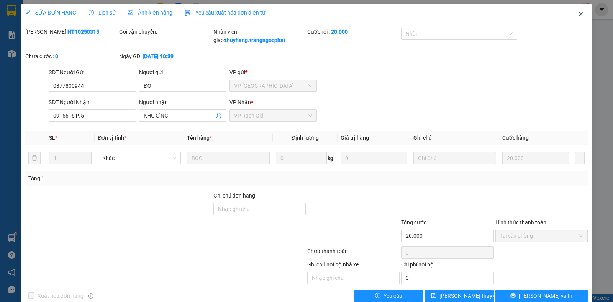
click at [578, 12] on icon "close" at bounding box center [581, 14] width 6 height 6
